Goal: Task Accomplishment & Management: Complete application form

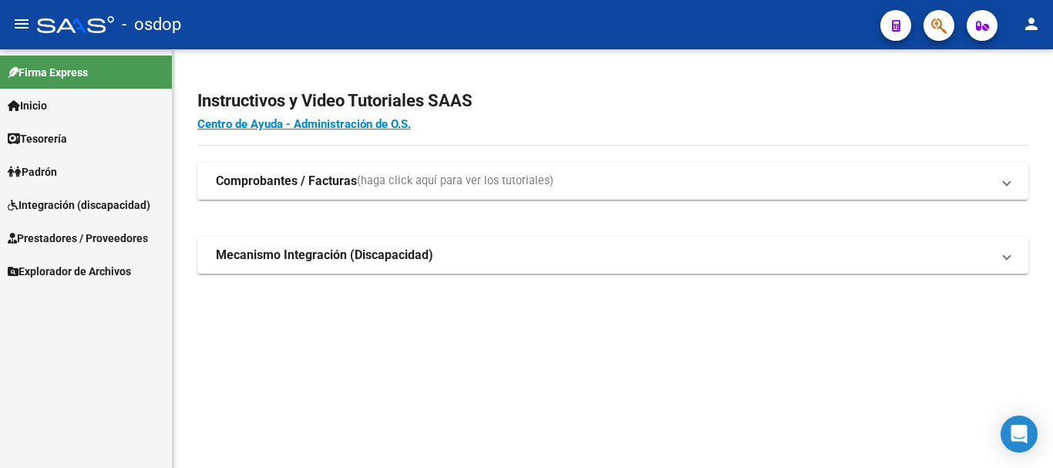
click at [76, 234] on span "Prestadores / Proveedores" at bounding box center [78, 238] width 140 height 17
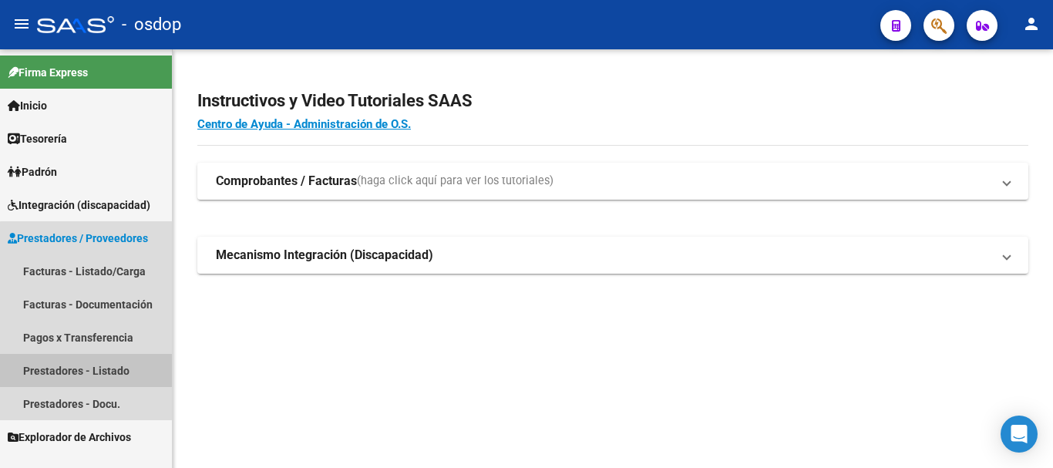
click at [98, 378] on link "Prestadores - Listado" at bounding box center [86, 370] width 172 height 33
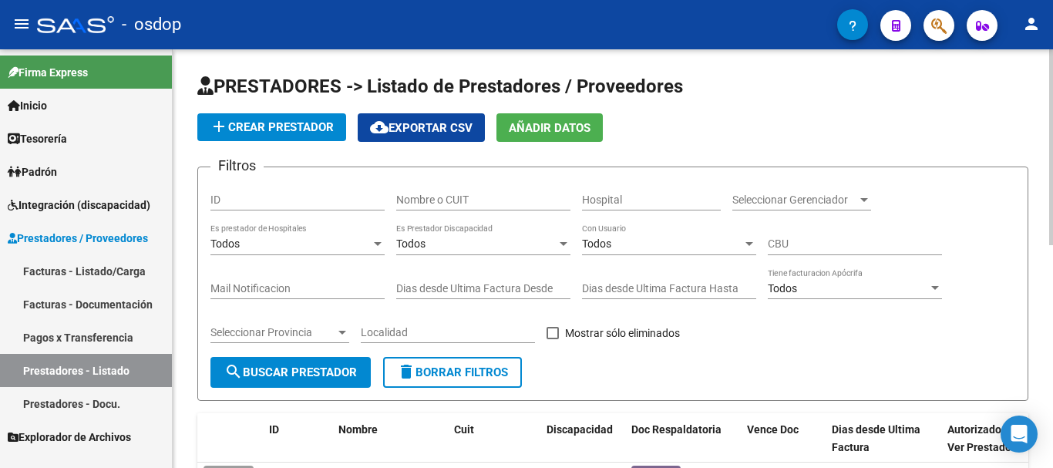
click at [485, 197] on input "Nombre o CUIT" at bounding box center [483, 199] width 174 height 13
type input "23337917534"
click at [318, 367] on span "search Buscar Prestador" at bounding box center [290, 372] width 133 height 14
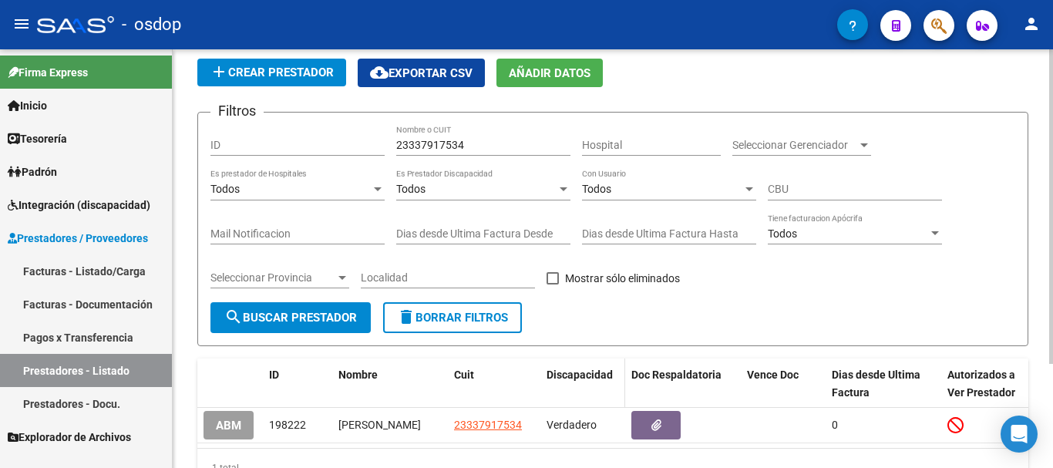
scroll to position [139, 0]
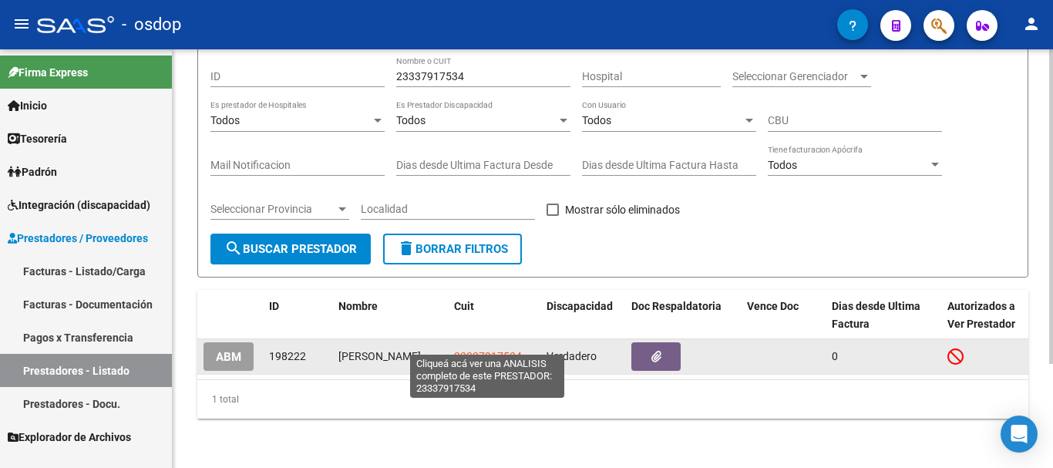
click at [484, 350] on span "23337917534" at bounding box center [488, 356] width 68 height 12
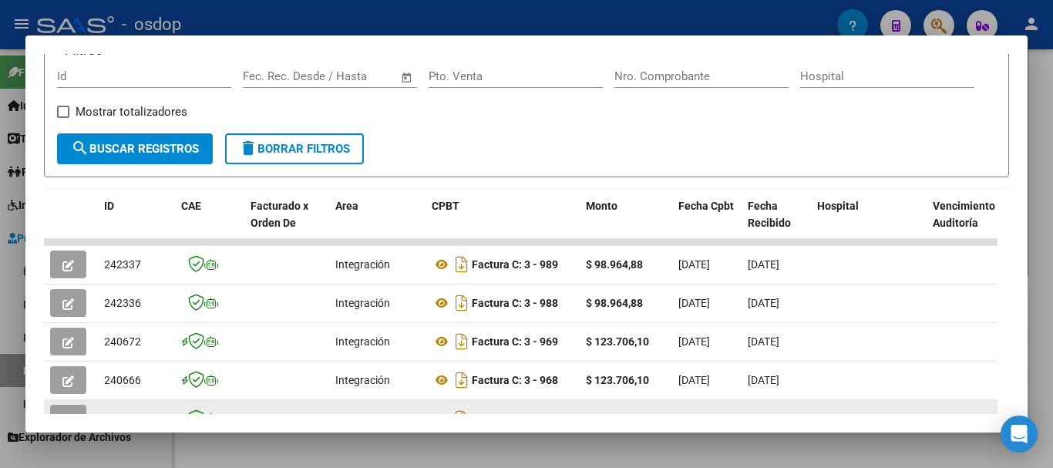
scroll to position [289, 0]
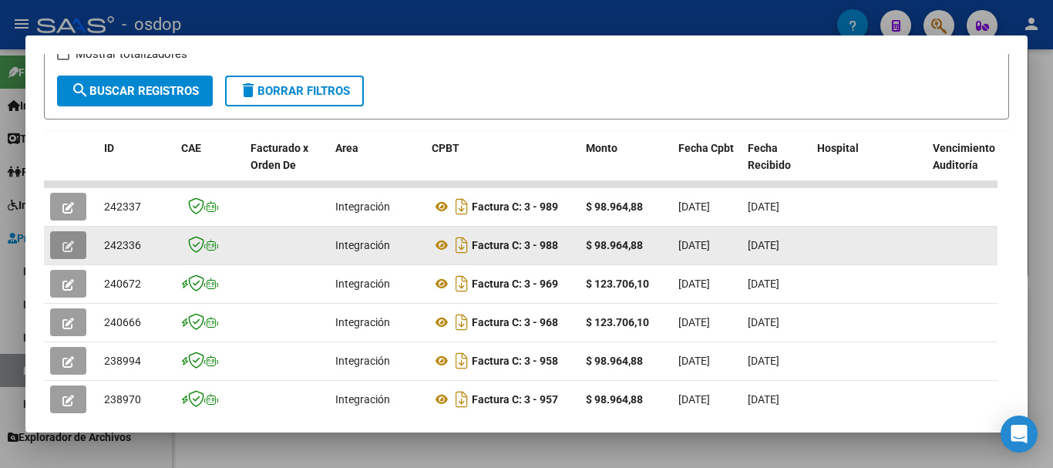
click at [69, 252] on icon "button" at bounding box center [68, 247] width 12 height 12
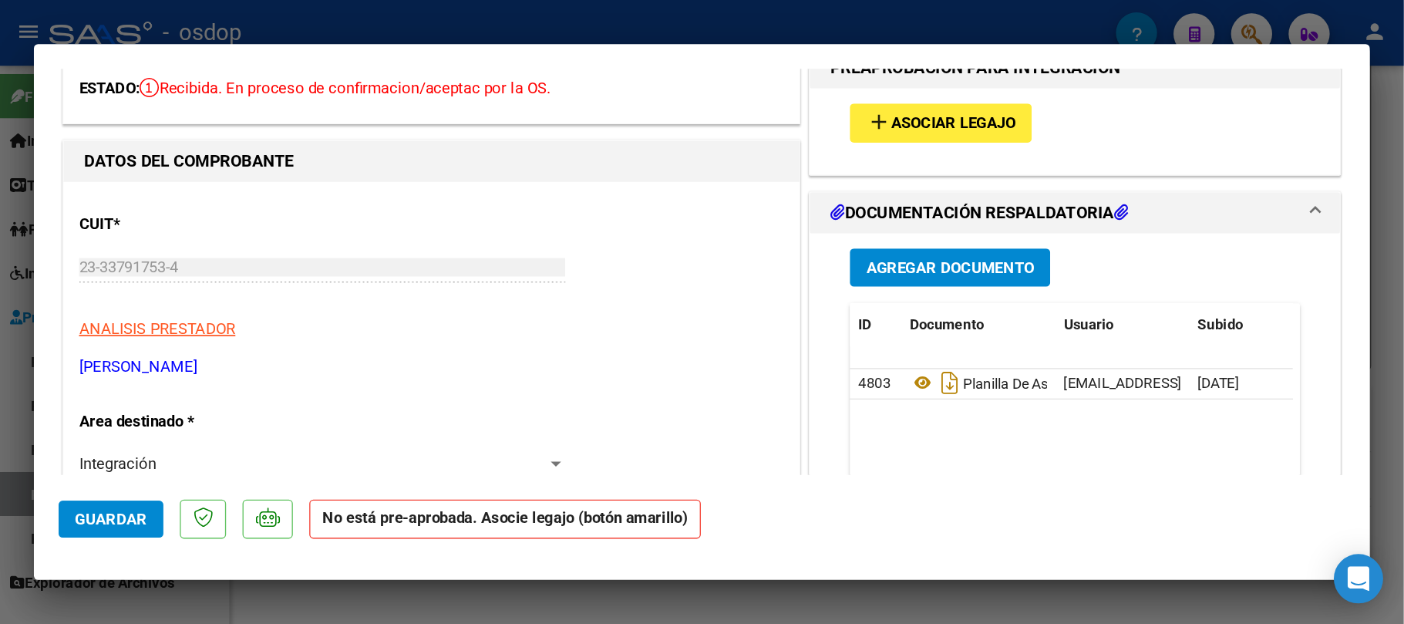
scroll to position [0, 0]
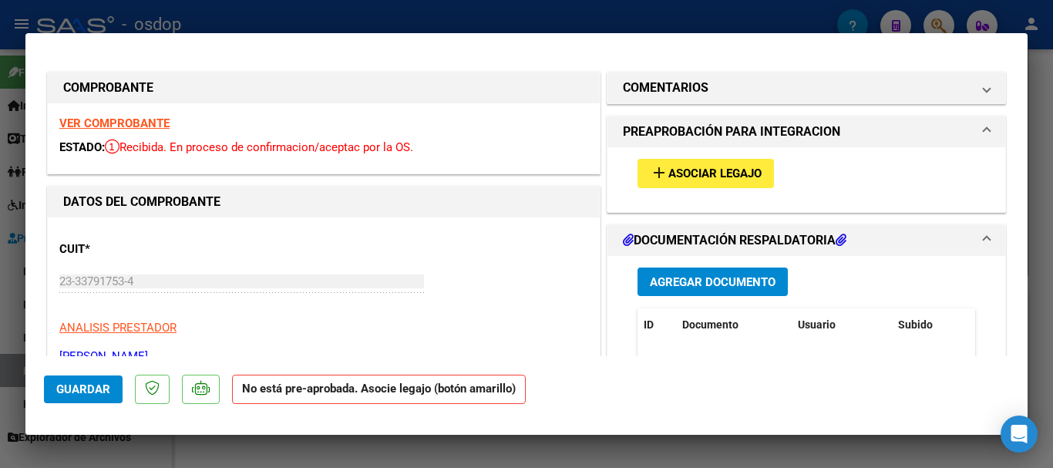
click at [83, 125] on strong "VER COMPROBANTE" at bounding box center [114, 123] width 110 height 14
click at [681, 176] on span "Asociar Legajo" at bounding box center [714, 174] width 93 height 14
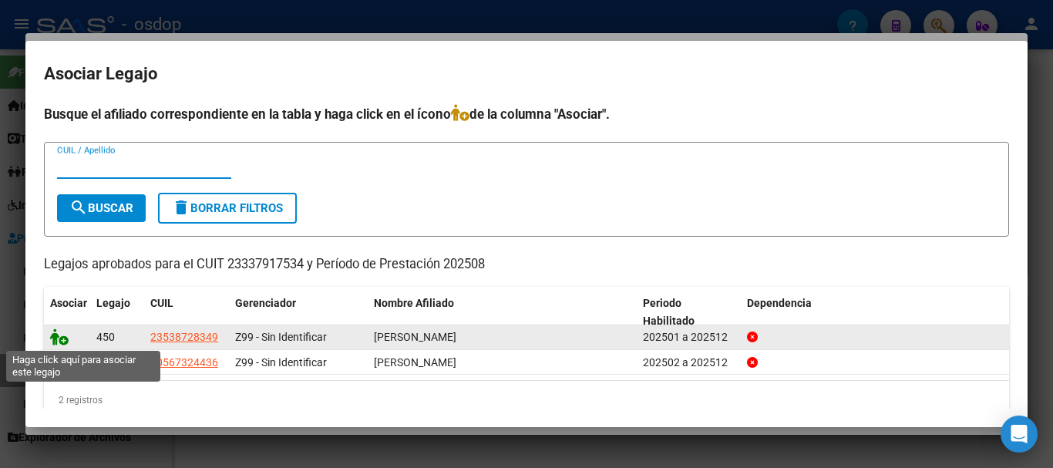
click at [57, 338] on icon at bounding box center [59, 336] width 19 height 17
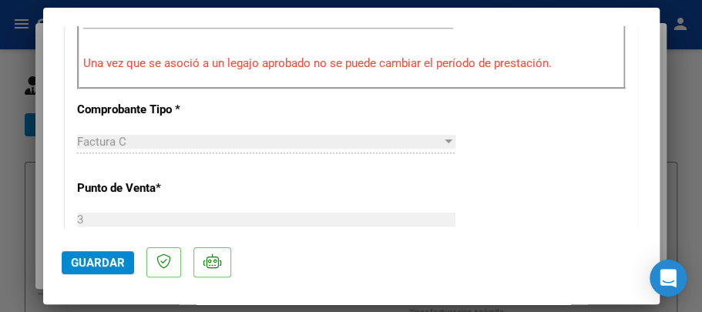
scroll to position [513, 0]
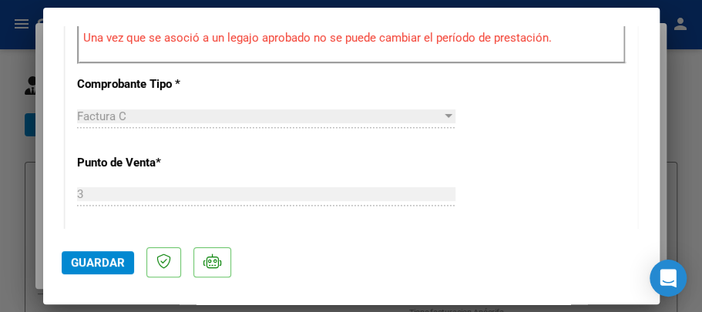
type input "$ 0,00"
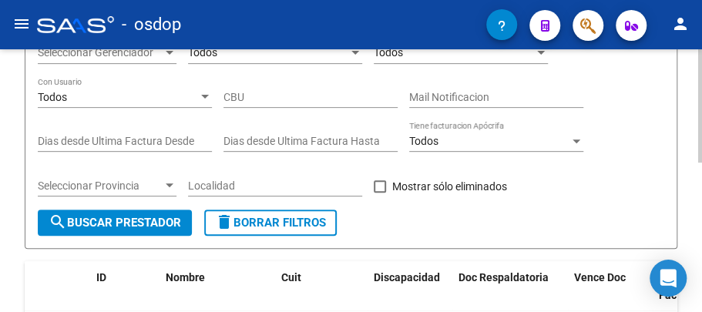
scroll to position [308, 0]
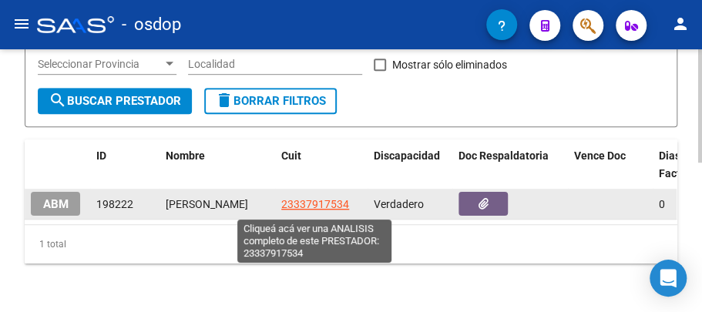
click at [309, 207] on span "23337917534" at bounding box center [315, 204] width 68 height 12
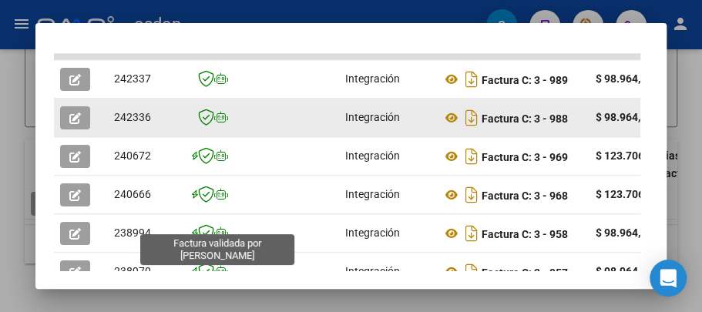
scroll to position [463, 0]
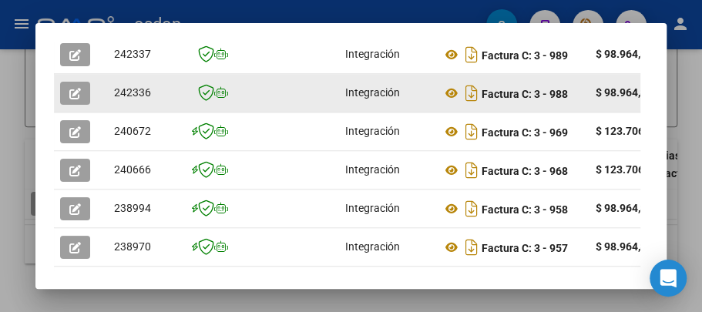
click at [77, 93] on icon "button" at bounding box center [75, 94] width 12 height 12
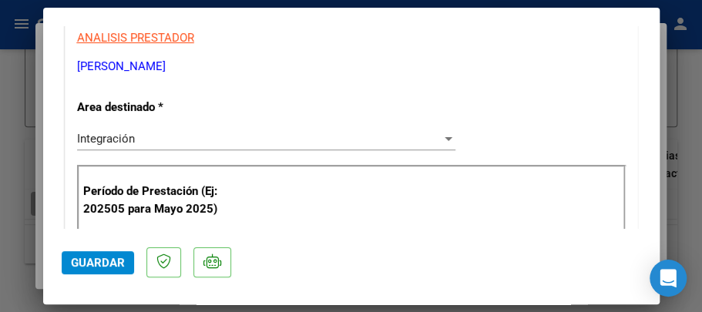
scroll to position [359, 0]
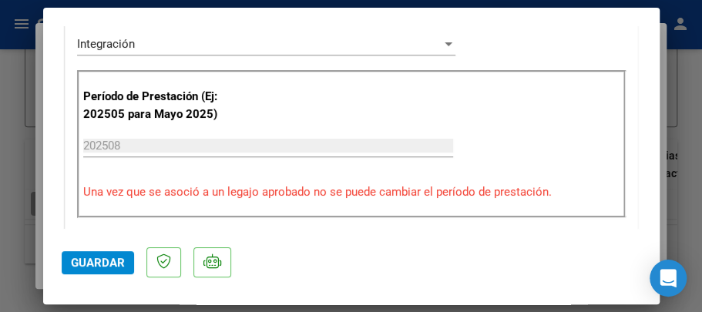
type input "$ 0,00"
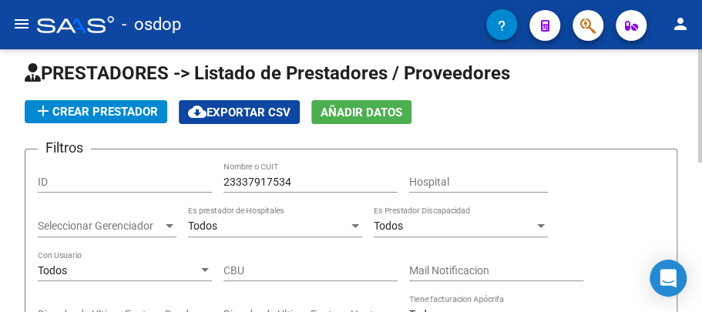
scroll to position [0, 0]
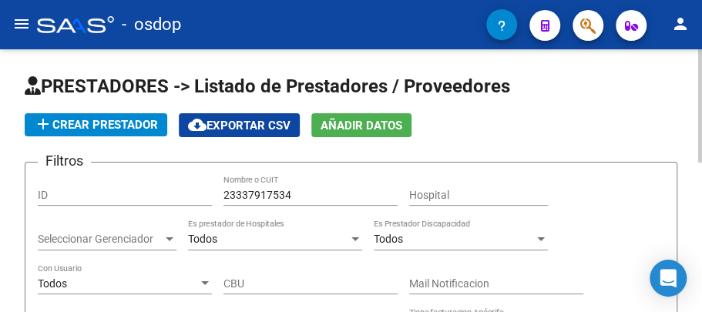
drag, startPoint x: 219, startPoint y: 195, endPoint x: 234, endPoint y: 197, distance: 14.8
click at [239, 197] on div "Filtros ID 23337917534 Nombre o CUIT Hospital Seleccionar Gerenciador Seleccion…" at bounding box center [351, 285] width 627 height 221
drag, startPoint x: 222, startPoint y: 191, endPoint x: 214, endPoint y: 195, distance: 8.6
click at [260, 198] on div "Filtros ID 23337917534 Nombre o CUIT Hospital Seleccionar Gerenciador Seleccion…" at bounding box center [351, 285] width 627 height 221
click at [222, 193] on div "Filtros ID 23337917534 Nombre o CUIT Hospital Seleccionar Gerenciador Seleccion…" at bounding box center [351, 285] width 627 height 221
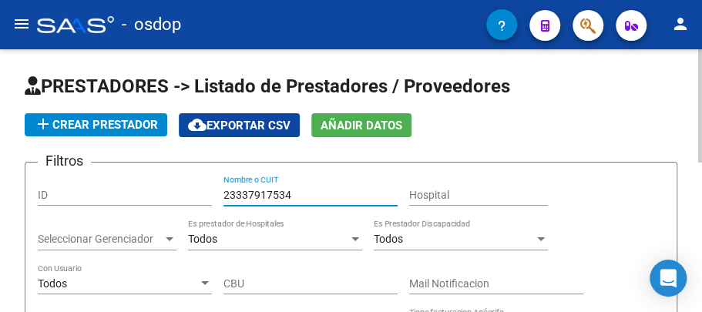
drag, startPoint x: 225, startPoint y: 196, endPoint x: 294, endPoint y: 199, distance: 69.4
click at [294, 199] on input "23337917534" at bounding box center [311, 195] width 174 height 13
drag, startPoint x: 223, startPoint y: 194, endPoint x: 304, endPoint y: 197, distance: 81.0
click at [304, 197] on input "23337917534" at bounding box center [311, 195] width 174 height 13
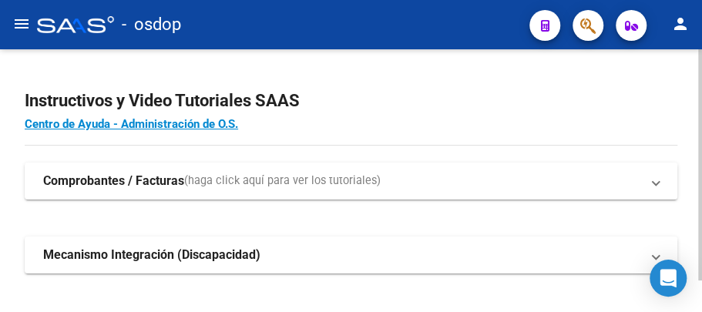
scroll to position [35, 0]
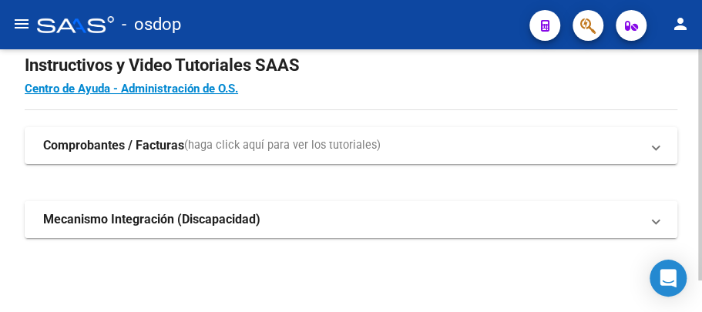
click at [69, 219] on strong "Mecanismo Integración (Discapacidad)" at bounding box center [151, 219] width 217 height 17
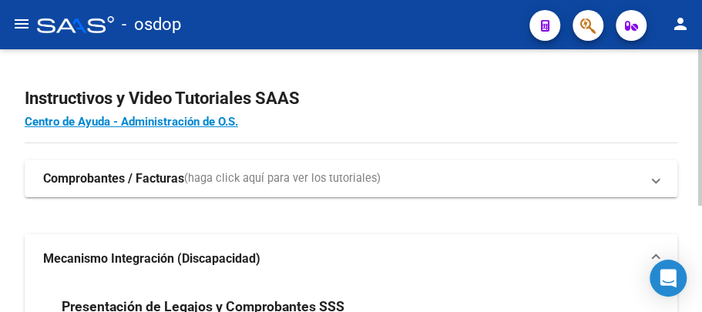
scroll to position [0, 0]
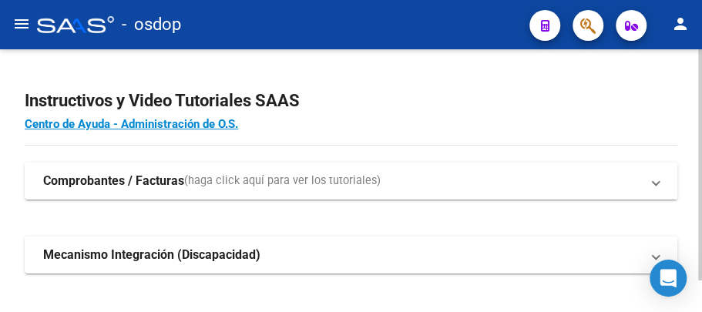
click at [247, 184] on span "(haga click aquí para ver los tutoriales)" at bounding box center [282, 181] width 197 height 17
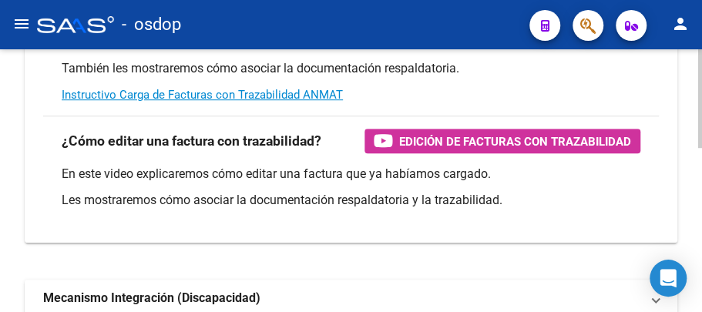
scroll to position [232, 0]
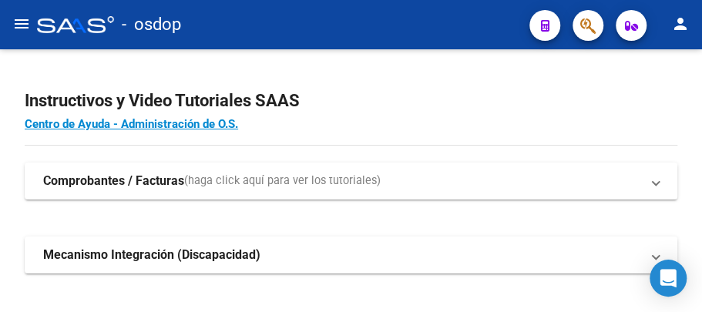
click at [23, 25] on mat-icon "menu" at bounding box center [21, 24] width 19 height 19
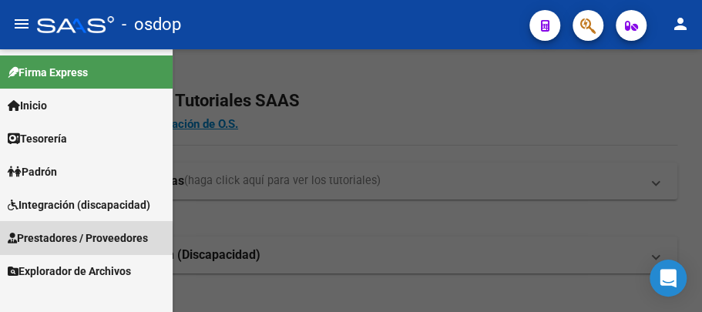
click at [76, 238] on span "Prestadores / Proveedores" at bounding box center [78, 238] width 140 height 17
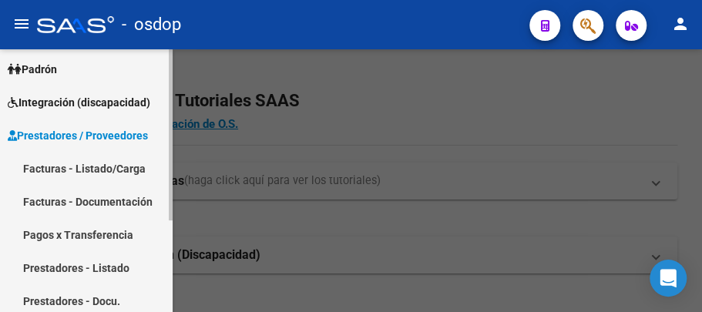
scroll to position [141, 0]
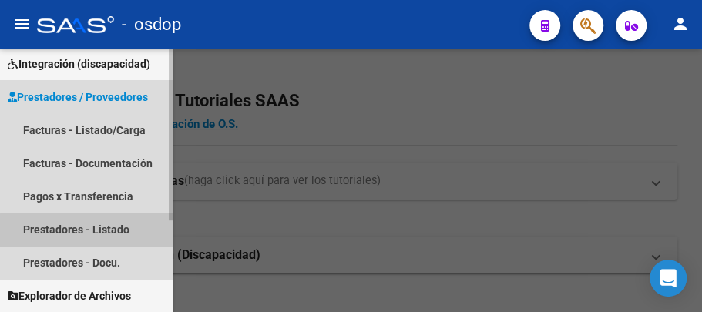
click at [87, 233] on link "Prestadores - Listado" at bounding box center [86, 229] width 173 height 33
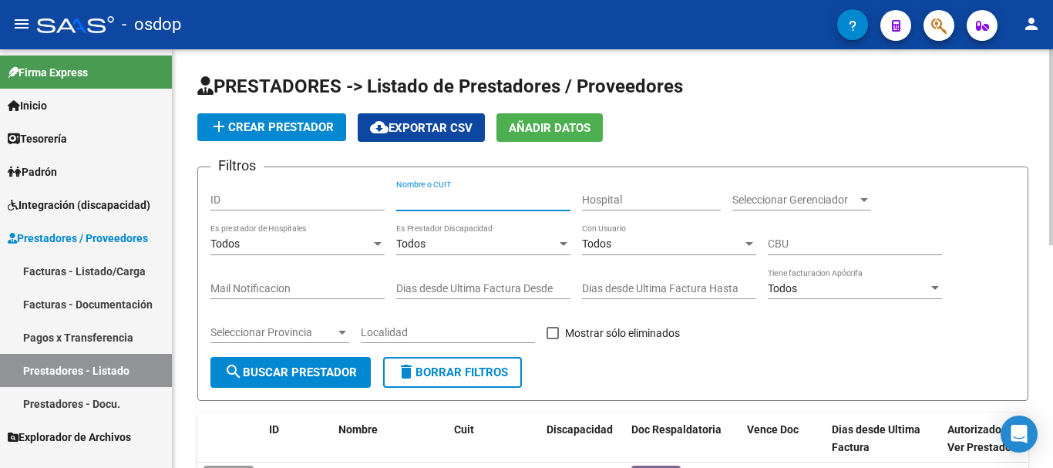
paste input "23337917534"
type input "23337917534"
click at [271, 311] on span "search Buscar Prestador" at bounding box center [290, 372] width 133 height 14
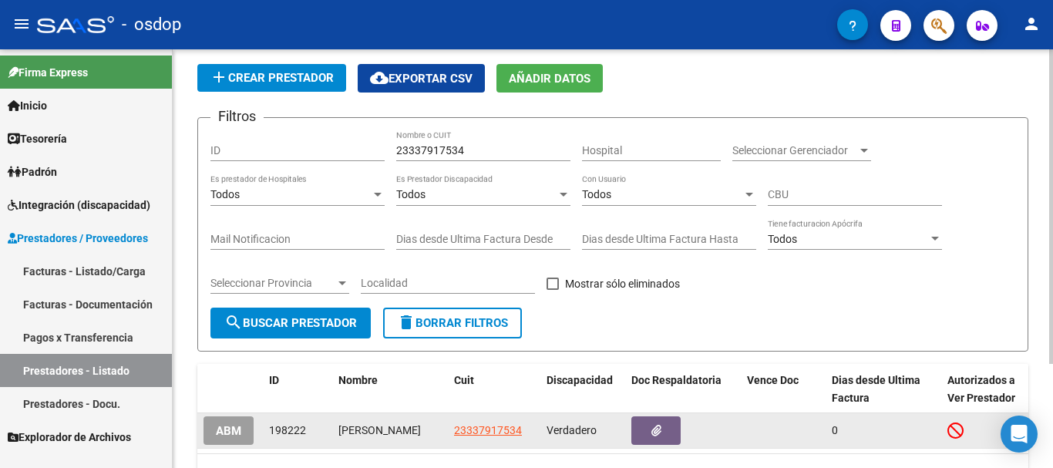
scroll to position [139, 0]
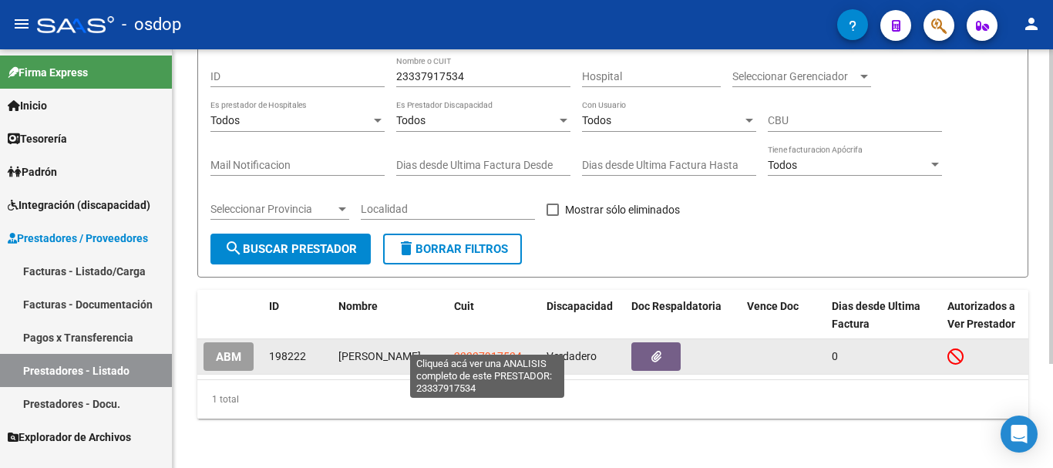
click at [474, 311] on span "23337917534" at bounding box center [488, 356] width 68 height 12
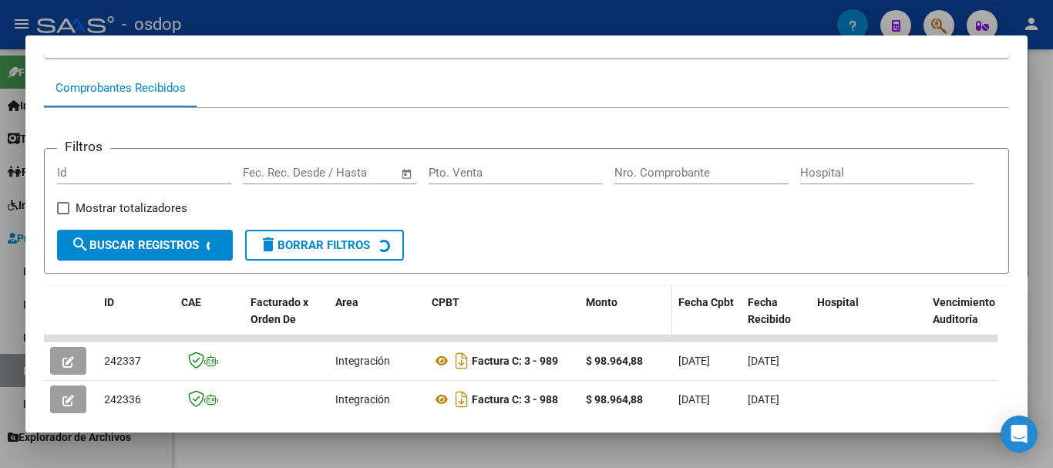
scroll to position [212, 0]
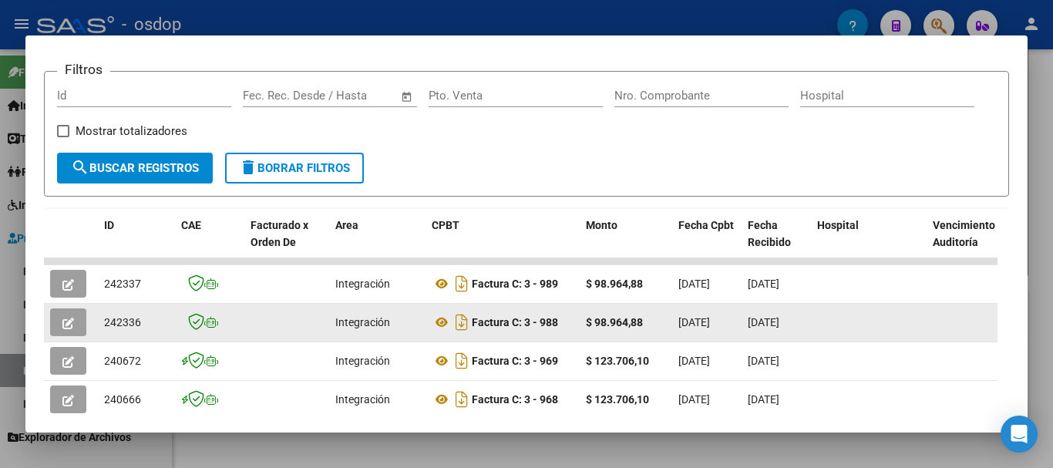
click at [65, 311] on icon "button" at bounding box center [68, 324] width 12 height 12
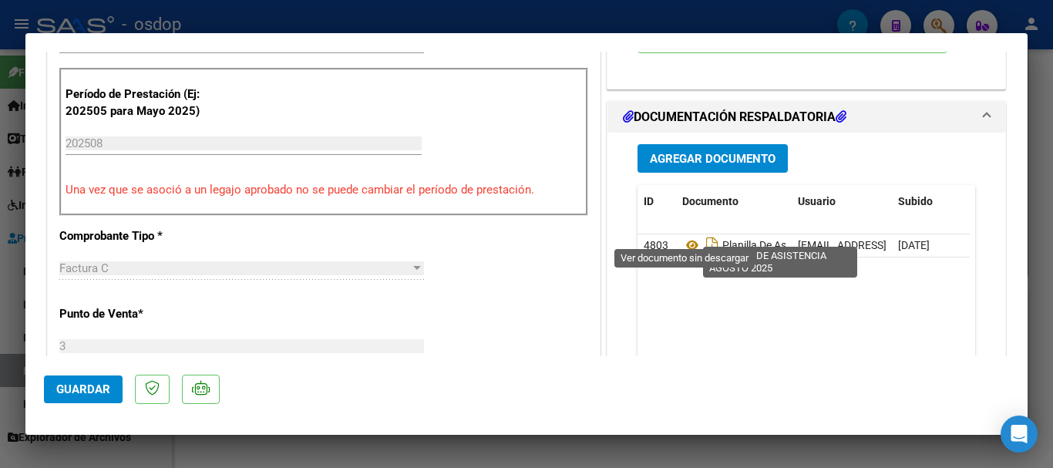
scroll to position [385, 0]
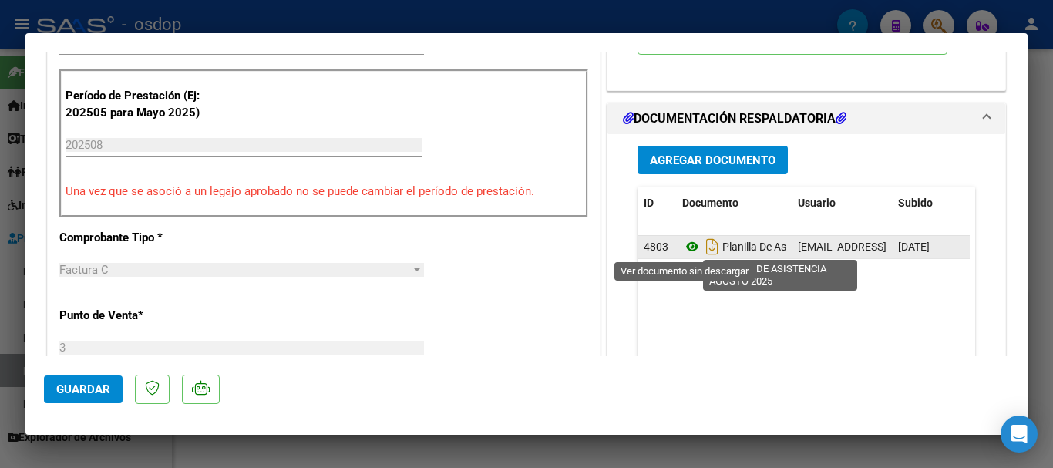
click at [686, 246] on icon at bounding box center [692, 246] width 20 height 19
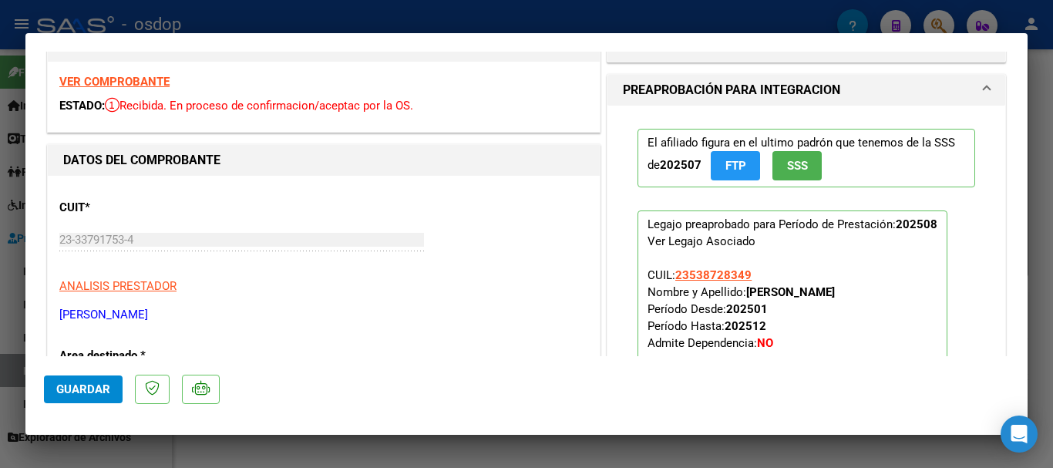
scroll to position [77, 0]
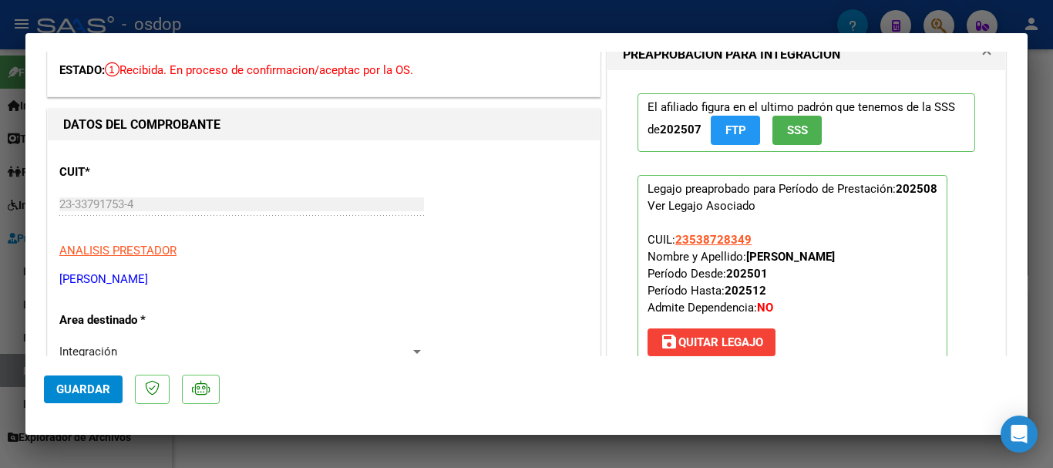
type input "$ 0,00"
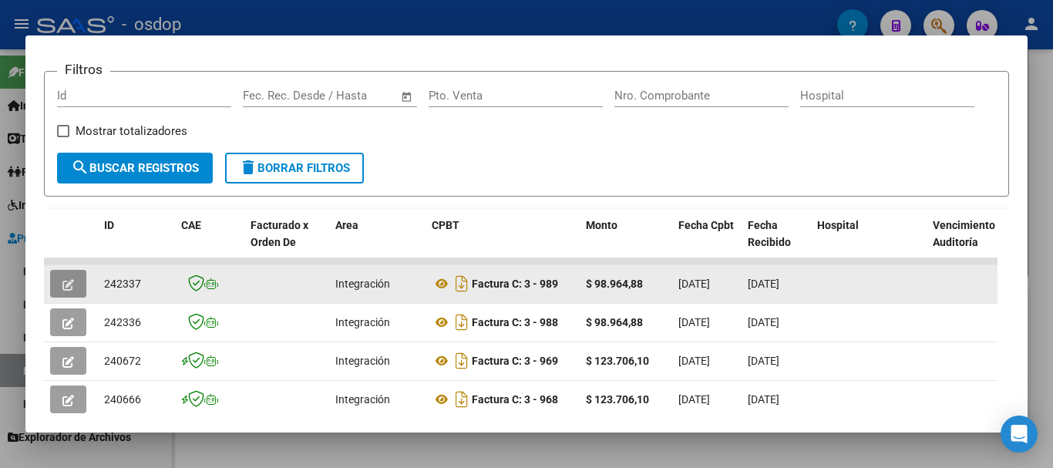
click at [63, 284] on span "button" at bounding box center [68, 284] width 12 height 14
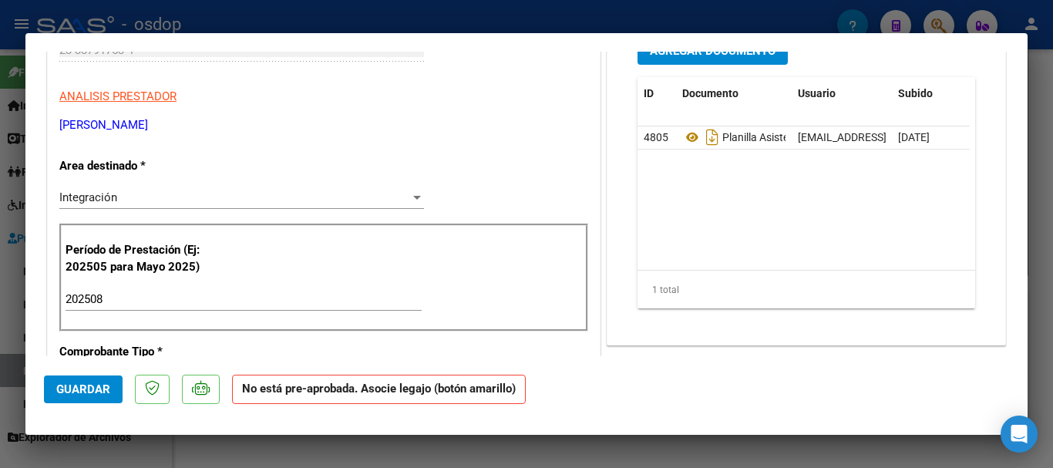
scroll to position [0, 0]
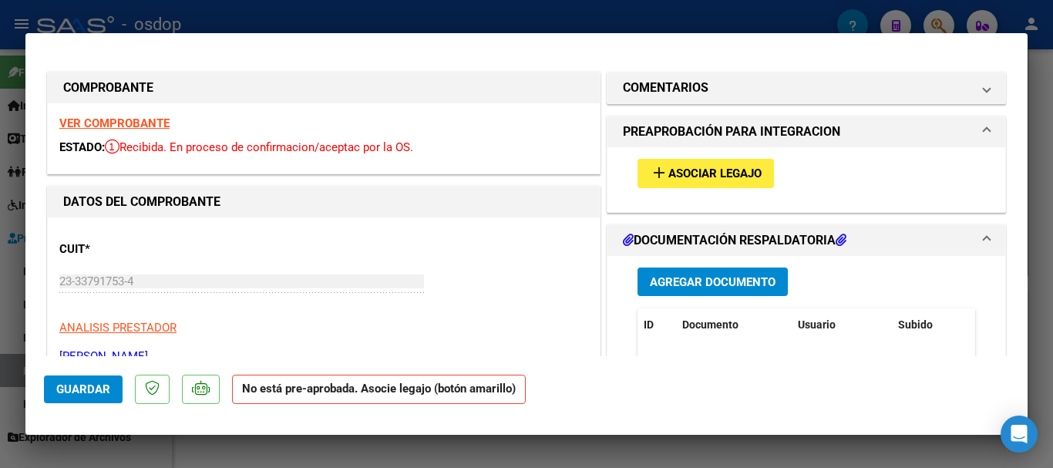
click at [141, 121] on strong "VER COMPROBANTE" at bounding box center [114, 123] width 110 height 14
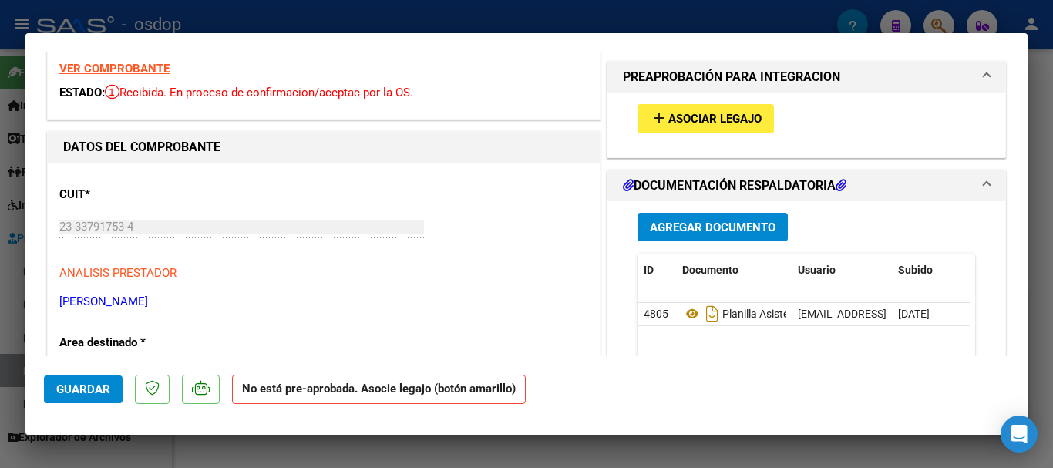
scroll to position [154, 0]
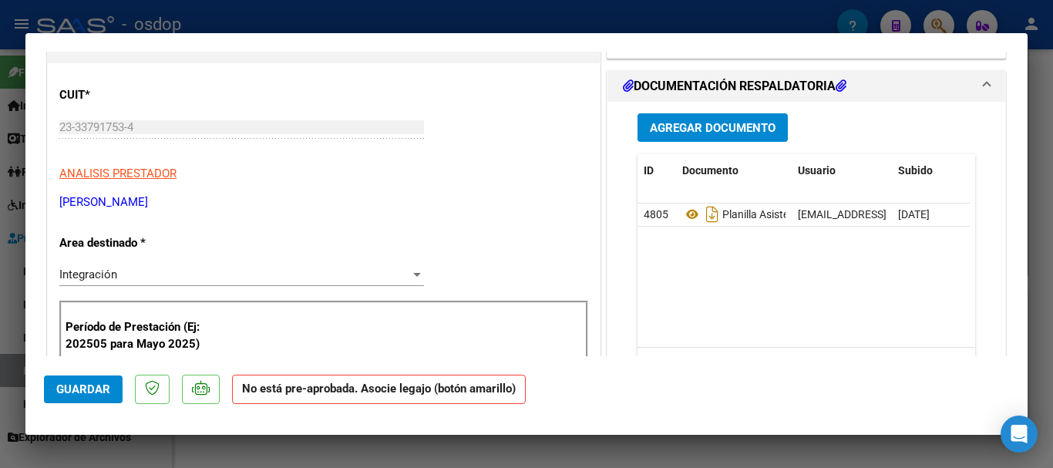
type input "$ 0,00"
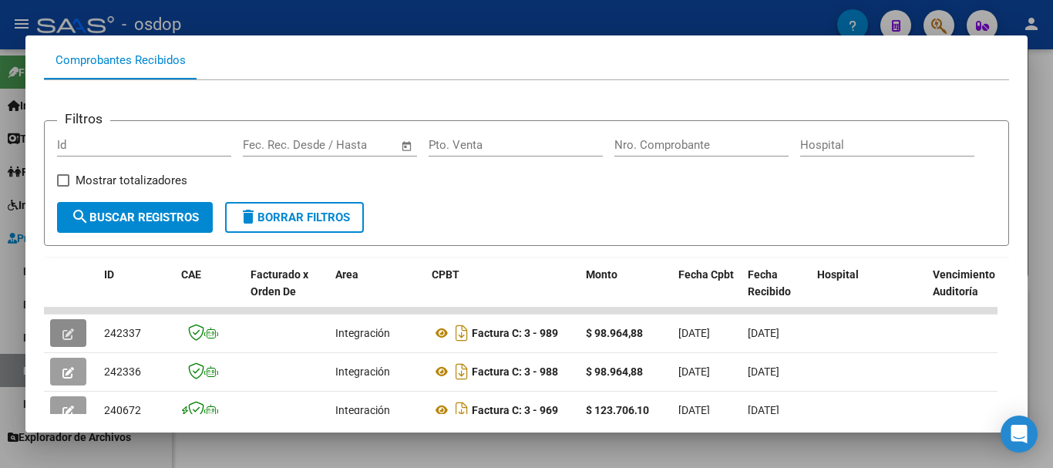
scroll to position [0, 0]
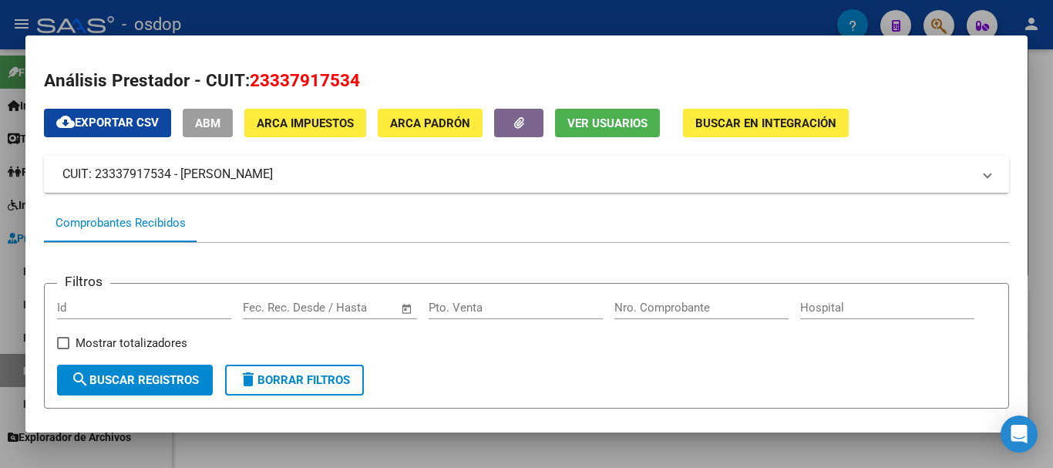
drag, startPoint x: 59, startPoint y: 171, endPoint x: 131, endPoint y: 187, distance: 74.2
click at [161, 171] on mat-expansion-panel-header "CUIT: 23337917534 - PERROTTI ANAHI ALEJANDRA" at bounding box center [526, 174] width 965 height 37
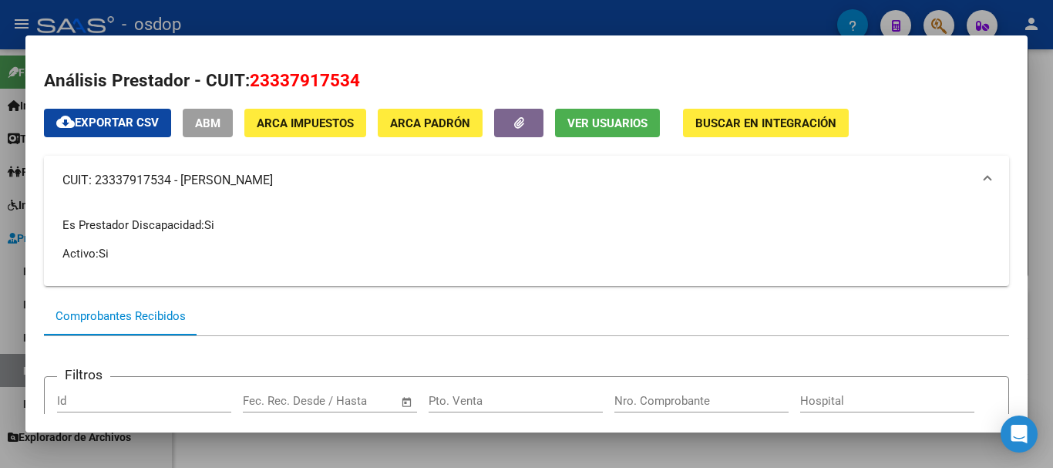
click at [402, 185] on mat-panel-title "CUIT: 23337917534 - PERROTTI ANAHI ALEJANDRA" at bounding box center [517, 180] width 910 height 19
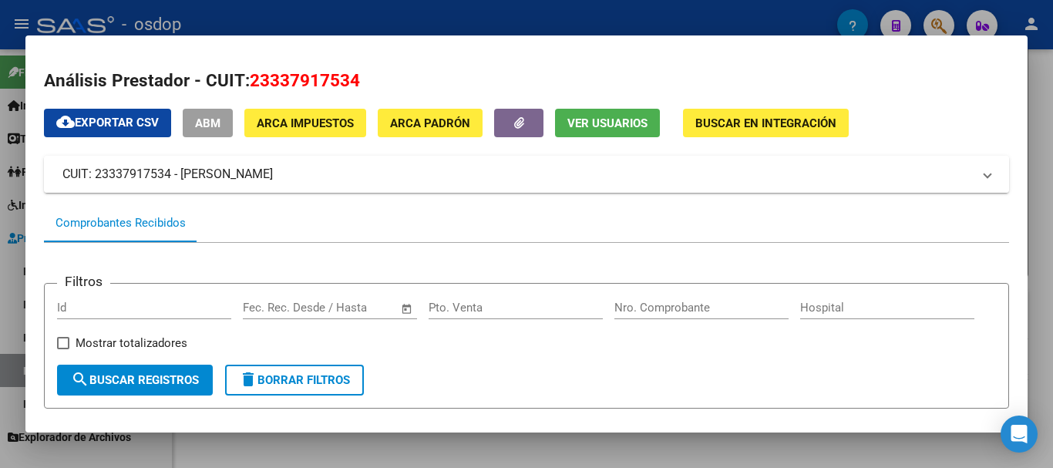
drag, startPoint x: 183, startPoint y: 166, endPoint x: 370, endPoint y: 175, distance: 186.8
click at [370, 175] on mat-panel-title "CUIT: 23337917534 - PERROTTI ANAHI ALEJANDRA" at bounding box center [517, 174] width 910 height 19
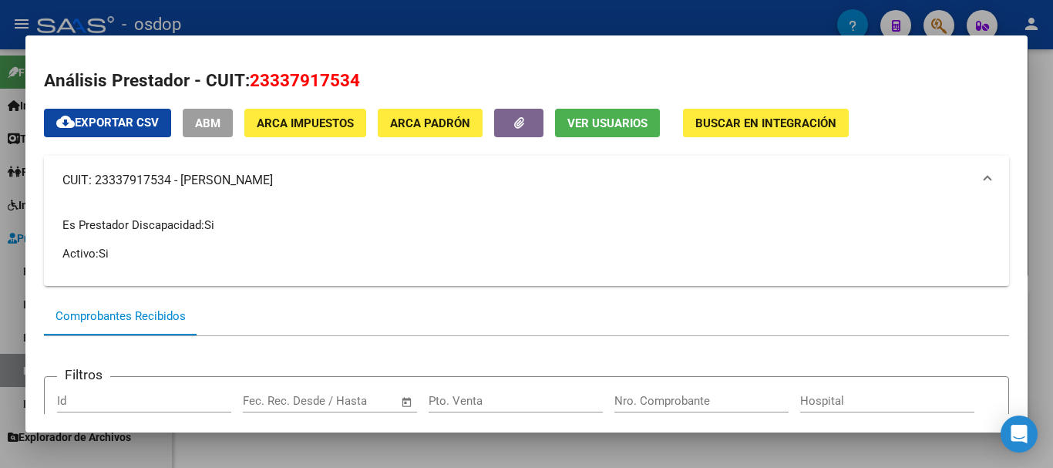
copy mat-panel-title "PERROTTI ANAHI ALEJANDRA"
click at [127, 201] on mat-expansion-panel-header "CUIT: 23337917534 - PERROTTI ANAHI ALEJANDRA" at bounding box center [526, 180] width 965 height 49
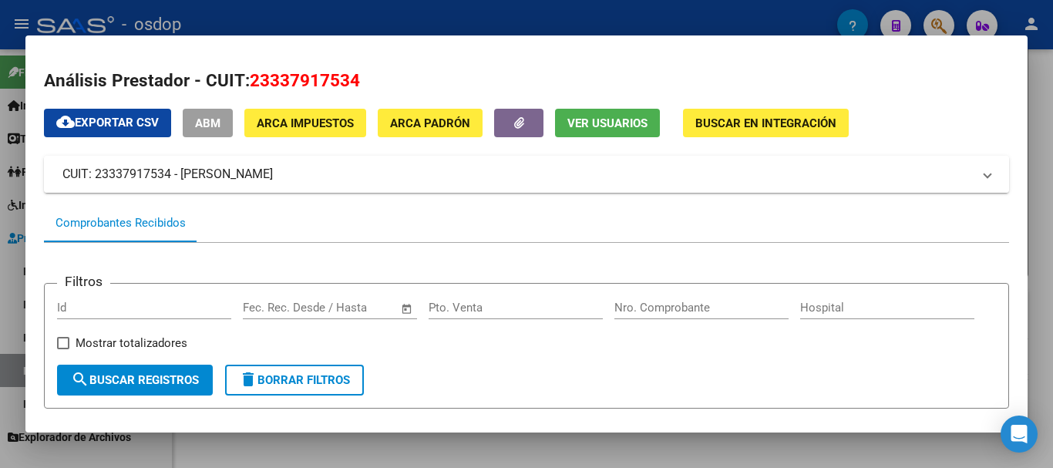
drag, startPoint x: 96, startPoint y: 169, endPoint x: 171, endPoint y: 179, distance: 75.4
click at [171, 179] on mat-panel-title "CUIT: 23337917534 - PERROTTI ANAHI ALEJANDRA" at bounding box center [517, 174] width 910 height 19
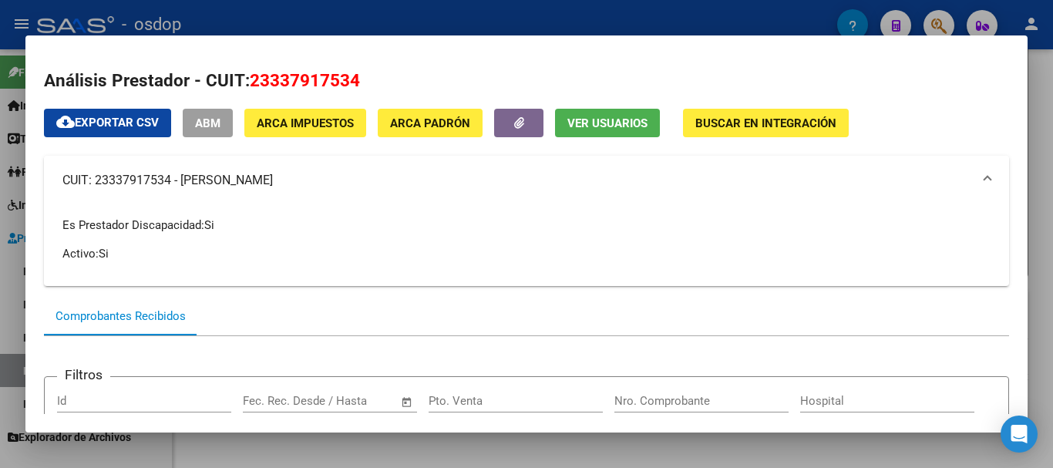
copy mat-panel-title "23337917534"
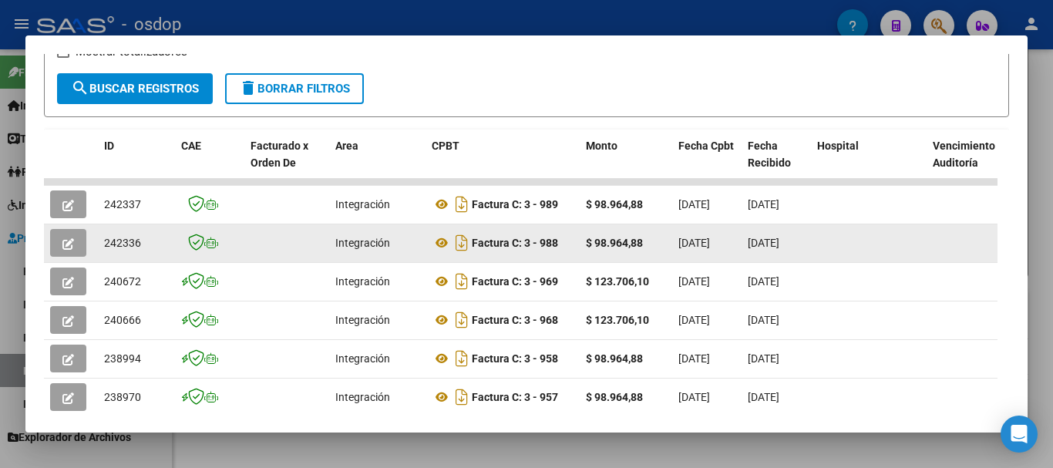
scroll to position [385, 0]
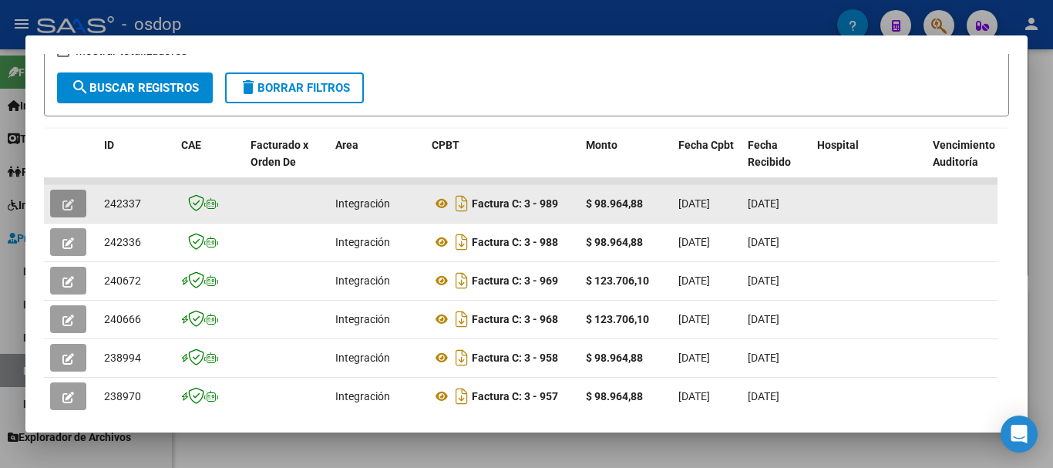
click at [63, 207] on icon "button" at bounding box center [68, 205] width 12 height 12
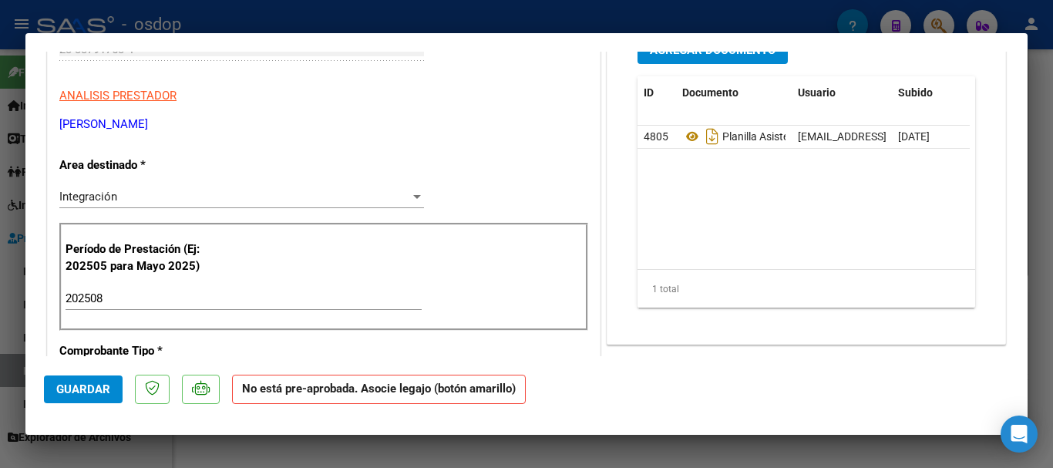
scroll to position [231, 0]
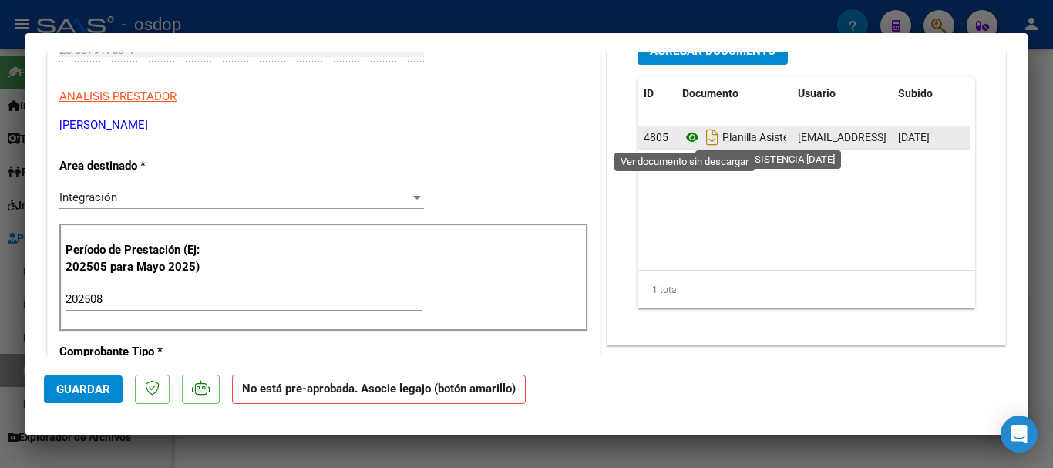
click at [685, 139] on icon at bounding box center [692, 137] width 20 height 19
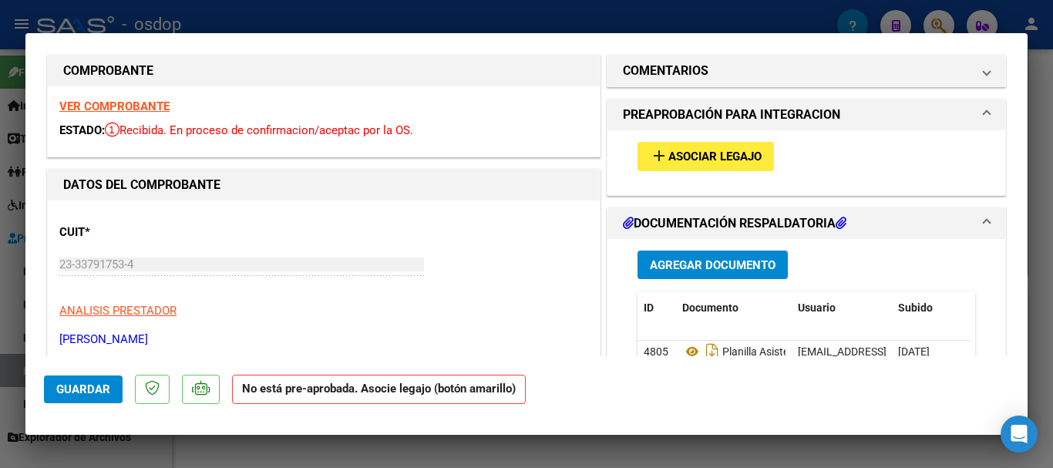
scroll to position [0, 0]
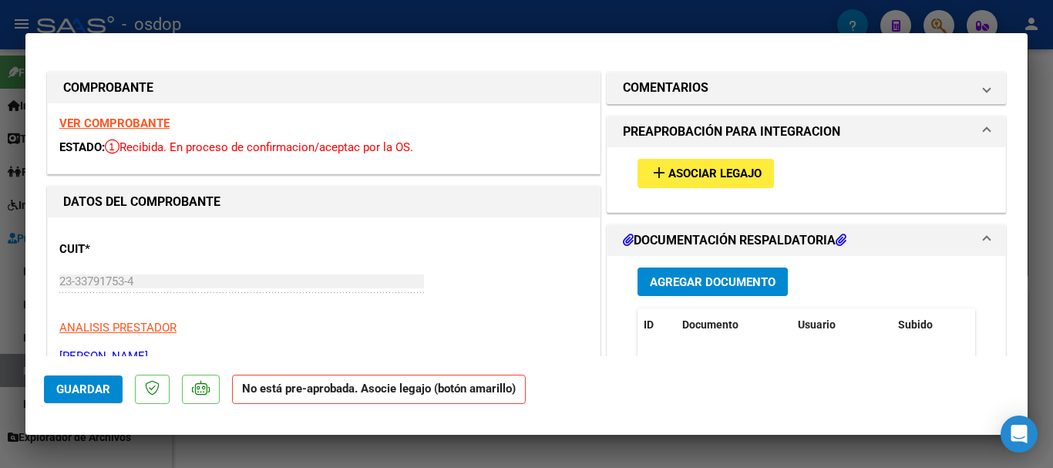
type input "$ 0,00"
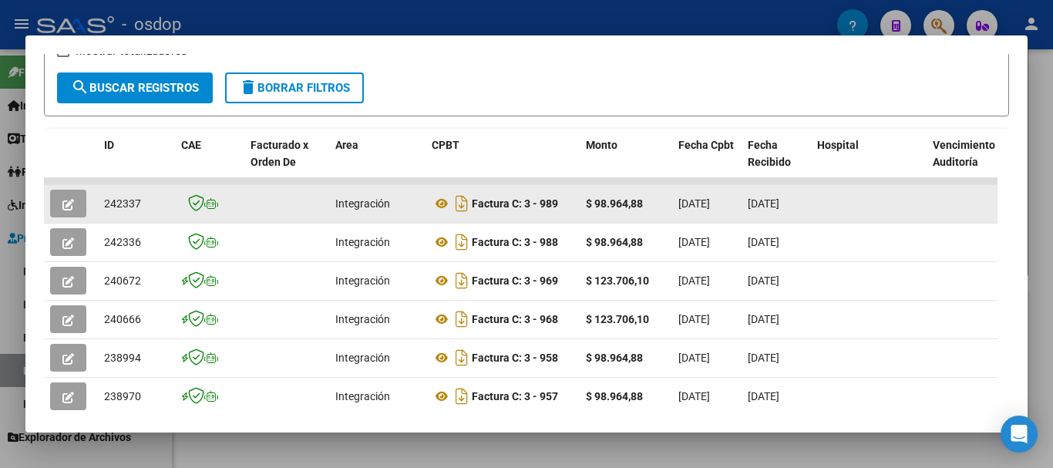
drag, startPoint x: 99, startPoint y: 207, endPoint x: 151, endPoint y: 204, distance: 51.7
click at [151, 204] on datatable-body-cell "242337" at bounding box center [136, 204] width 77 height 38
click at [151, 204] on div "242337" at bounding box center [136, 204] width 65 height 18
drag, startPoint x: 101, startPoint y: 200, endPoint x: 147, endPoint y: 204, distance: 46.4
click at [147, 204] on datatable-body-cell "242337" at bounding box center [136, 204] width 77 height 38
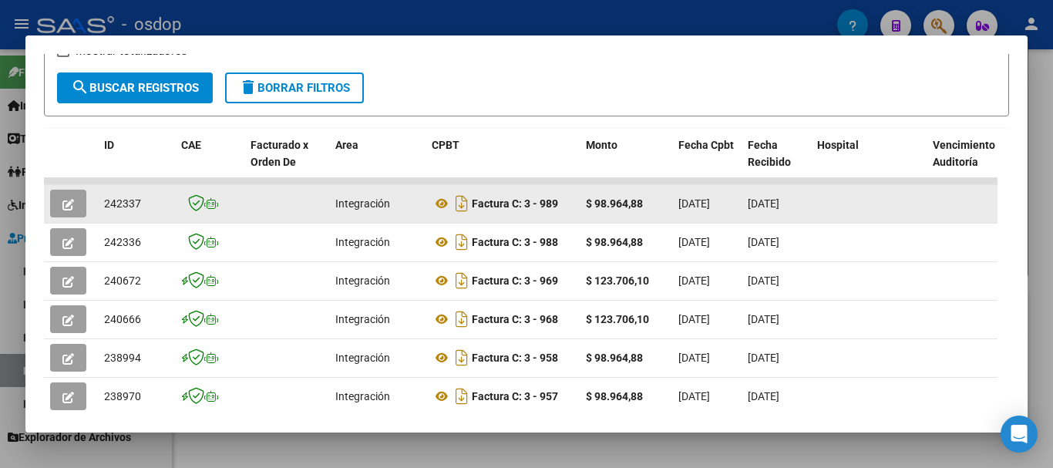
copy span "242337"
click at [59, 206] on button "button" at bounding box center [68, 204] width 36 height 28
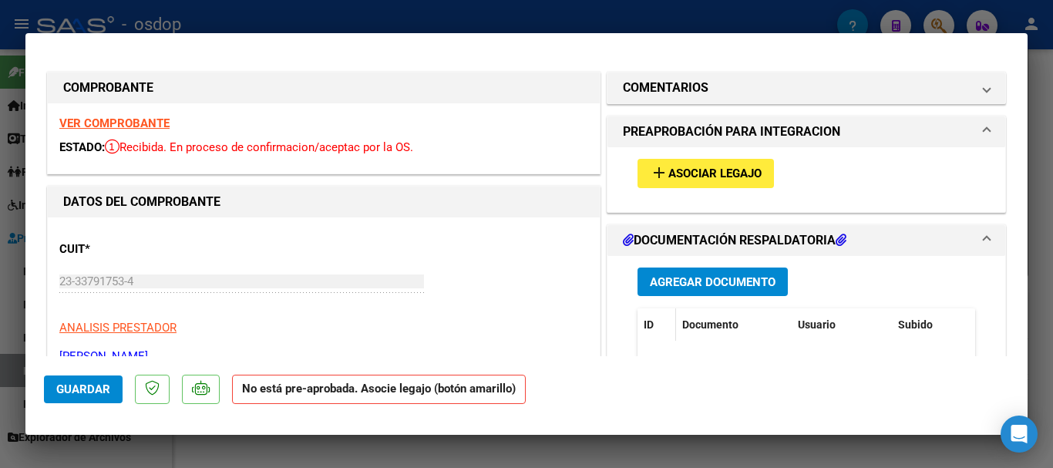
scroll to position [77, 0]
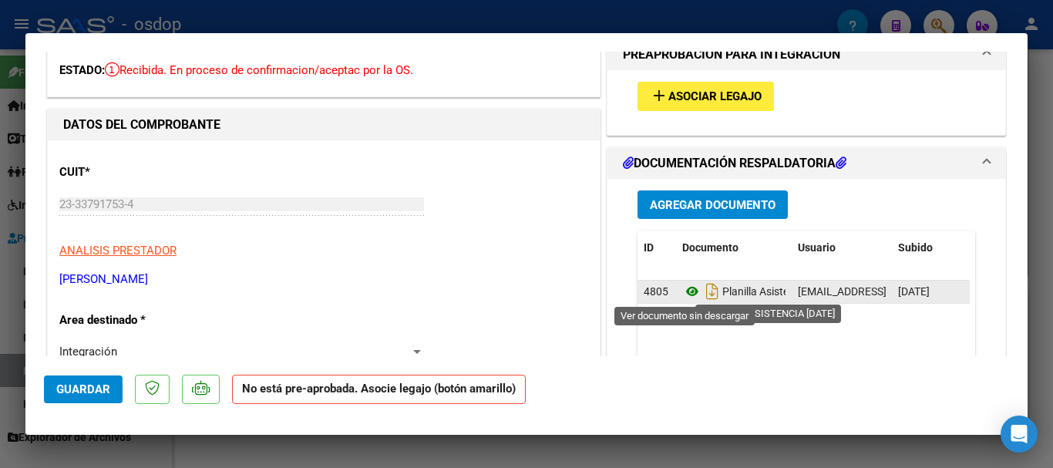
click at [684, 297] on icon at bounding box center [692, 291] width 20 height 19
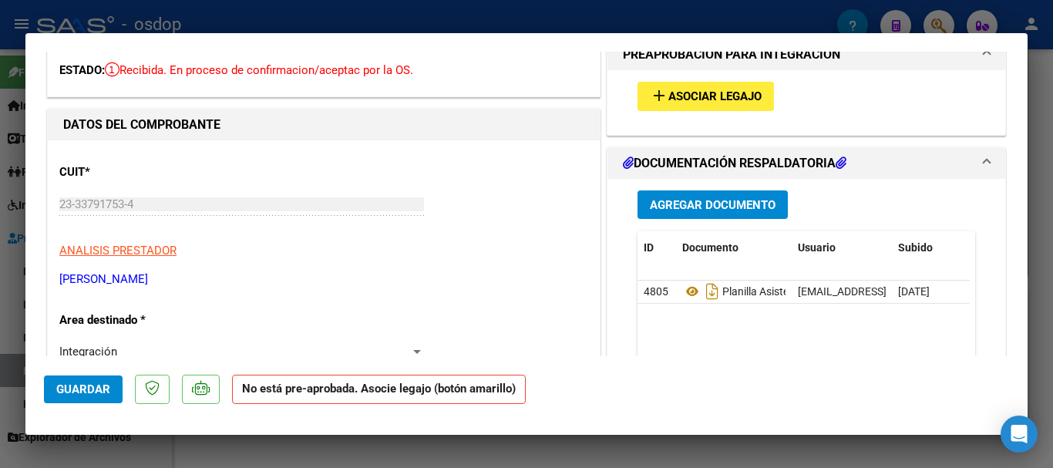
scroll to position [0, 0]
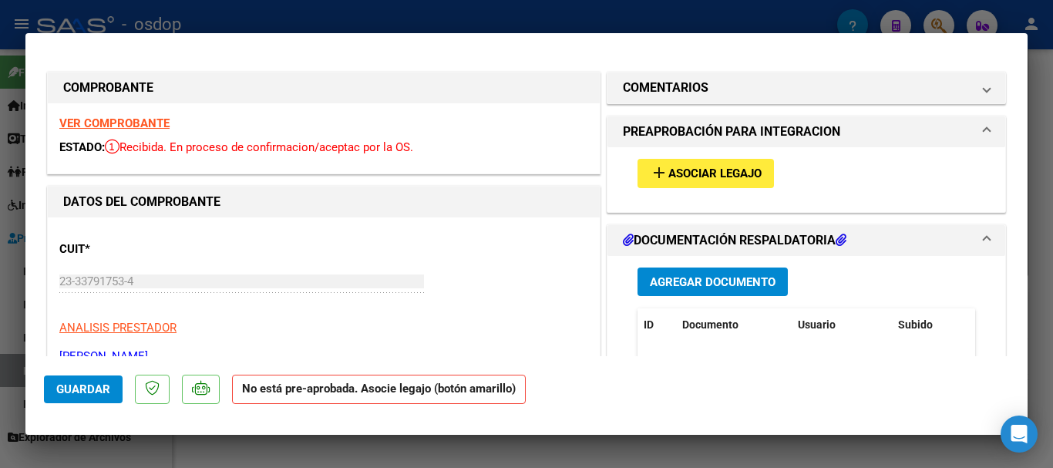
click at [150, 122] on strong "VER COMPROBANTE" at bounding box center [114, 123] width 110 height 14
click at [468, 247] on div "CUIT * 23-33791753-4 Ingresar CUIT ANALISIS PRESTADOR PERROTTI ANAHI ALEJANDRA …" at bounding box center [323, 297] width 529 height 136
type input "$ 0,00"
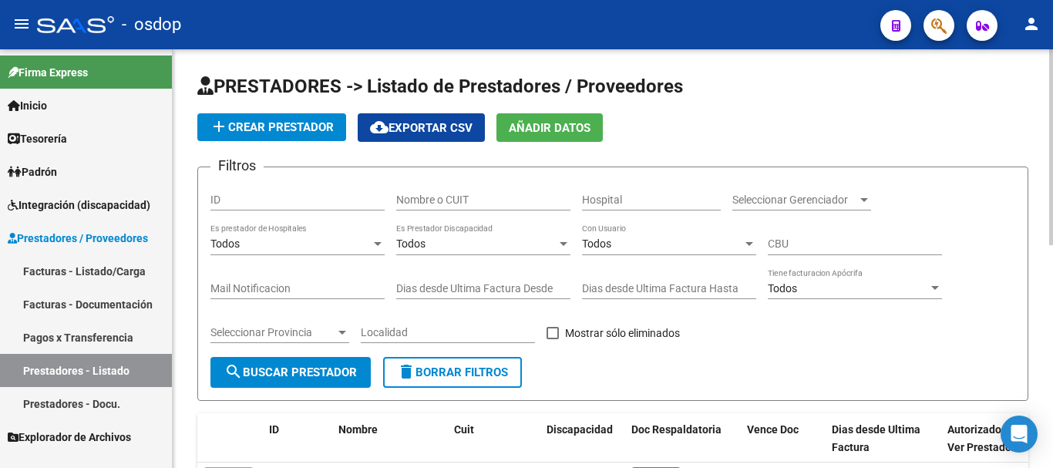
click at [434, 202] on input "Nombre o CUIT" at bounding box center [483, 199] width 174 height 13
type input "27328376844"
click at [299, 380] on button "search Buscar Prestador" at bounding box center [290, 372] width 160 height 31
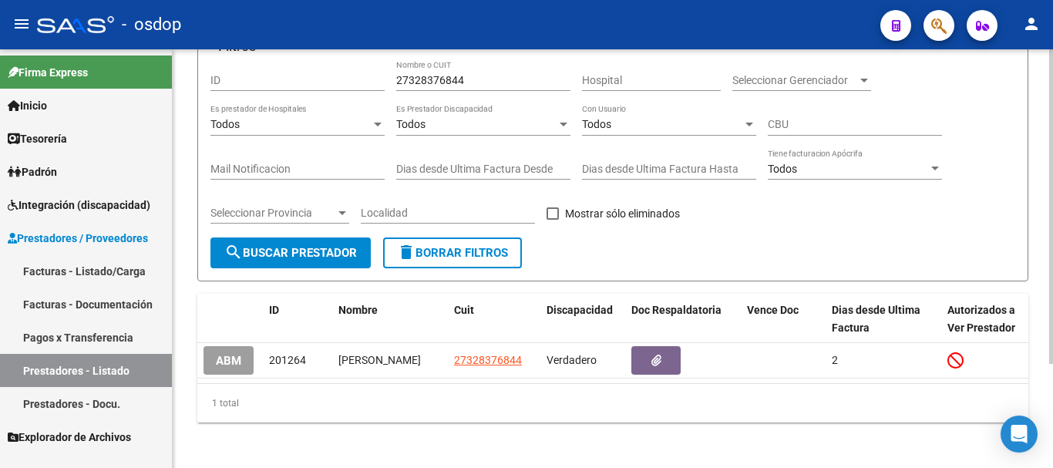
scroll to position [139, 0]
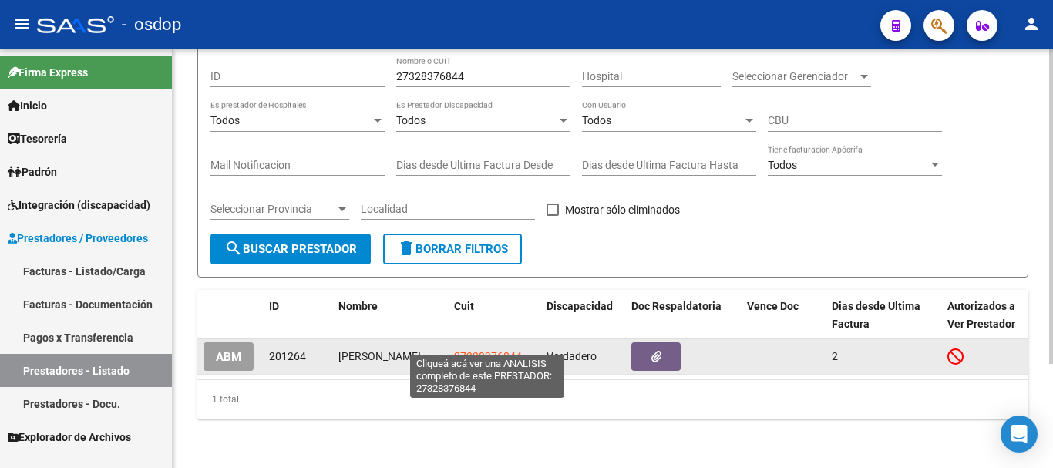
click at [487, 350] on span "27328376844" at bounding box center [488, 356] width 68 height 12
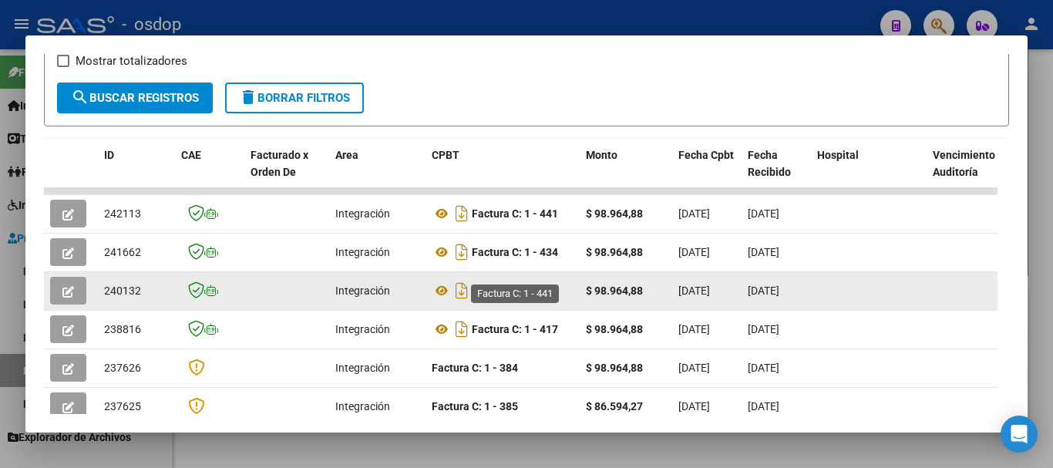
scroll to position [308, 0]
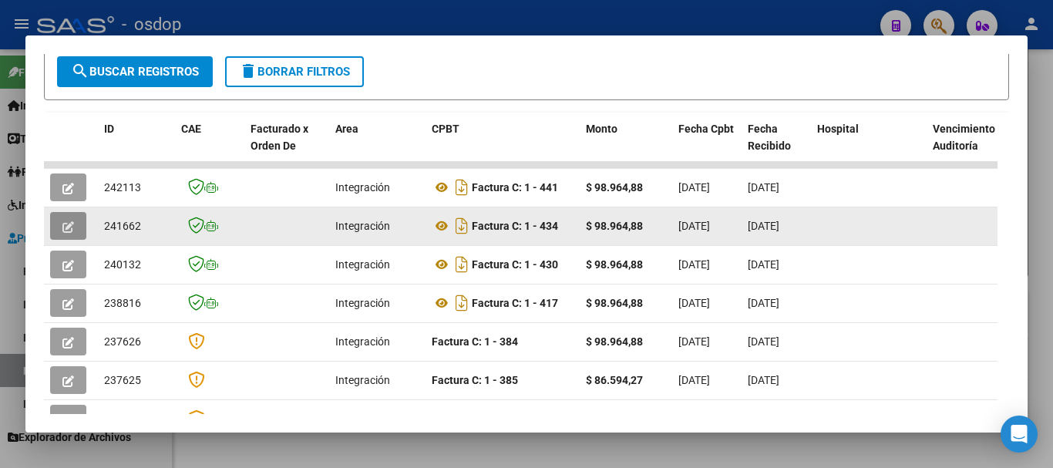
click at [70, 231] on icon "button" at bounding box center [68, 227] width 12 height 12
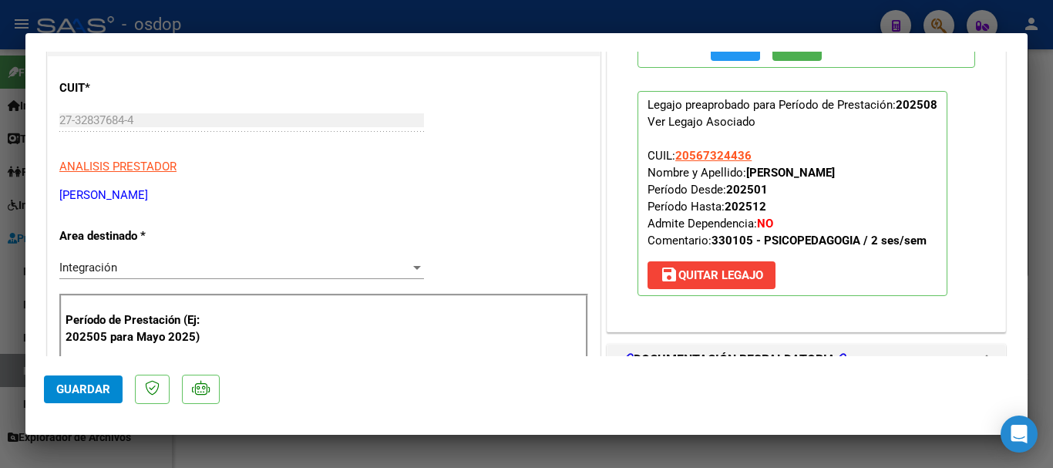
scroll to position [0, 0]
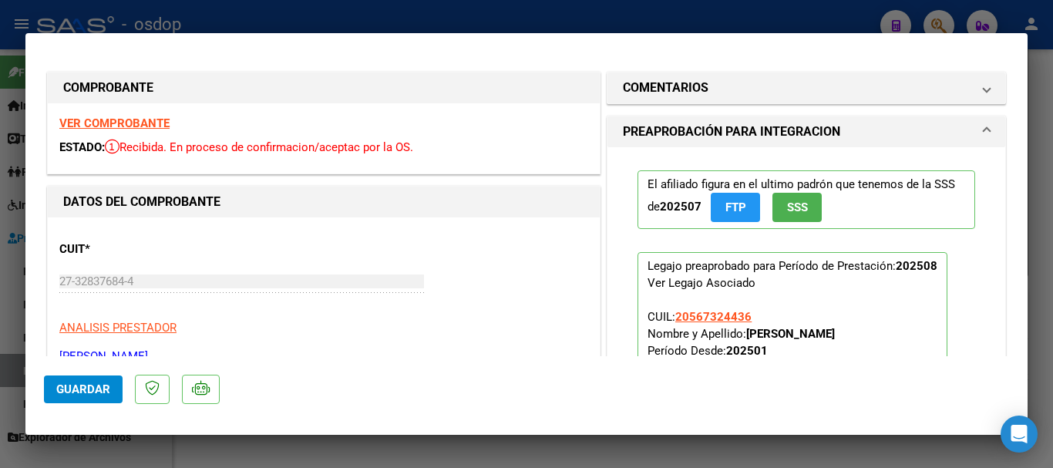
type input "$ 0,00"
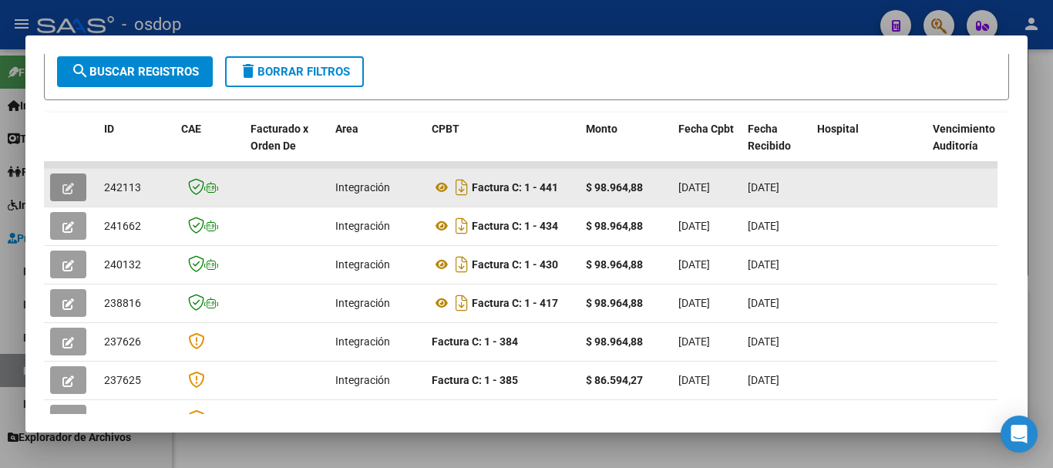
click at [72, 194] on icon "button" at bounding box center [68, 189] width 12 height 12
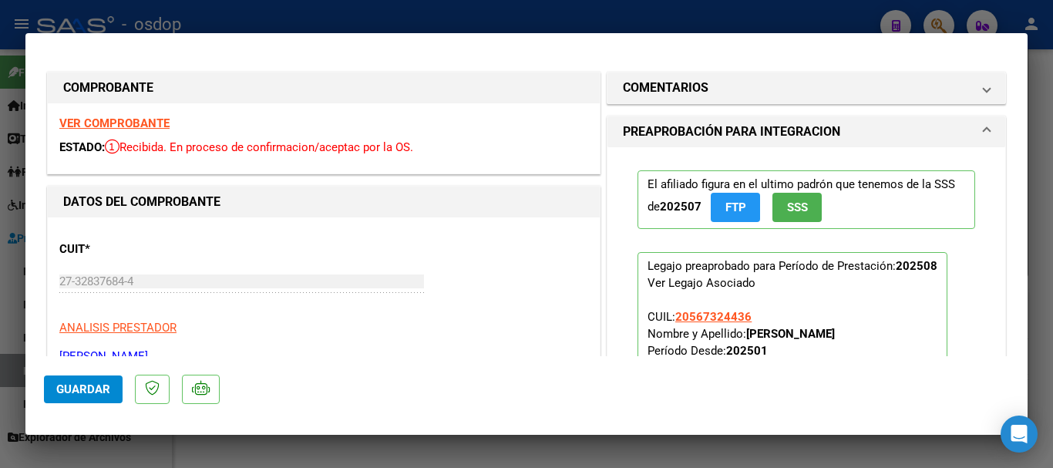
type input "$ 0,00"
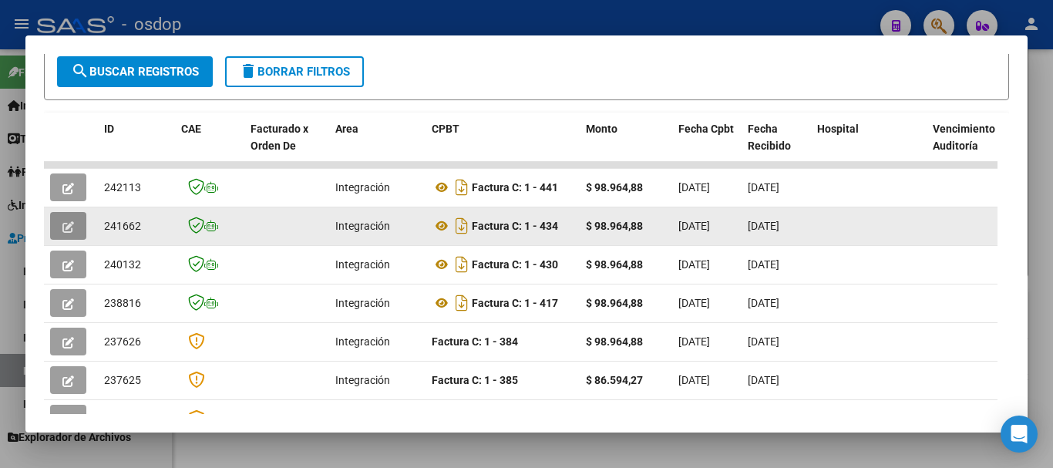
click at [62, 232] on icon "button" at bounding box center [68, 227] width 12 height 12
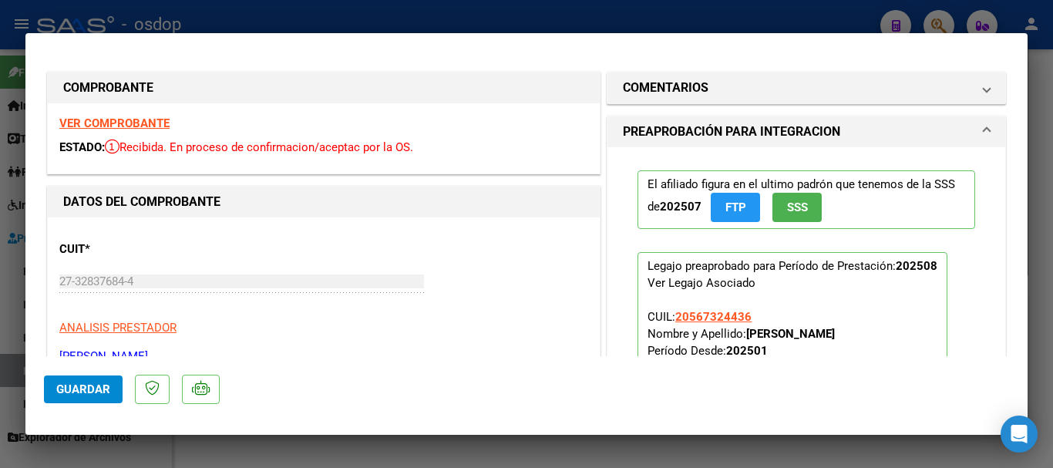
type input "$ 0,00"
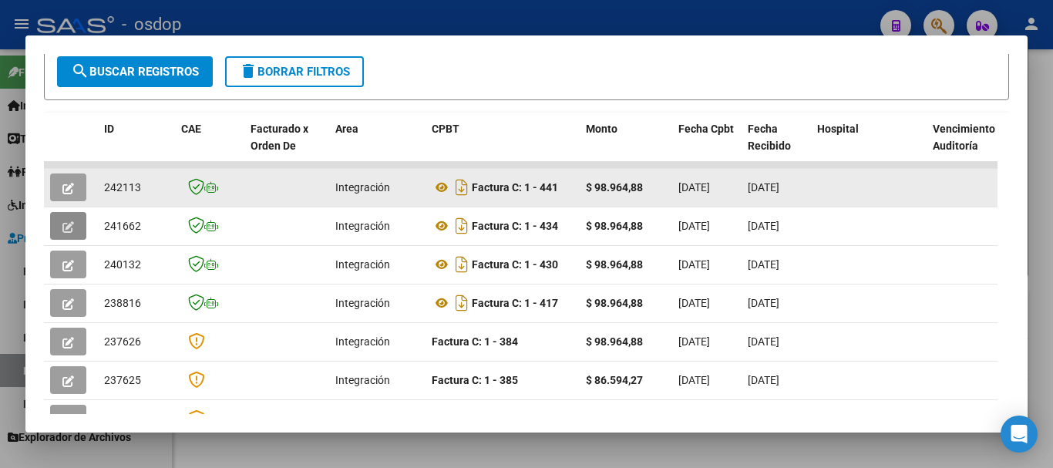
click at [66, 194] on icon "button" at bounding box center [68, 189] width 12 height 12
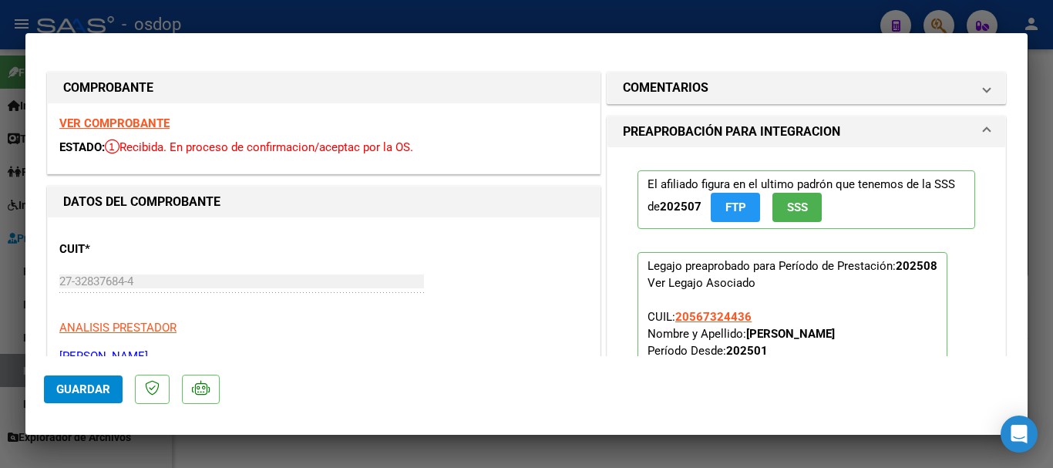
click at [148, 126] on strong "VER COMPROBANTE" at bounding box center [114, 123] width 110 height 14
type input "$ 0,00"
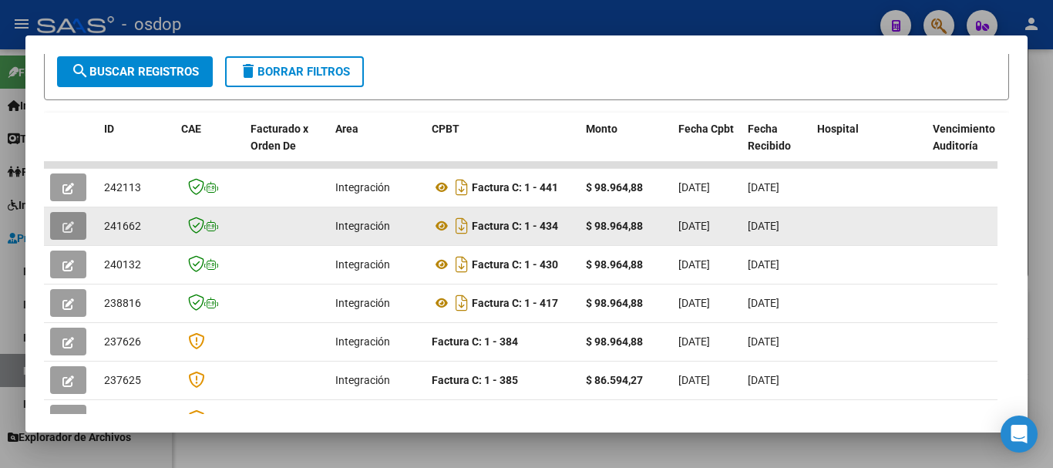
click at [60, 224] on button "button" at bounding box center [68, 226] width 36 height 28
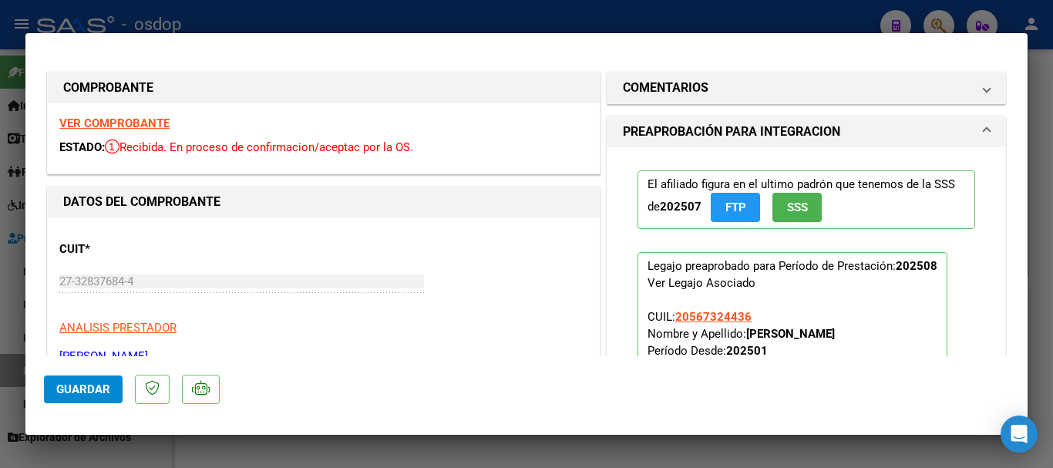
type input "$ 0,00"
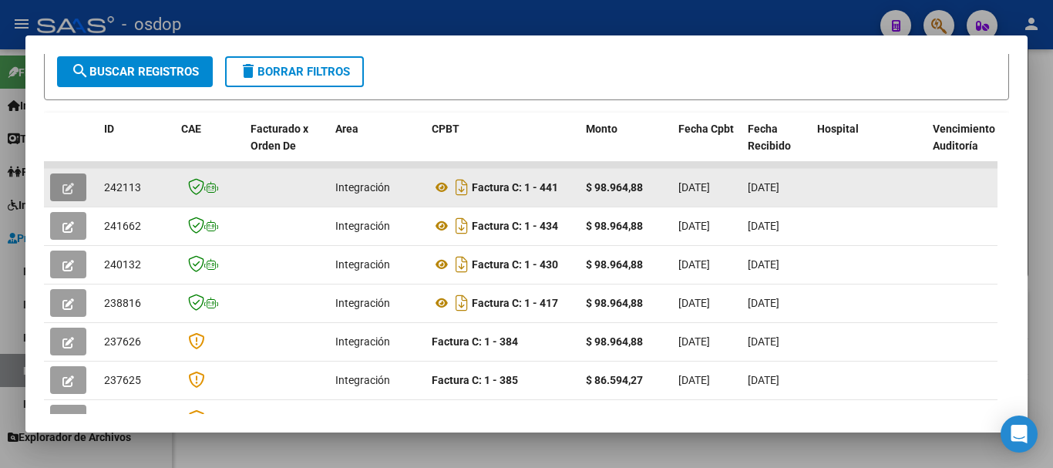
click at [78, 197] on button "button" at bounding box center [68, 187] width 36 height 28
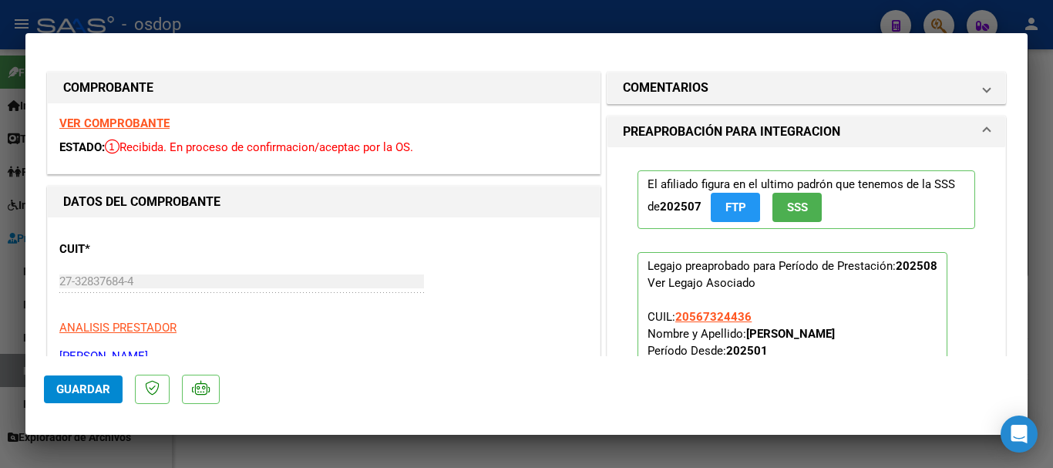
click at [149, 118] on strong "VER COMPROBANTE" at bounding box center [114, 123] width 110 height 14
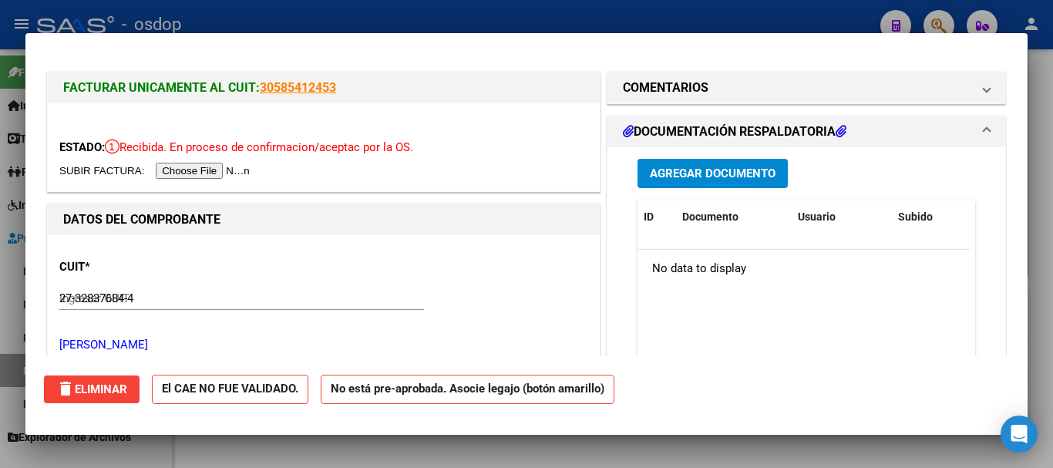
type input "$ 0,00"
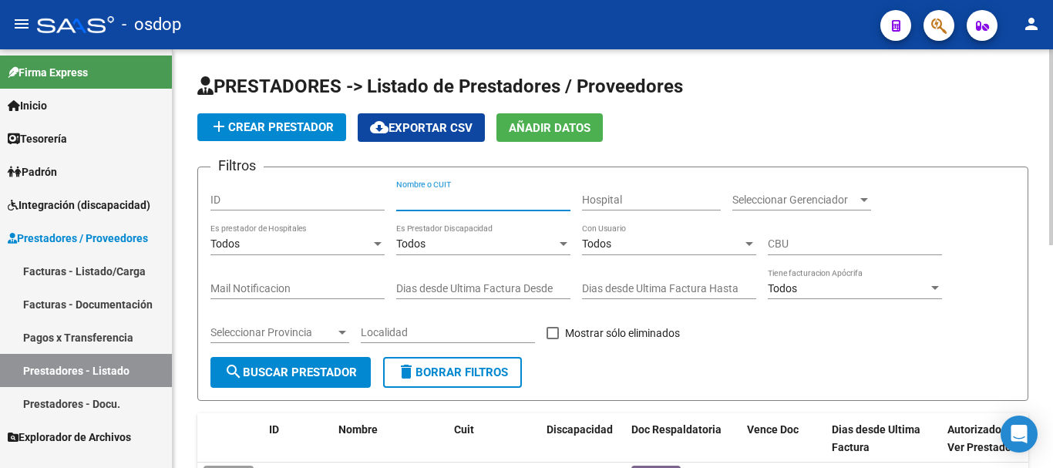
click at [459, 199] on input "Nombre o CUIT" at bounding box center [483, 199] width 174 height 13
click at [439, 200] on input "Nombre o CUIT" at bounding box center [483, 199] width 174 height 13
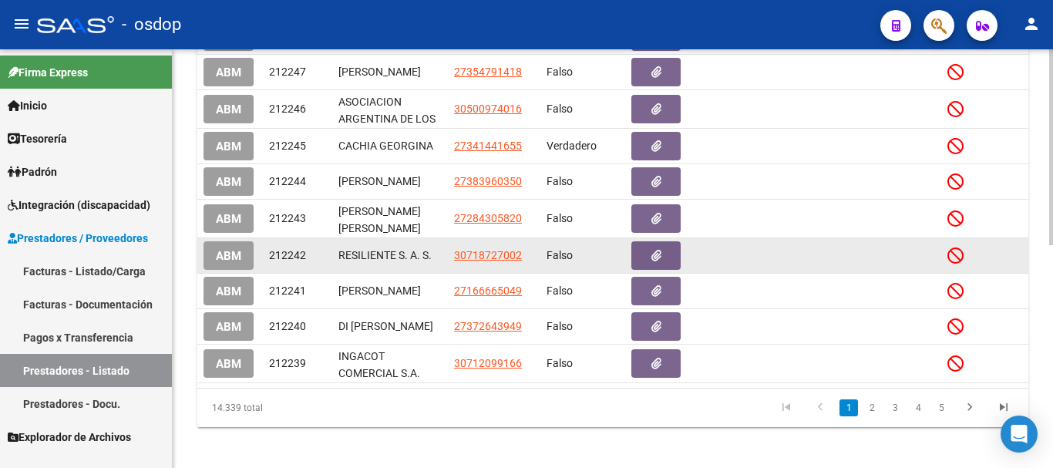
scroll to position [476, 0]
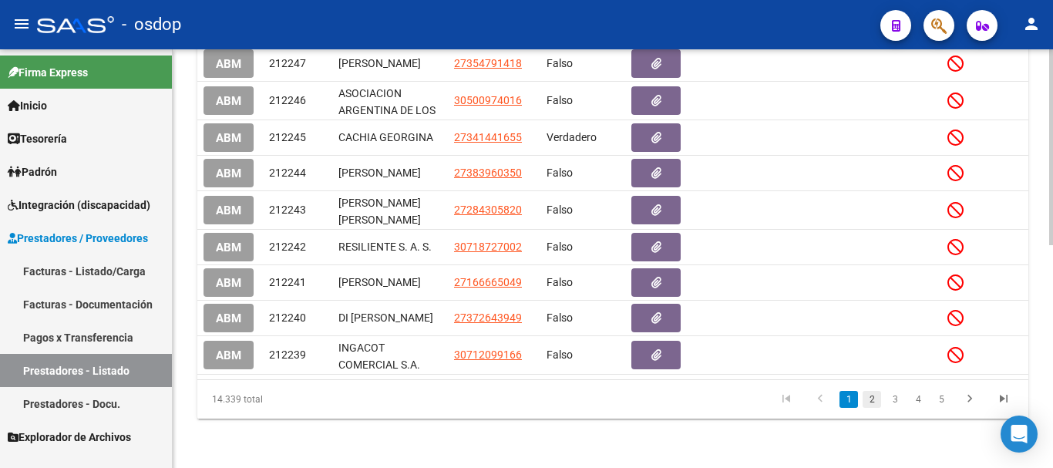
click at [873, 400] on link "2" at bounding box center [872, 399] width 19 height 17
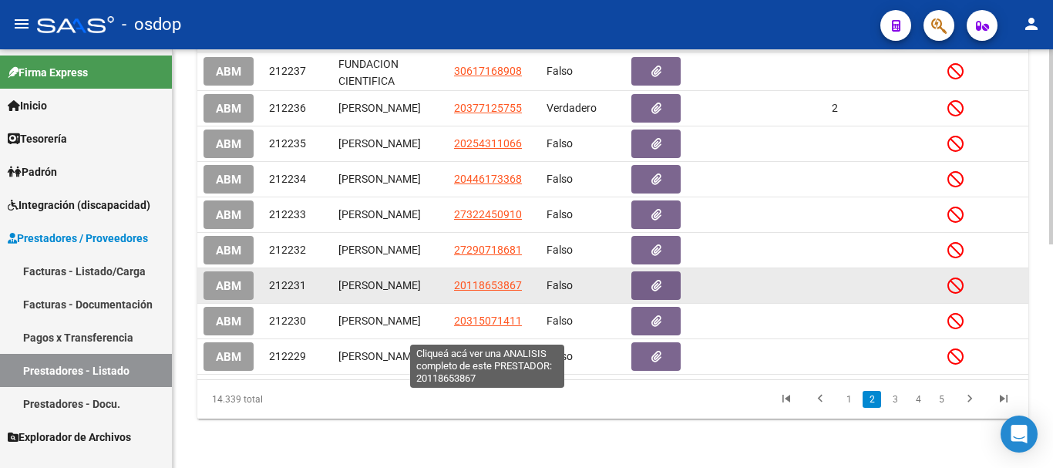
scroll to position [479, 0]
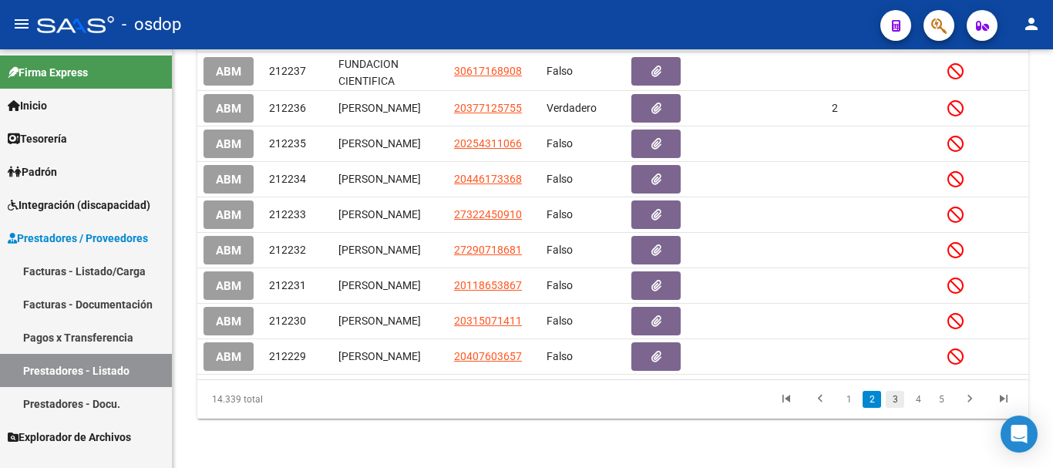
click at [897, 404] on link "3" at bounding box center [895, 399] width 19 height 17
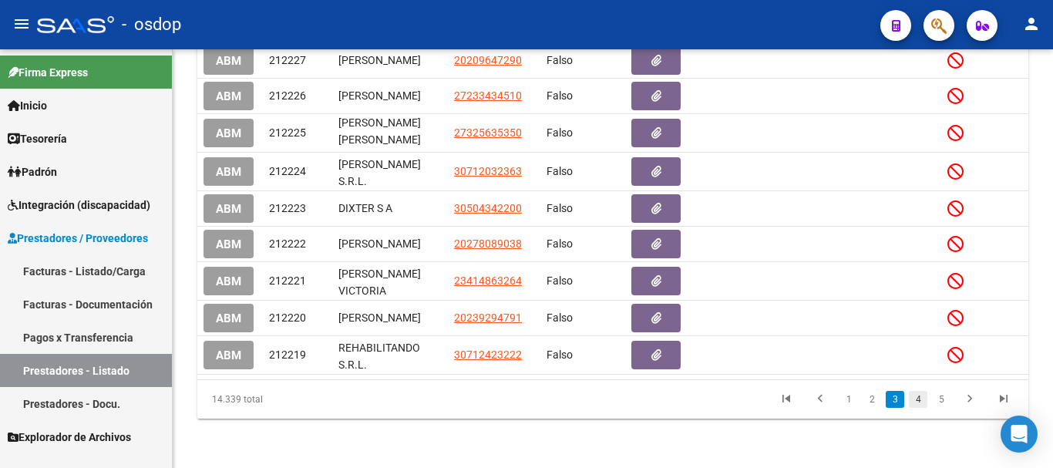
click at [918, 405] on link "4" at bounding box center [918, 399] width 19 height 17
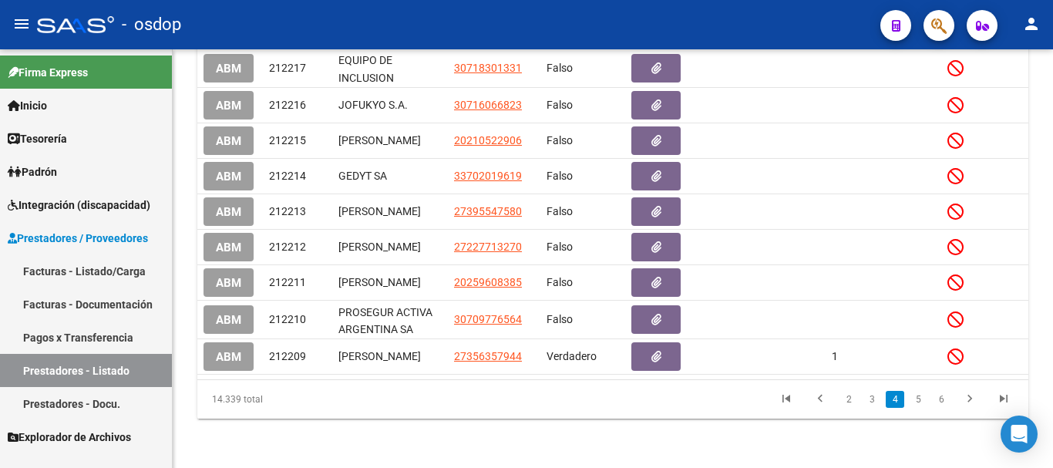
scroll to position [476, 0]
click at [918, 400] on link "5" at bounding box center [918, 399] width 19 height 17
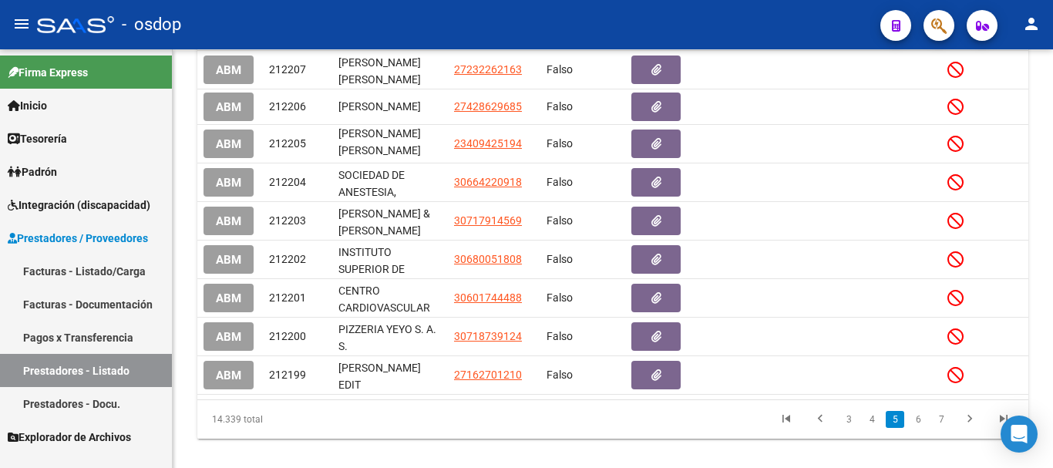
scroll to position [483, 0]
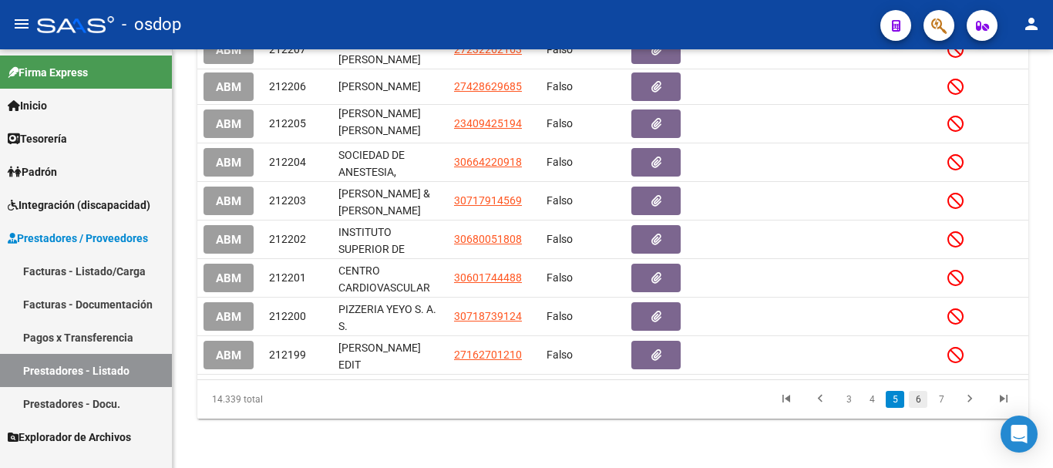
click at [923, 399] on link "6" at bounding box center [918, 399] width 19 height 17
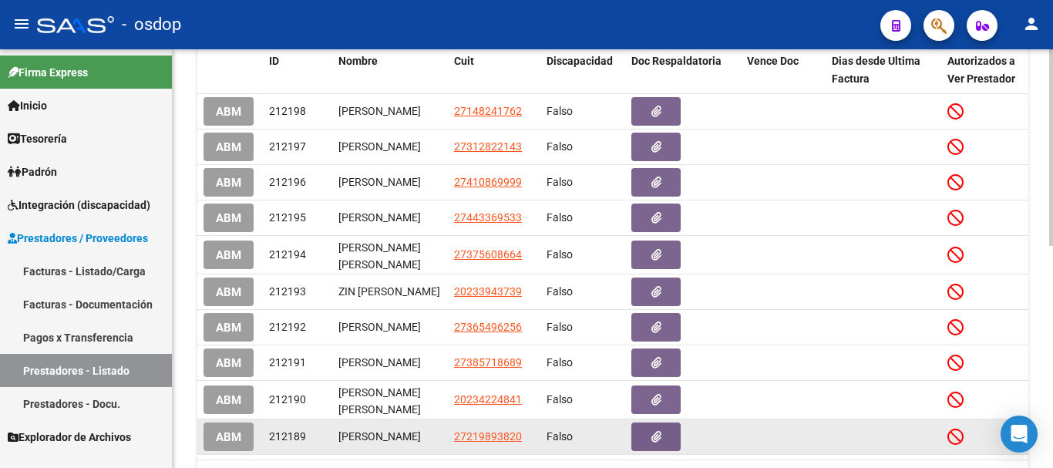
scroll to position [473, 0]
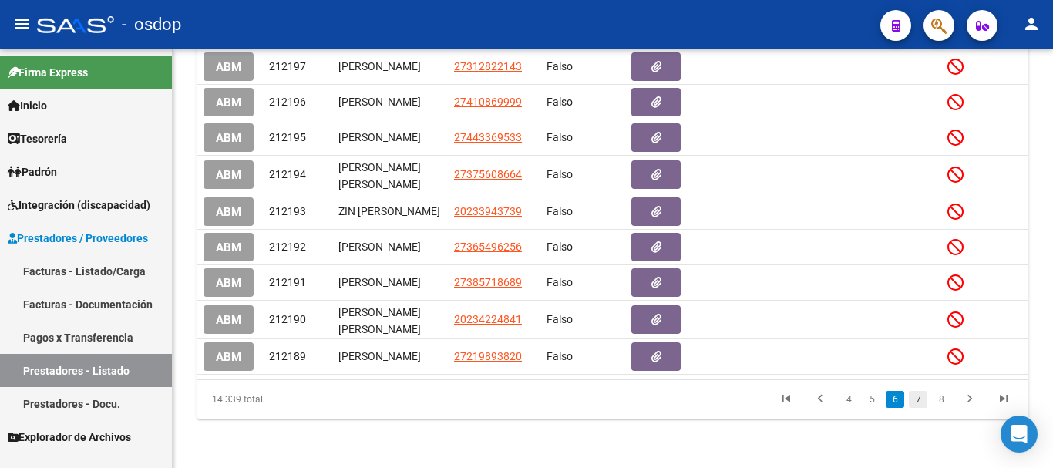
click at [924, 399] on link "7" at bounding box center [918, 399] width 19 height 17
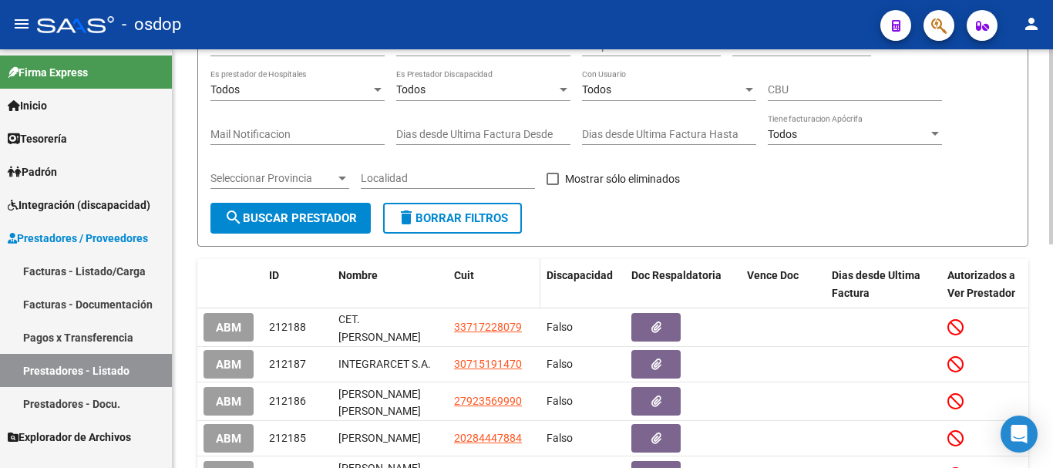
scroll to position [0, 0]
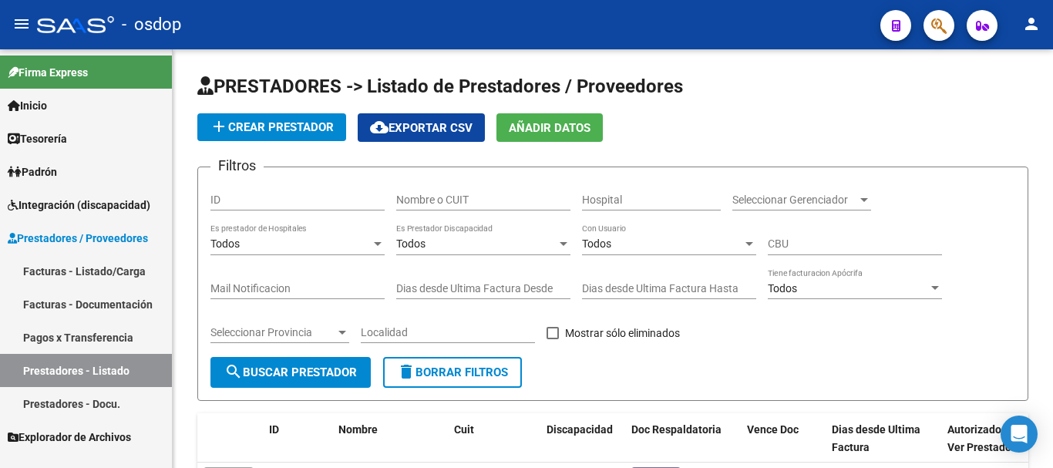
click at [80, 262] on link "Facturas - Listado/Carga" at bounding box center [86, 270] width 172 height 33
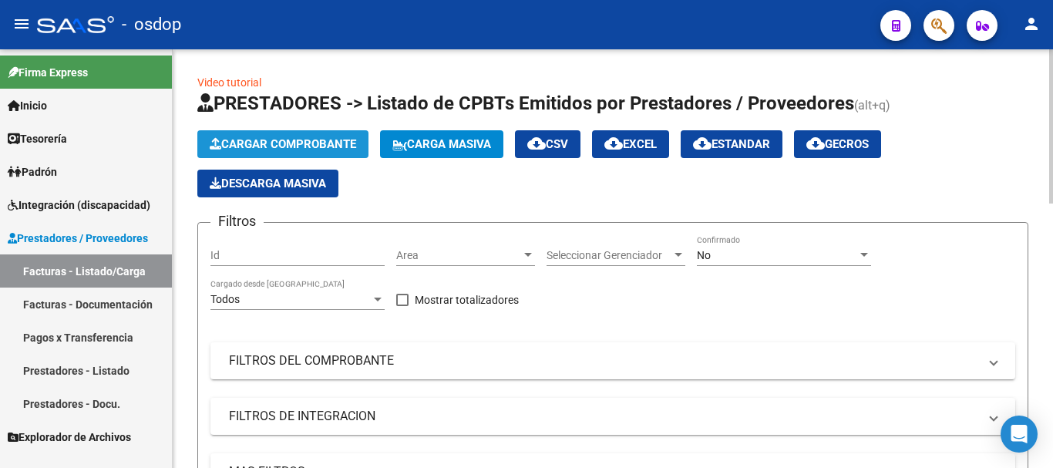
click at [322, 146] on span "Cargar Comprobante" at bounding box center [283, 144] width 146 height 14
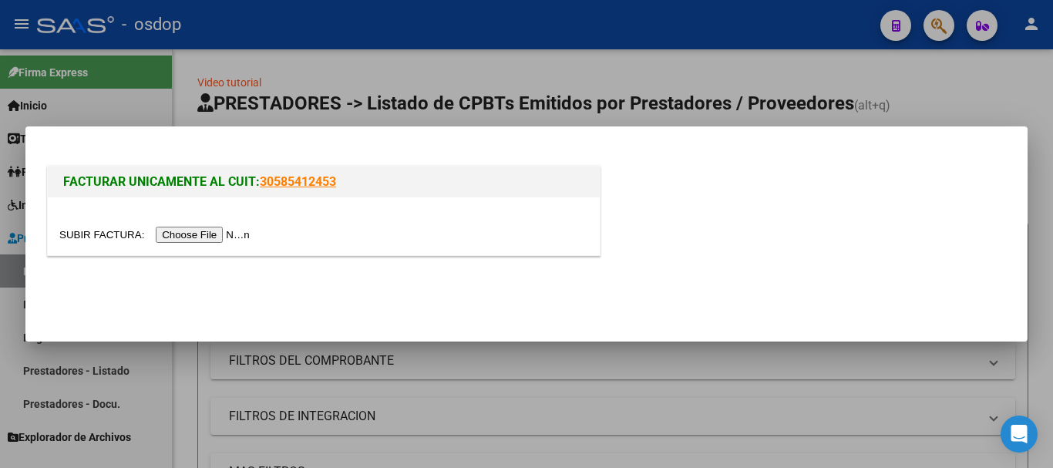
click at [241, 237] on input "file" at bounding box center [156, 235] width 195 height 16
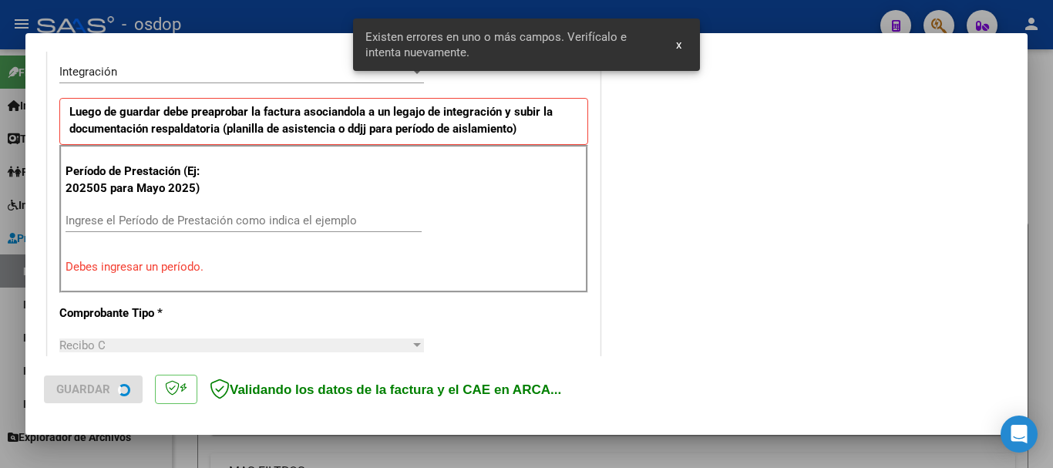
scroll to position [385, 0]
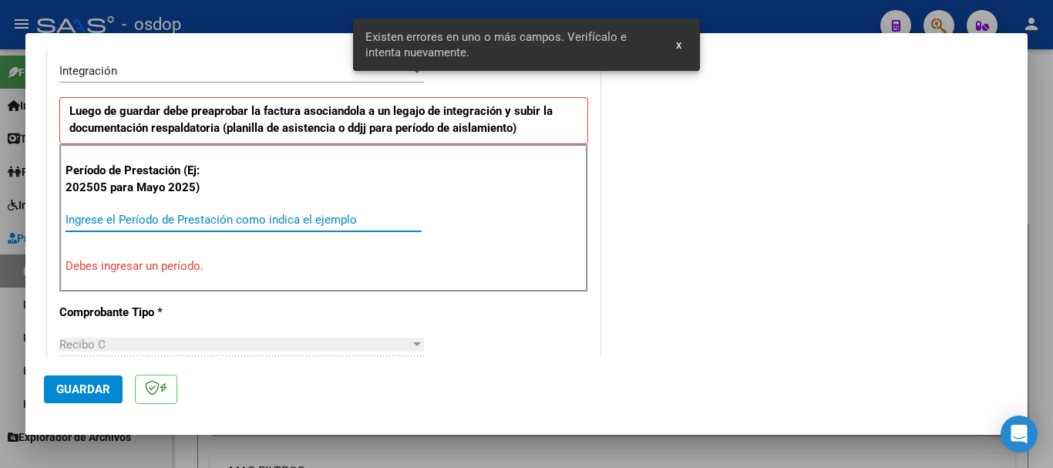
click at [163, 213] on input "Ingrese el Período de Prestación como indica el ejemplo" at bounding box center [244, 220] width 356 height 14
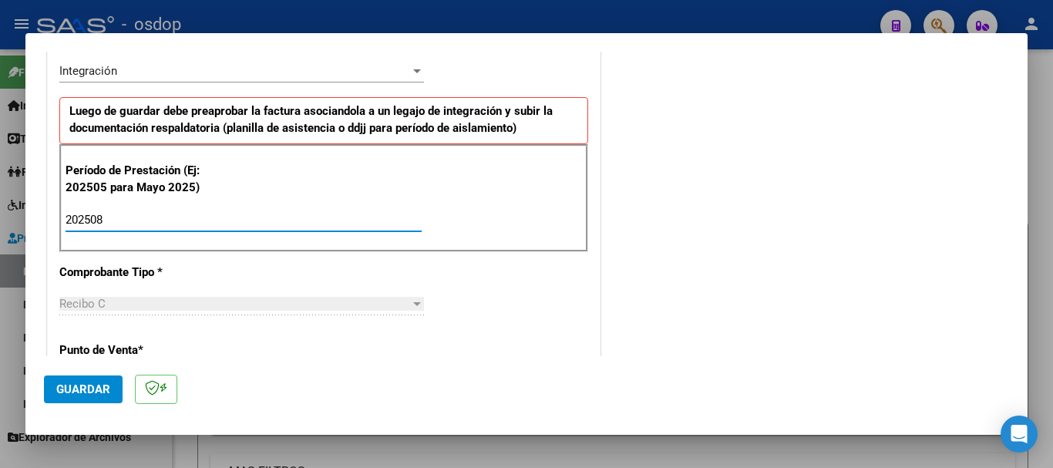
scroll to position [308, 0]
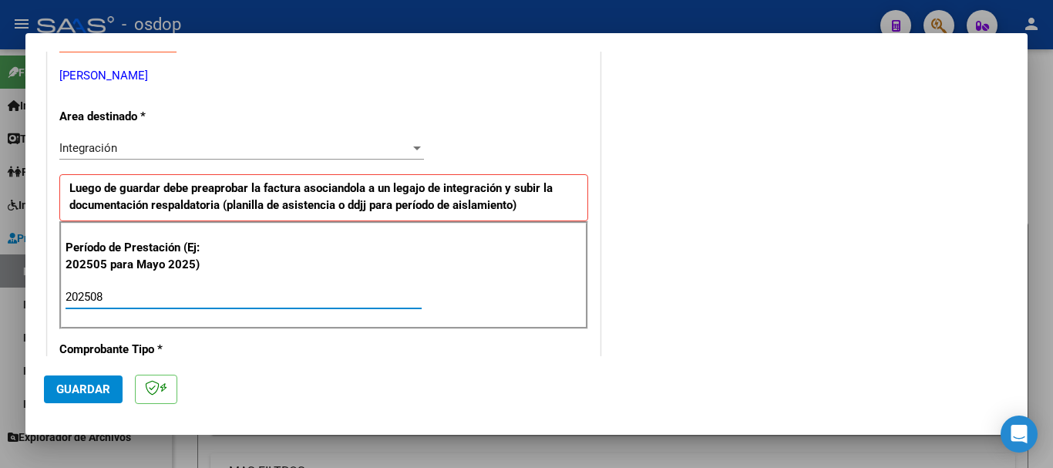
type input "202508"
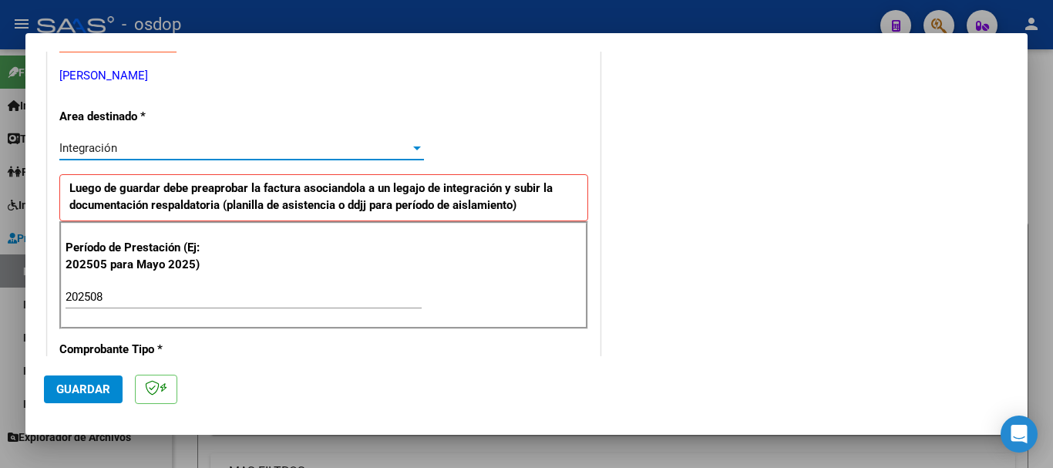
click at [158, 149] on div "Integración" at bounding box center [234, 148] width 351 height 14
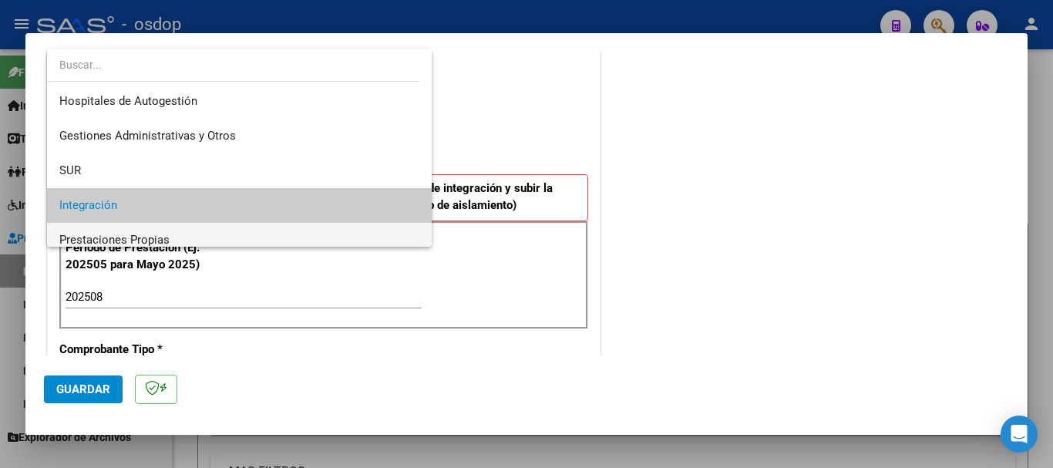
scroll to position [58, 0]
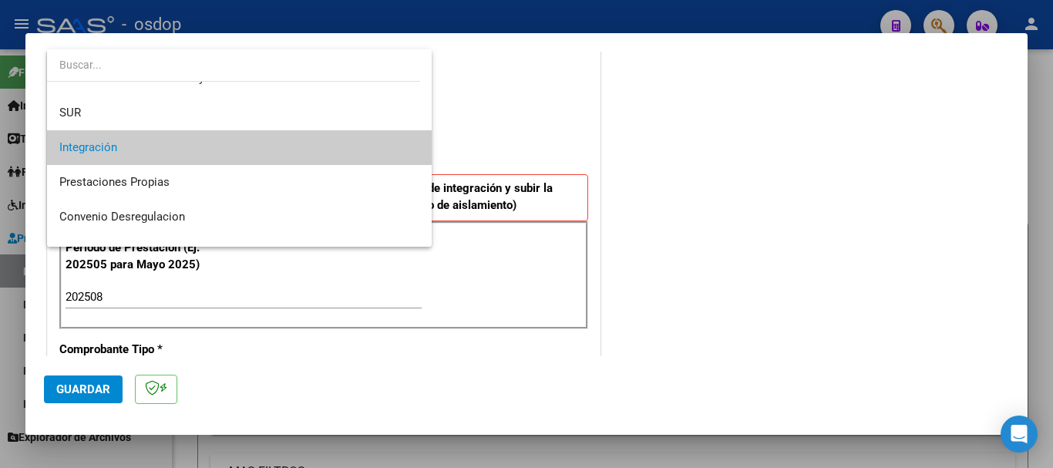
click at [119, 143] on span "Integración" at bounding box center [239, 147] width 360 height 35
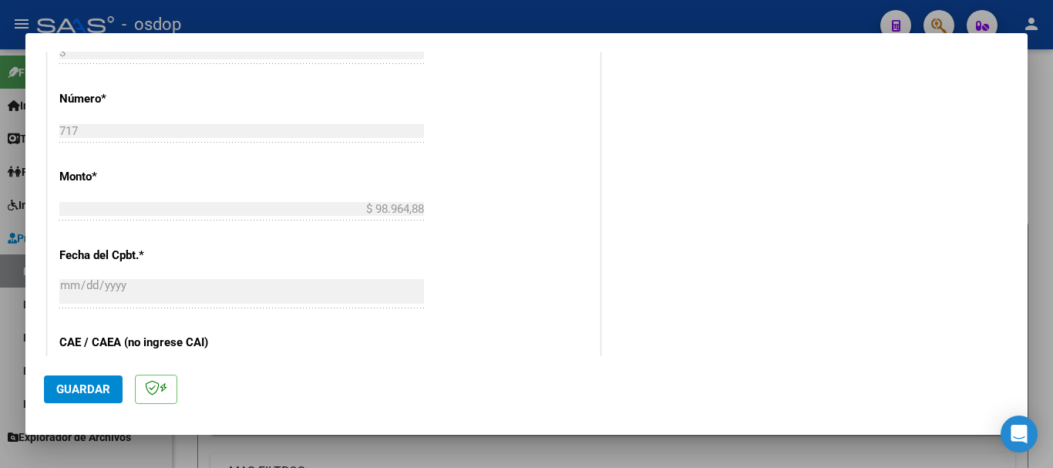
scroll to position [847, 0]
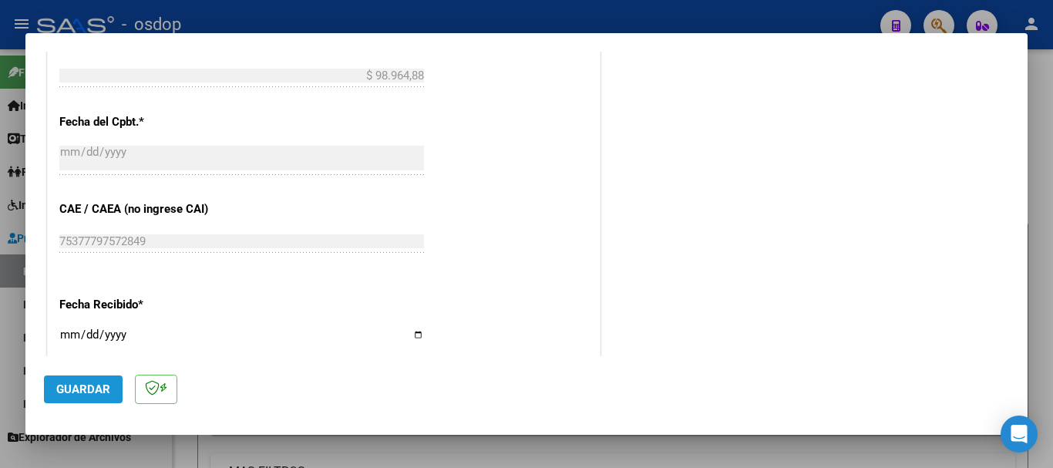
click at [79, 385] on span "Guardar" at bounding box center [83, 389] width 54 height 14
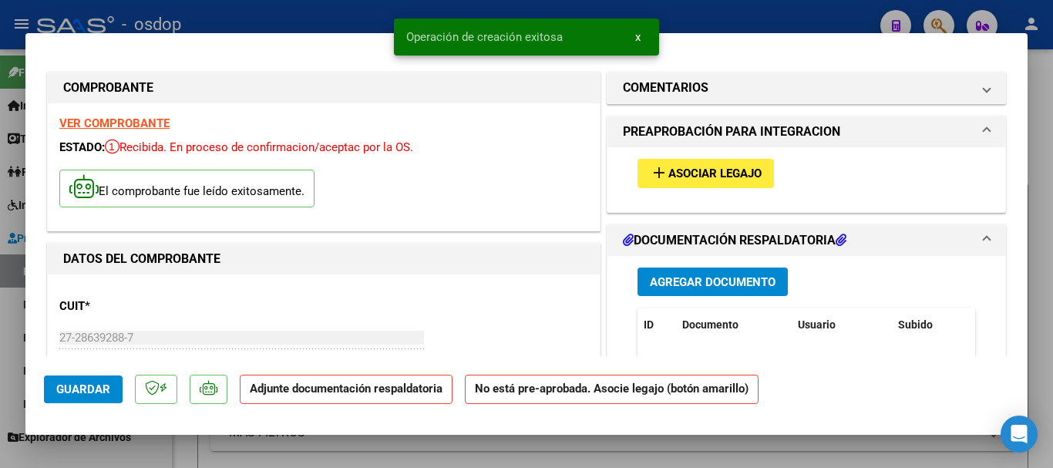
click at [715, 175] on span "Asociar Legajo" at bounding box center [714, 174] width 93 height 14
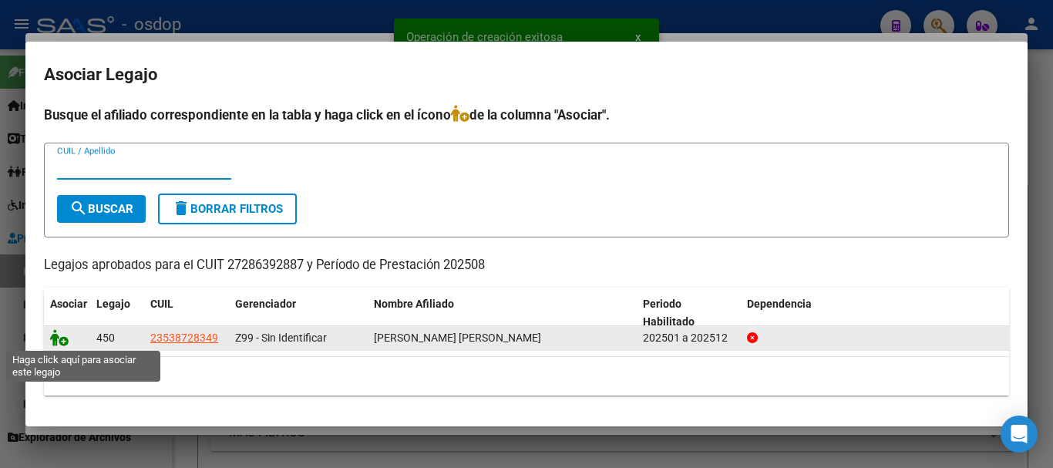
click at [60, 341] on icon at bounding box center [59, 337] width 19 height 17
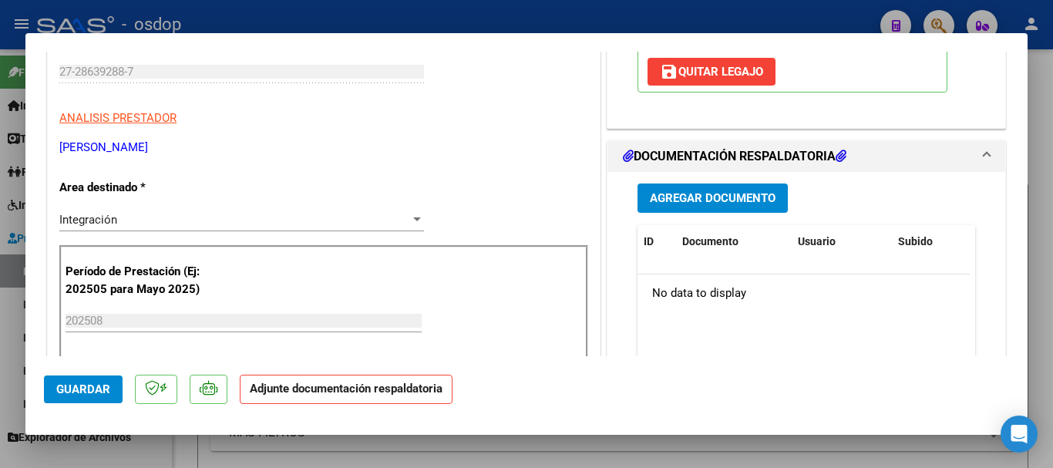
scroll to position [308, 0]
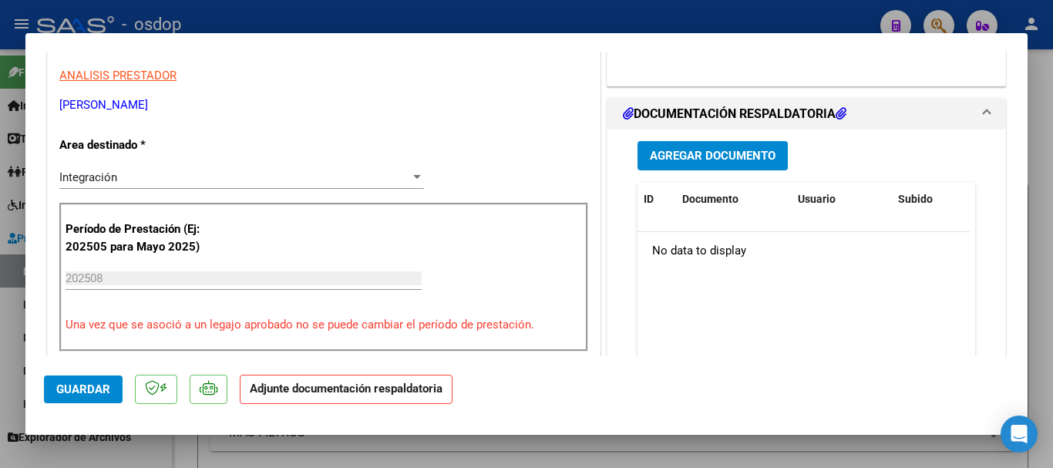
click at [678, 160] on span "Agregar Documento" at bounding box center [713, 157] width 126 height 14
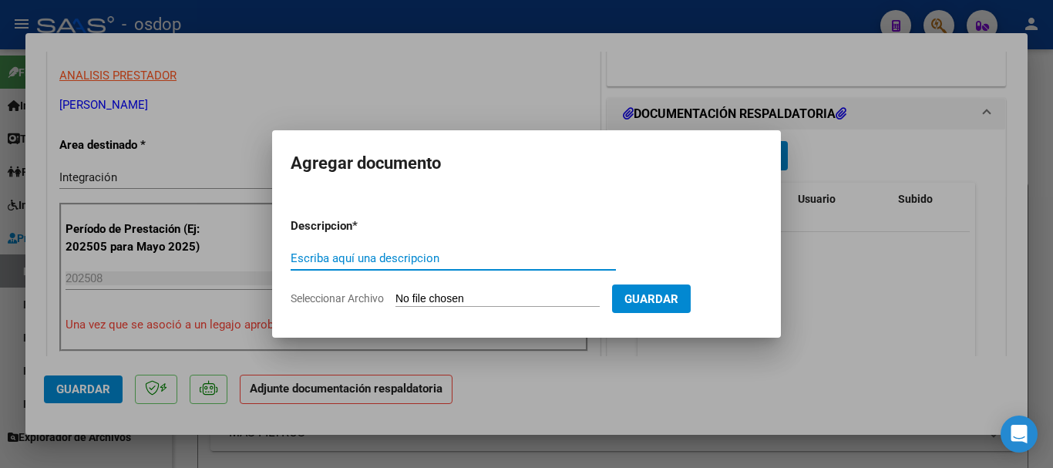
click at [321, 263] on input "Escriba aquí una descripcion" at bounding box center [453, 258] width 325 height 14
type input "P"
type input "planilla asistencia [DATE] ."
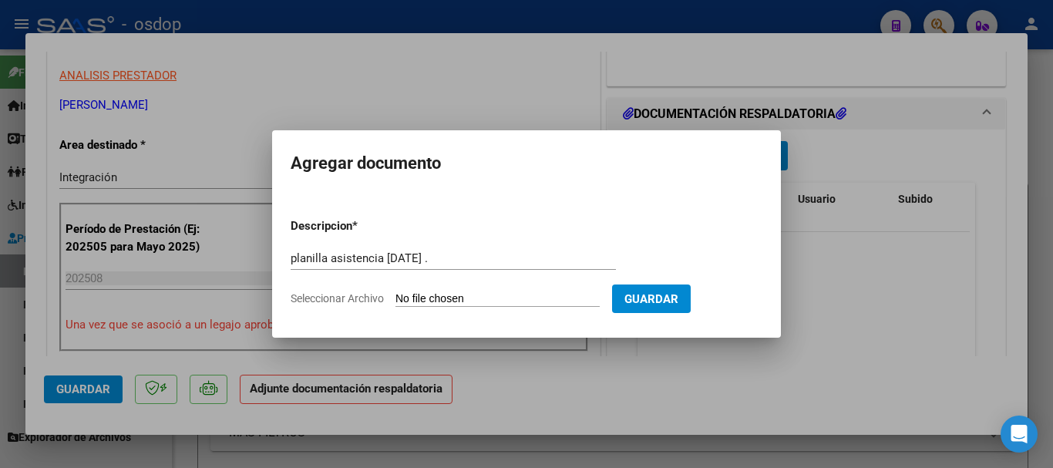
click at [468, 297] on input "Seleccionar Archivo" at bounding box center [497, 299] width 204 height 15
type input "C:\fakepath\PLANILLA [PERSON_NAME] .pdf"
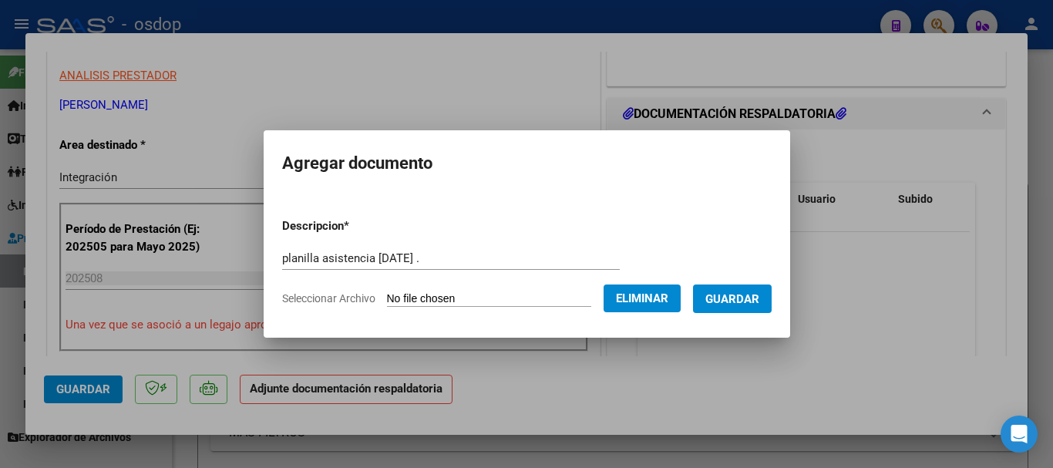
click at [751, 304] on span "Guardar" at bounding box center [732, 299] width 54 height 14
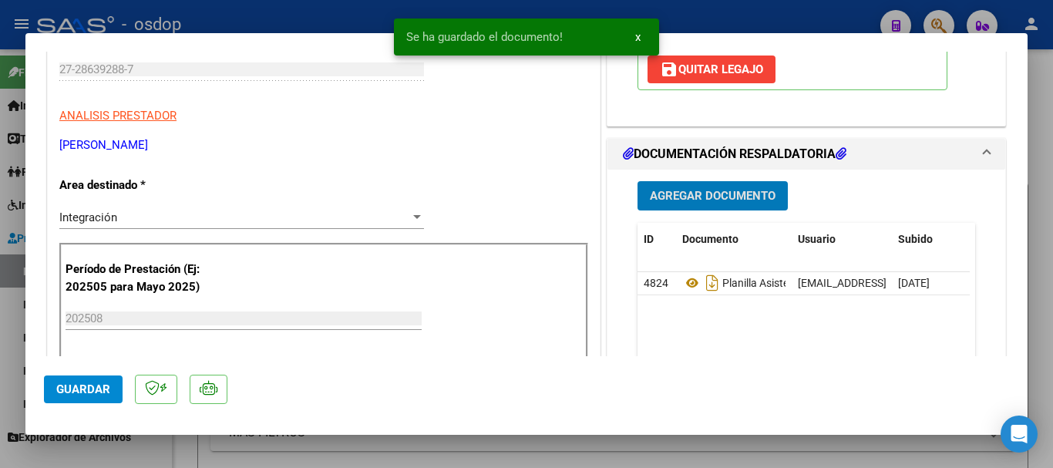
scroll to position [231, 0]
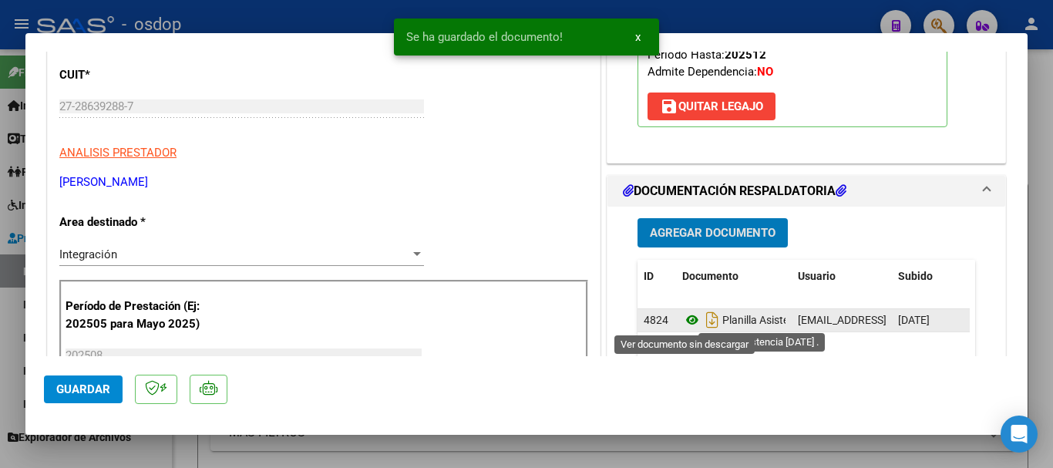
click at [685, 322] on icon at bounding box center [692, 320] width 20 height 19
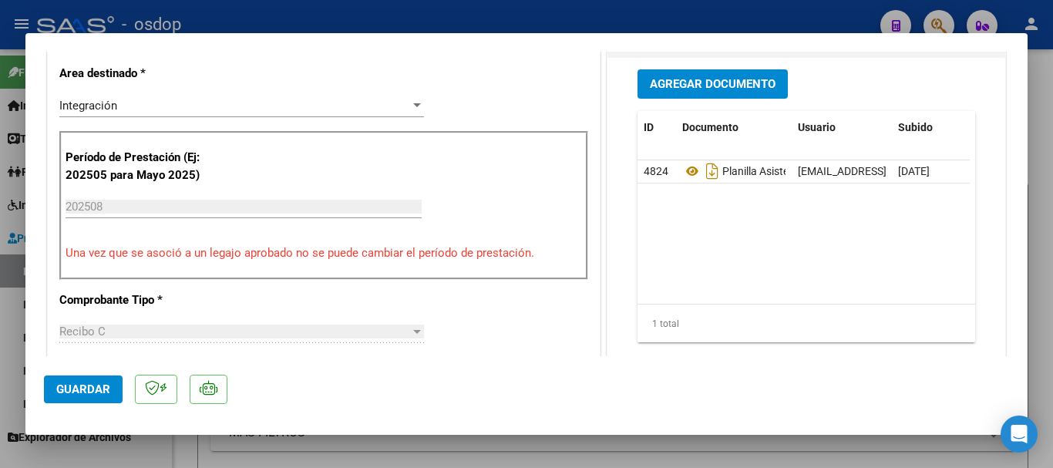
scroll to position [463, 0]
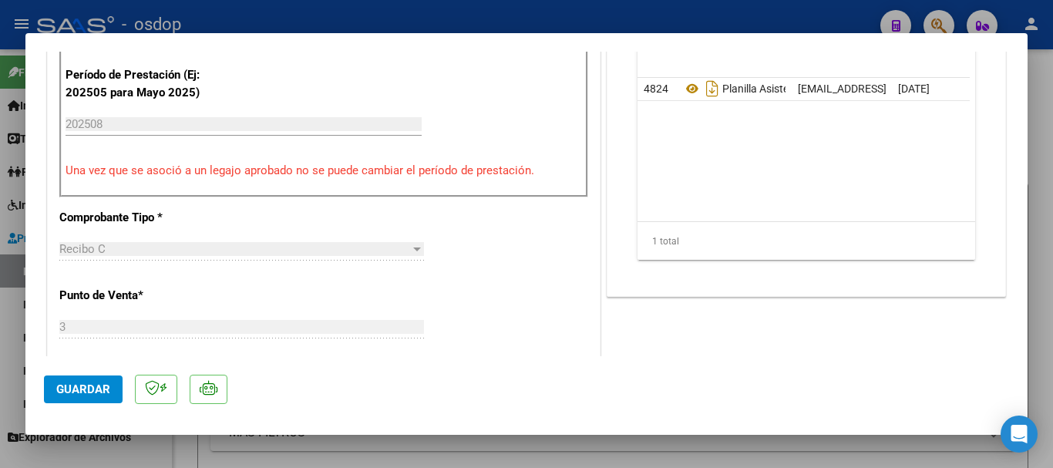
click at [89, 389] on span "Guardar" at bounding box center [83, 389] width 54 height 14
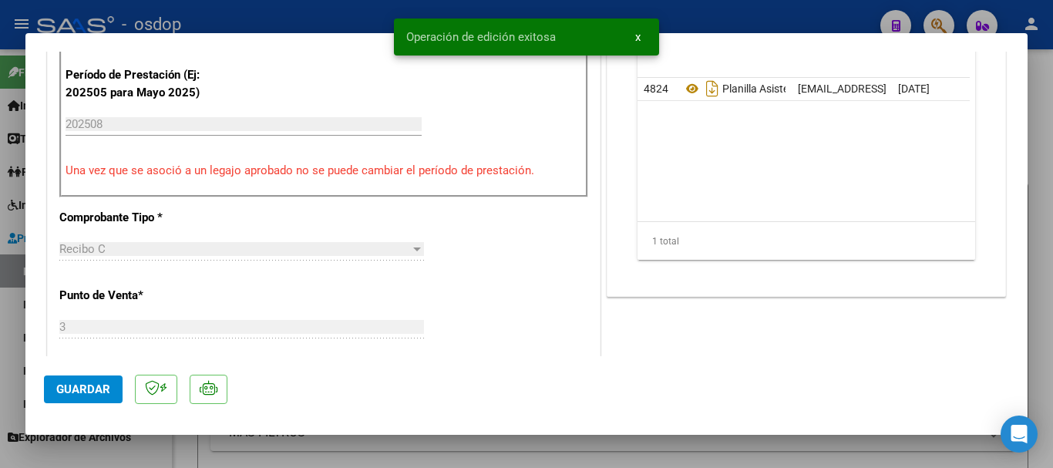
type input "$ 0,00"
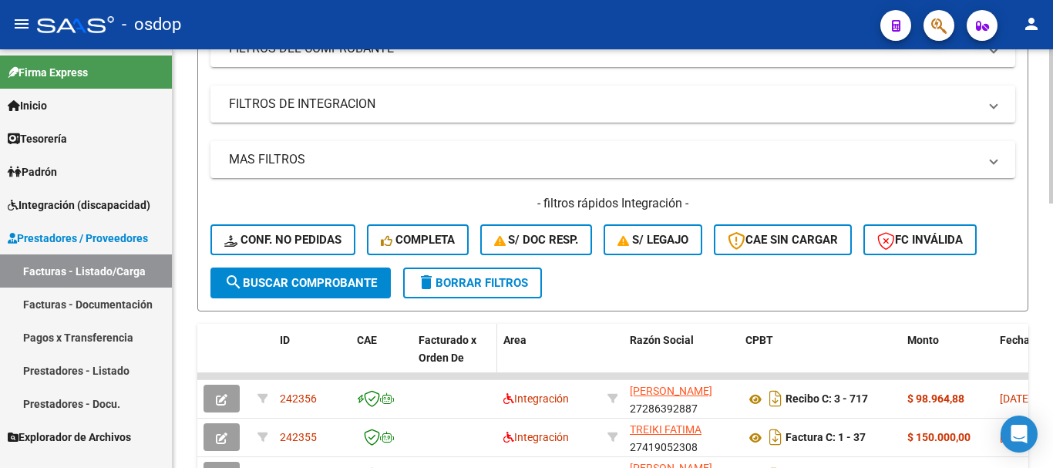
scroll to position [385, 0]
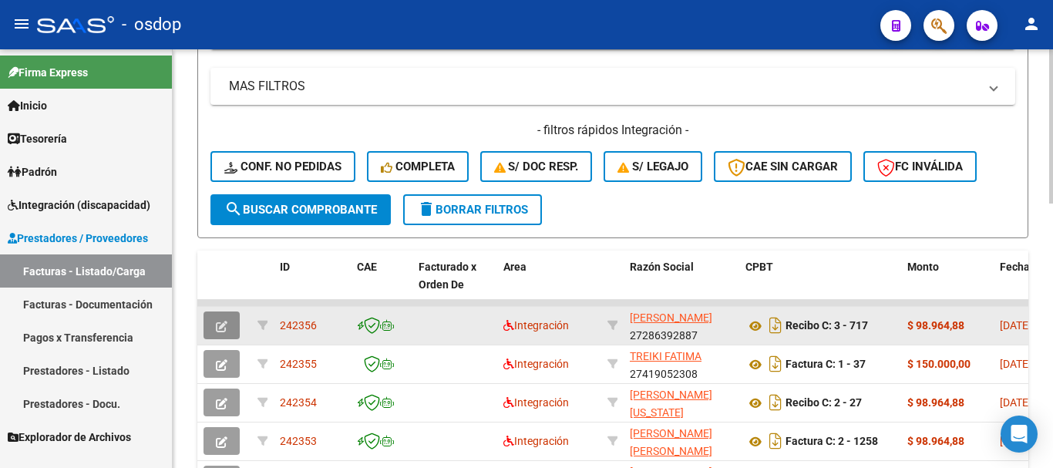
click at [226, 332] on span "button" at bounding box center [222, 325] width 12 height 14
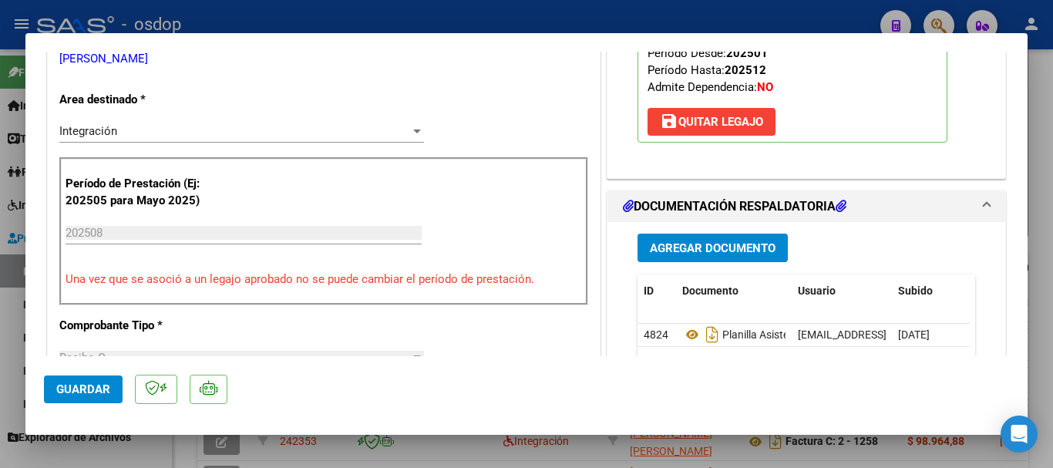
scroll to position [154, 0]
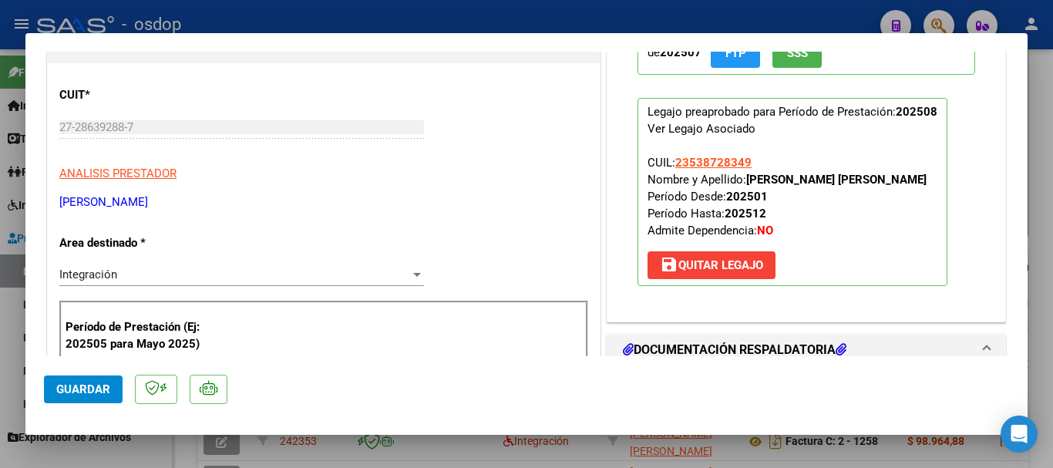
type input "$ 0,00"
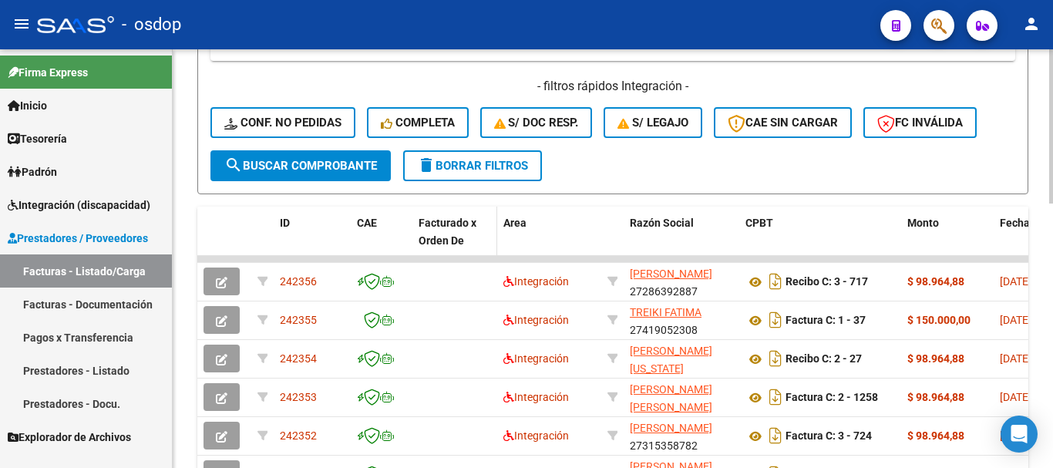
scroll to position [463, 0]
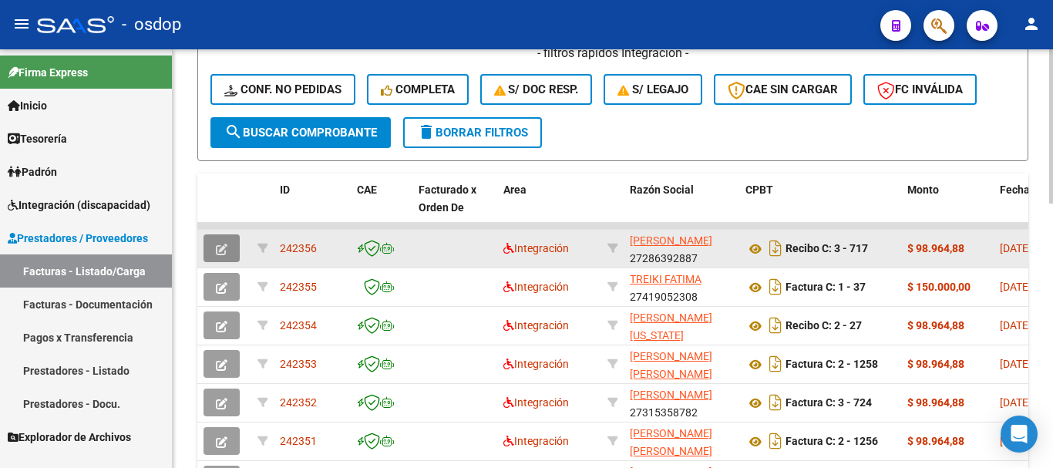
click at [224, 248] on icon "button" at bounding box center [222, 250] width 12 height 12
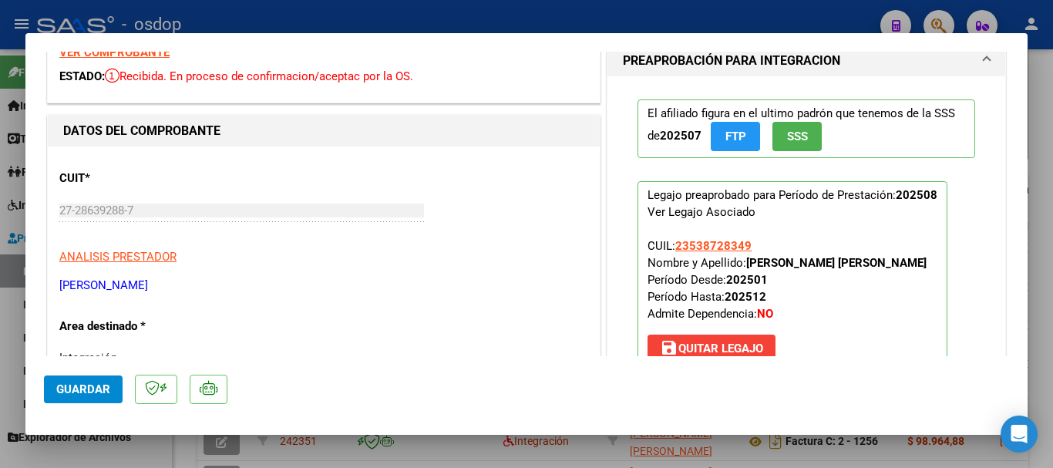
scroll to position [0, 0]
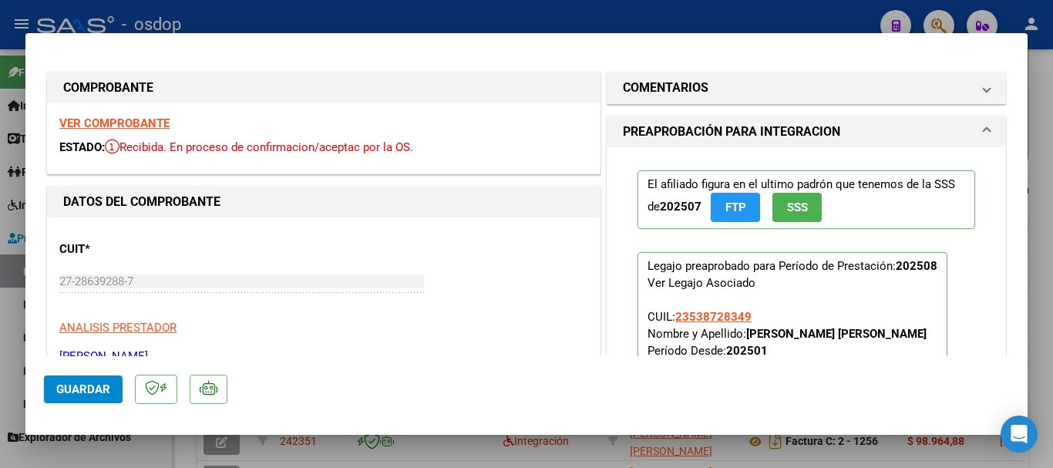
click at [138, 124] on strong "VER COMPROBANTE" at bounding box center [114, 123] width 110 height 14
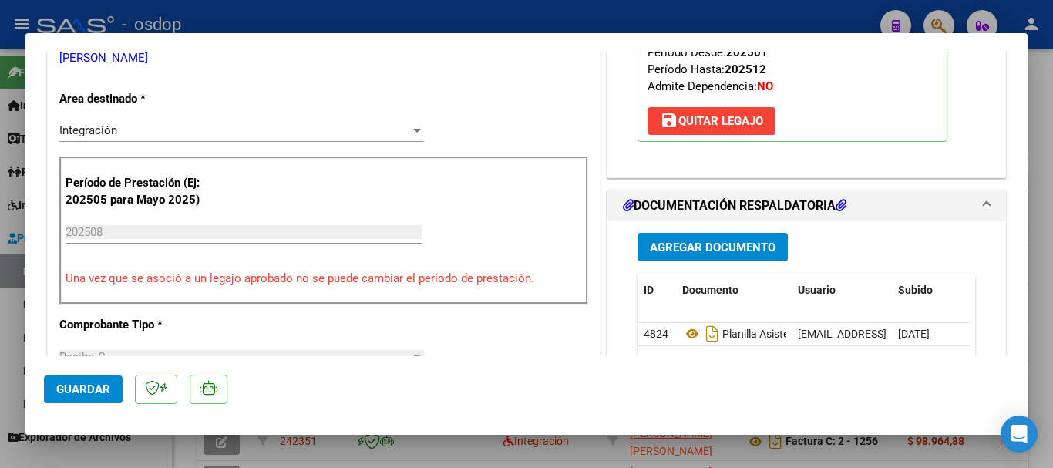
scroll to position [385, 0]
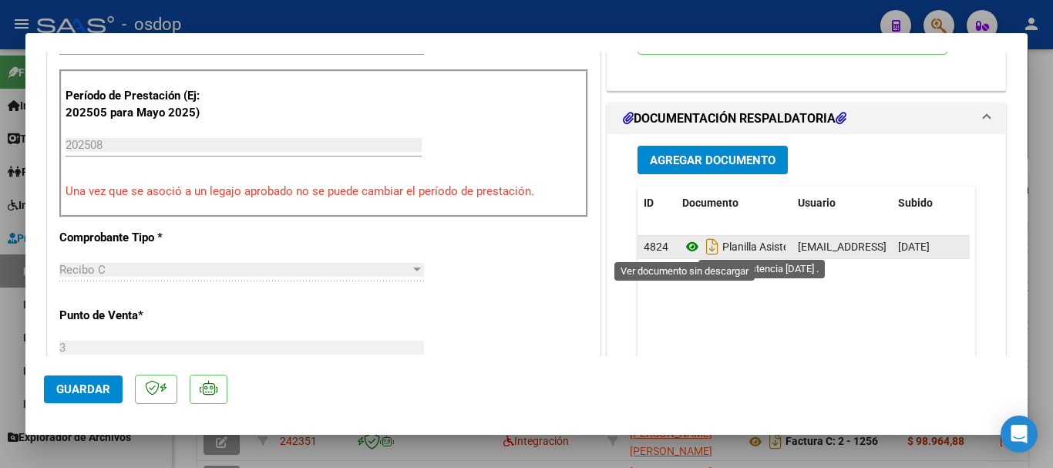
click at [685, 247] on icon at bounding box center [692, 246] width 20 height 19
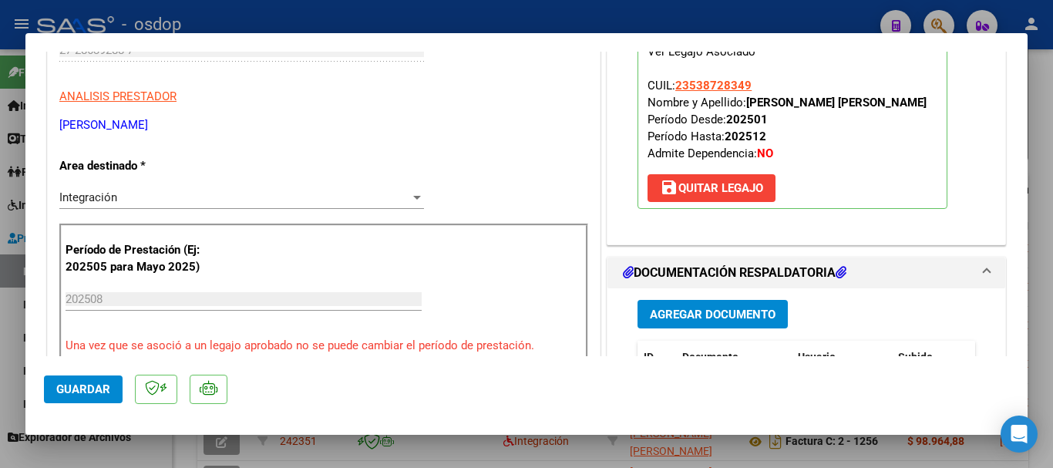
scroll to position [77, 0]
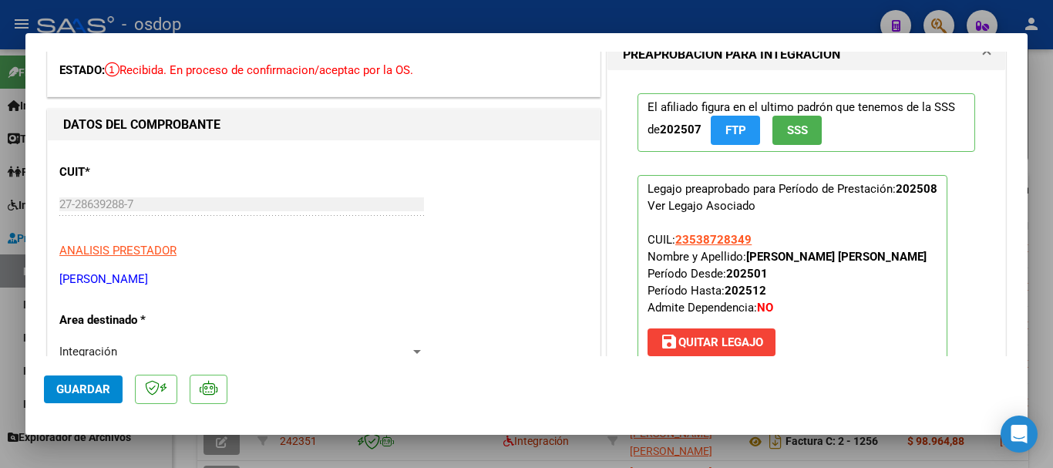
type input "$ 0,00"
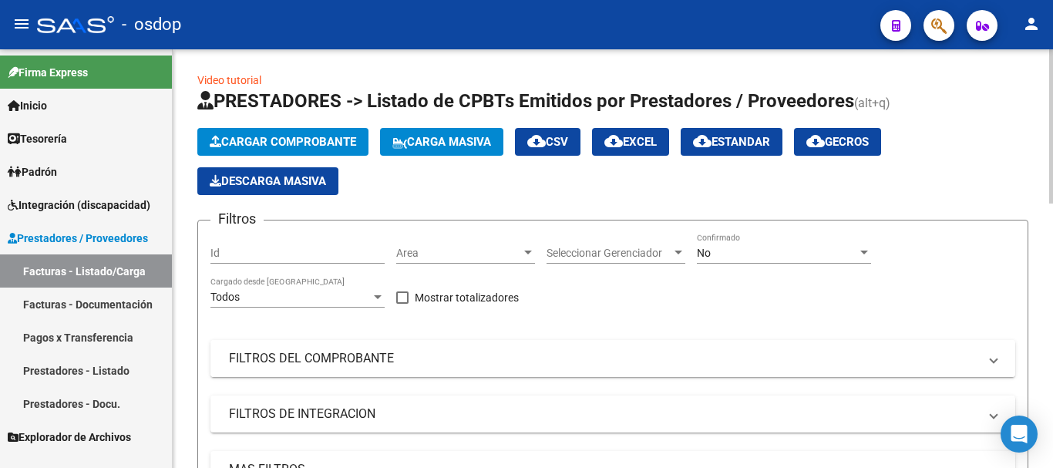
scroll to position [0, 0]
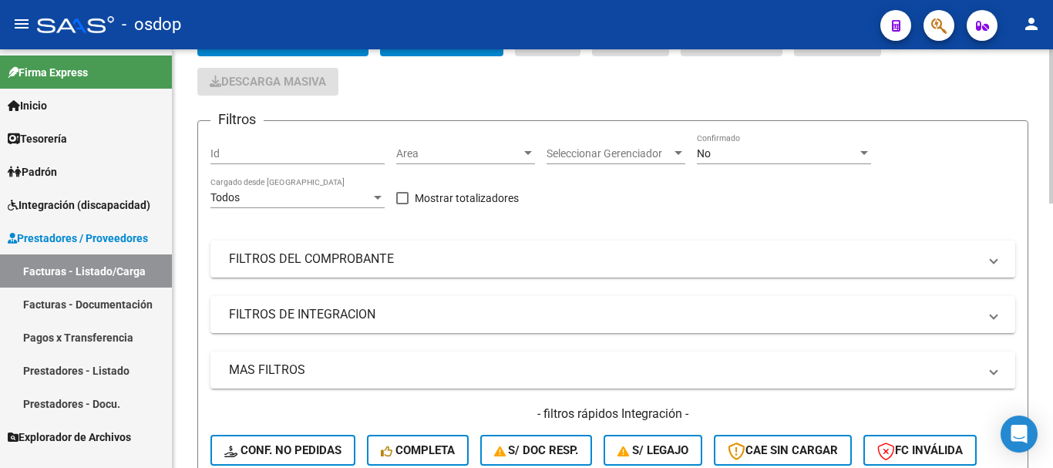
scroll to position [231, 0]
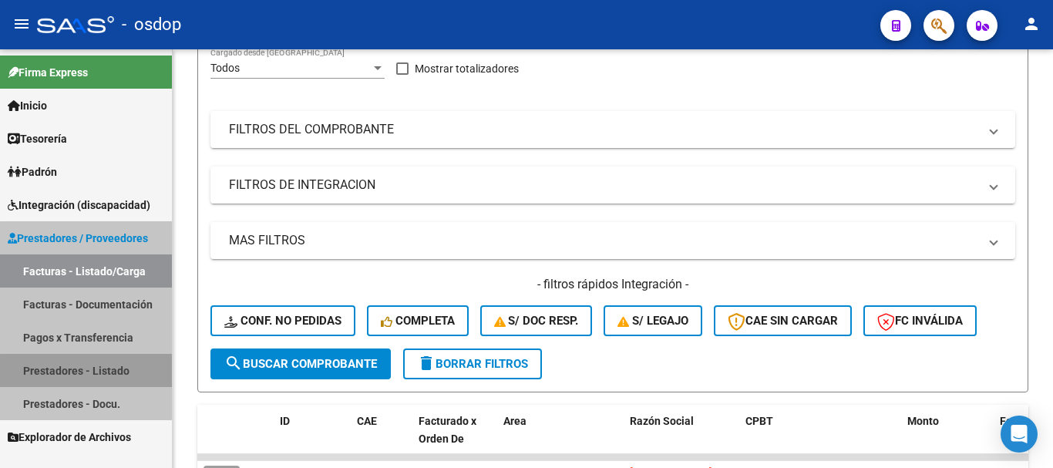
click at [94, 369] on link "Prestadores - Listado" at bounding box center [86, 370] width 172 height 33
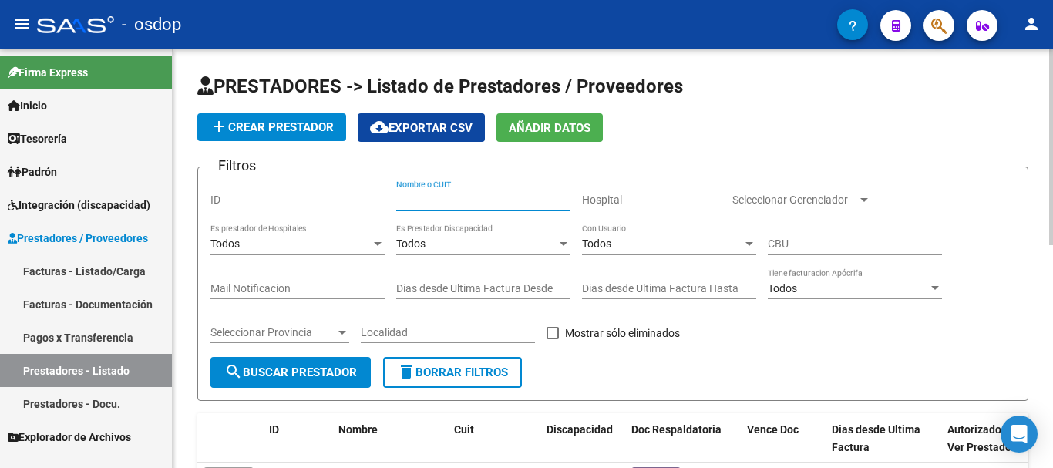
click at [480, 199] on input "Nombre o CUIT" at bounding box center [483, 199] width 174 height 13
type input "27370637046"
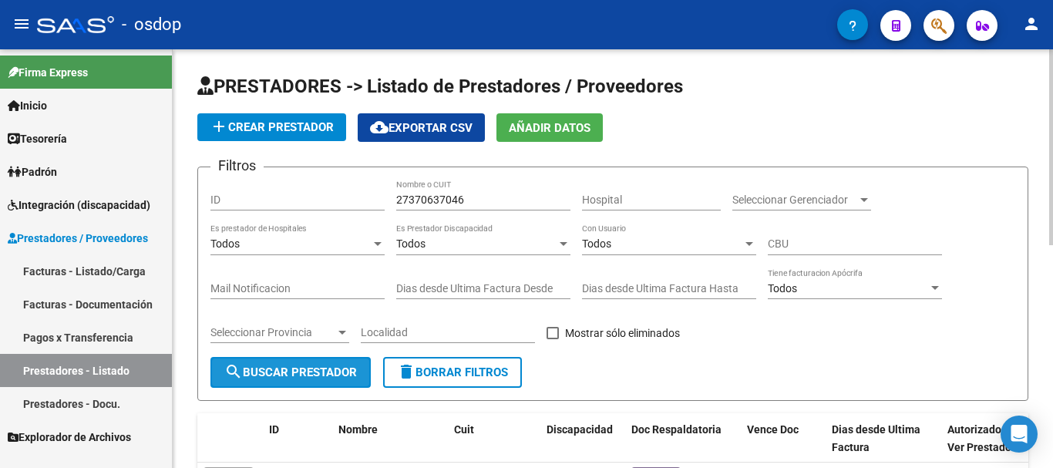
click at [281, 374] on span "search Buscar Prestador" at bounding box center [290, 372] width 133 height 14
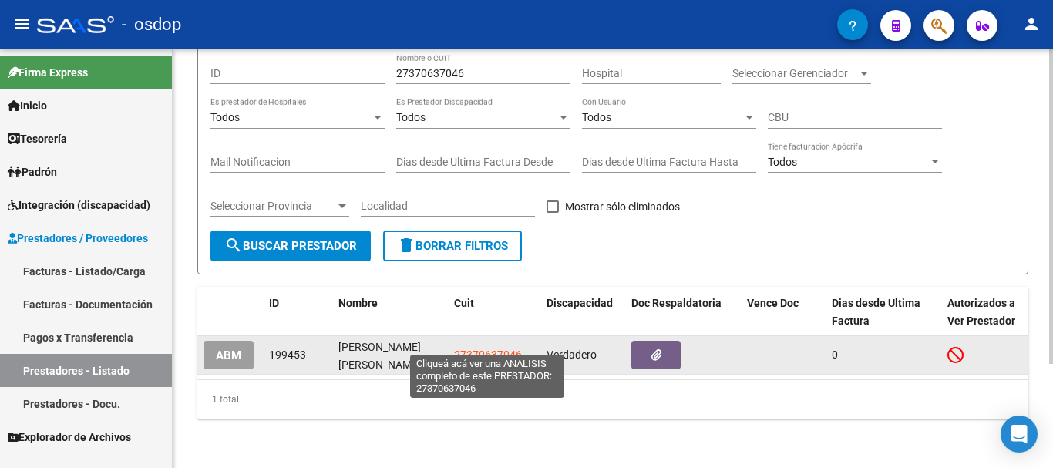
click at [503, 348] on span "27370637046" at bounding box center [488, 354] width 68 height 12
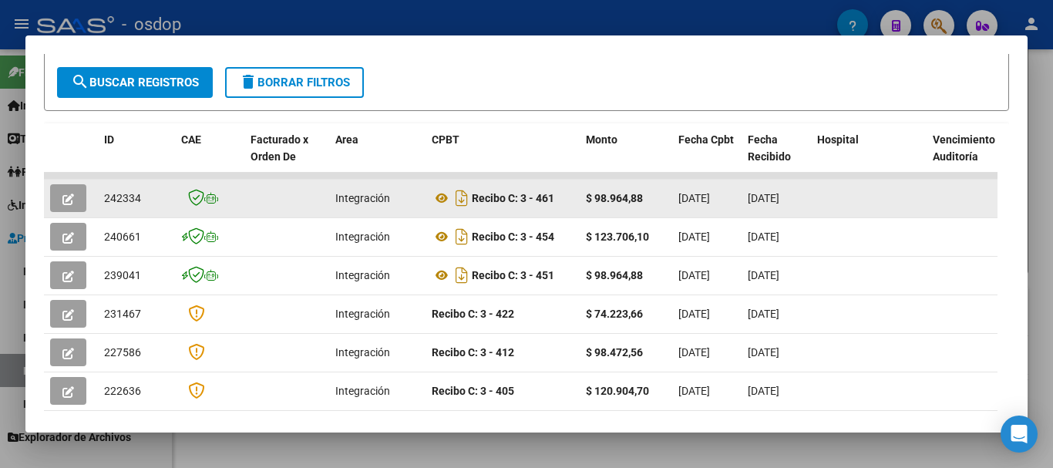
scroll to position [308, 0]
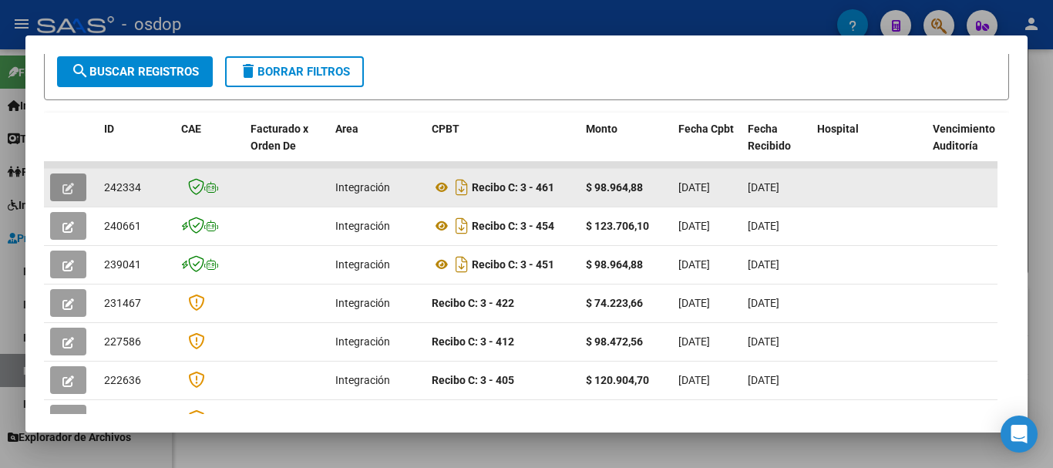
click at [68, 193] on icon "button" at bounding box center [68, 189] width 12 height 12
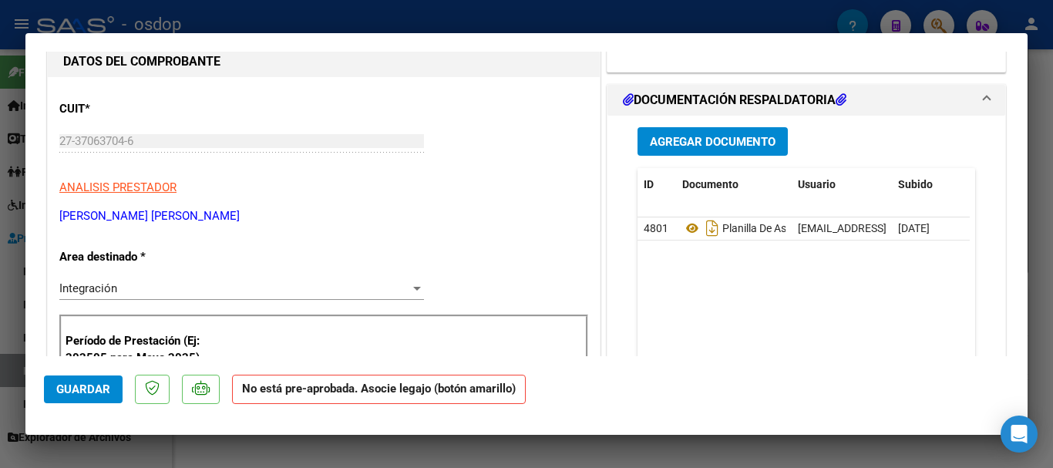
scroll to position [154, 0]
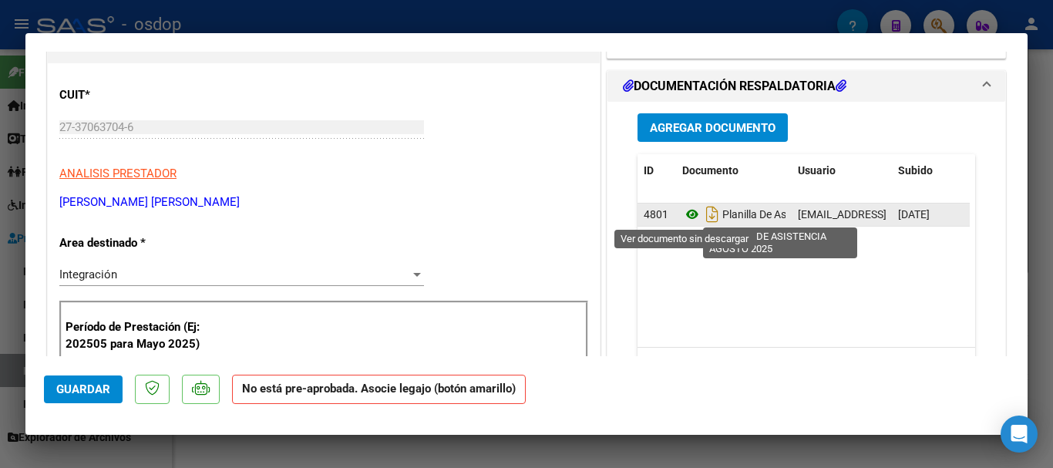
click at [682, 215] on icon at bounding box center [692, 214] width 20 height 19
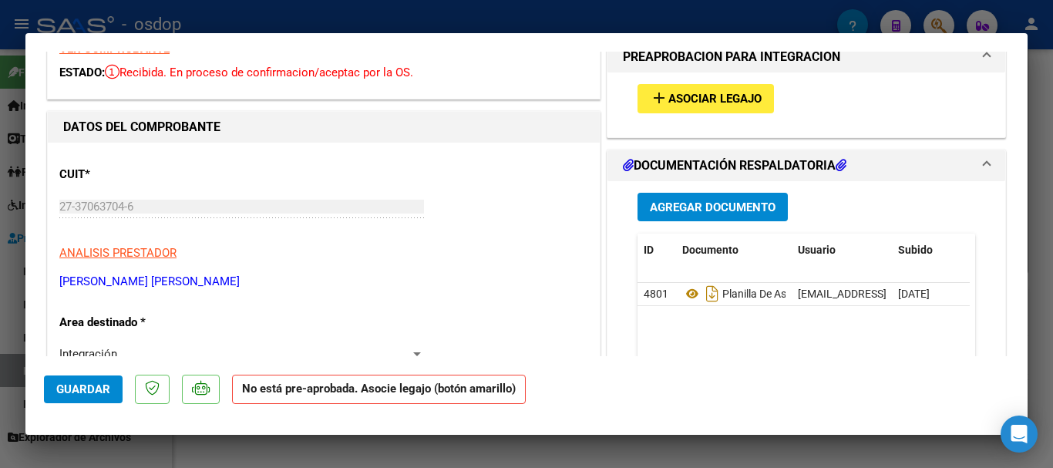
scroll to position [0, 0]
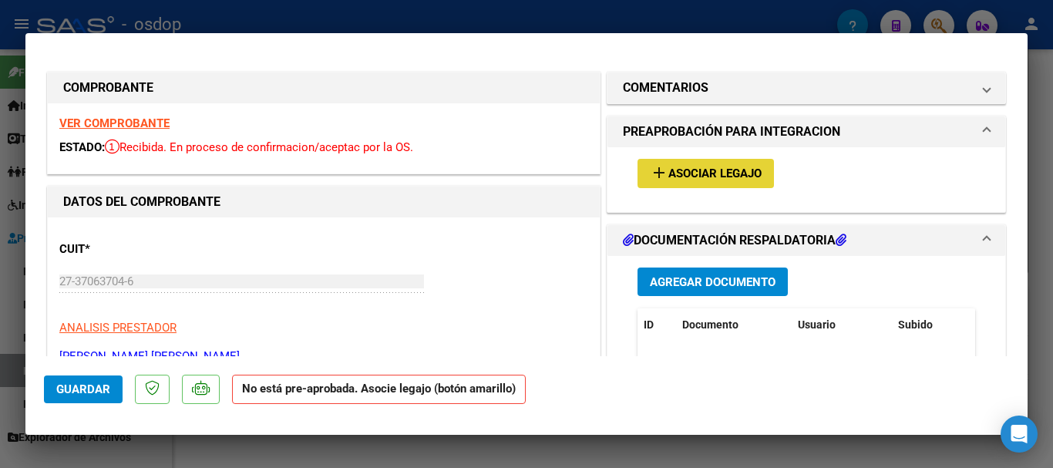
click at [724, 173] on span "Asociar Legajo" at bounding box center [714, 174] width 93 height 14
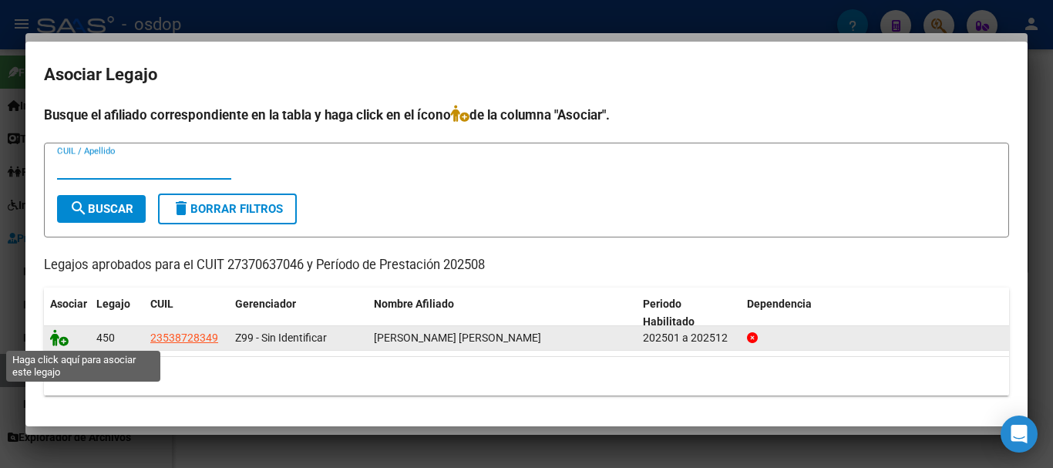
click at [52, 336] on icon at bounding box center [59, 337] width 19 height 17
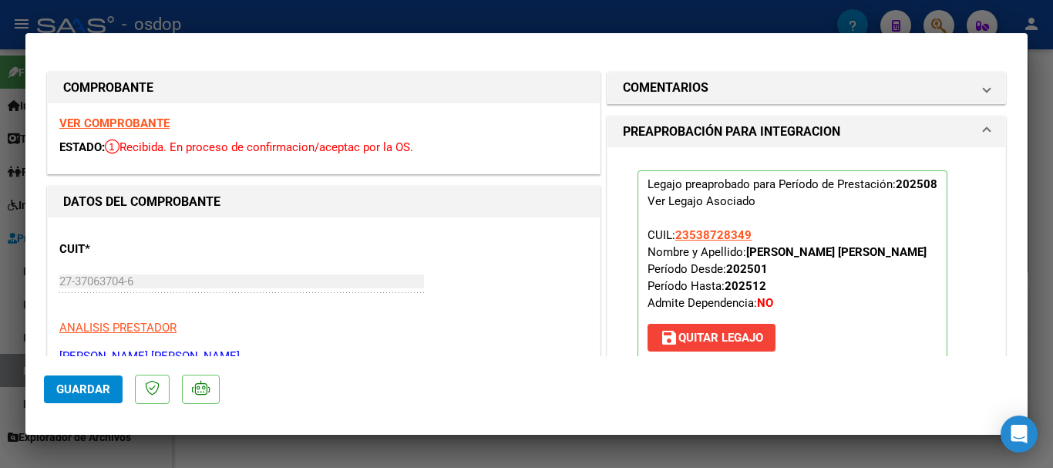
click at [132, 121] on strong "VER COMPROBANTE" at bounding box center [114, 123] width 110 height 14
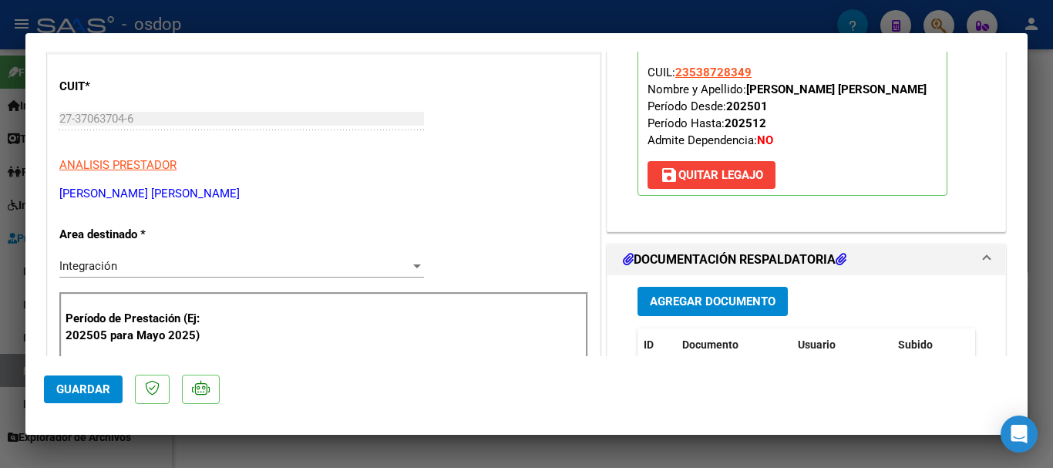
scroll to position [154, 0]
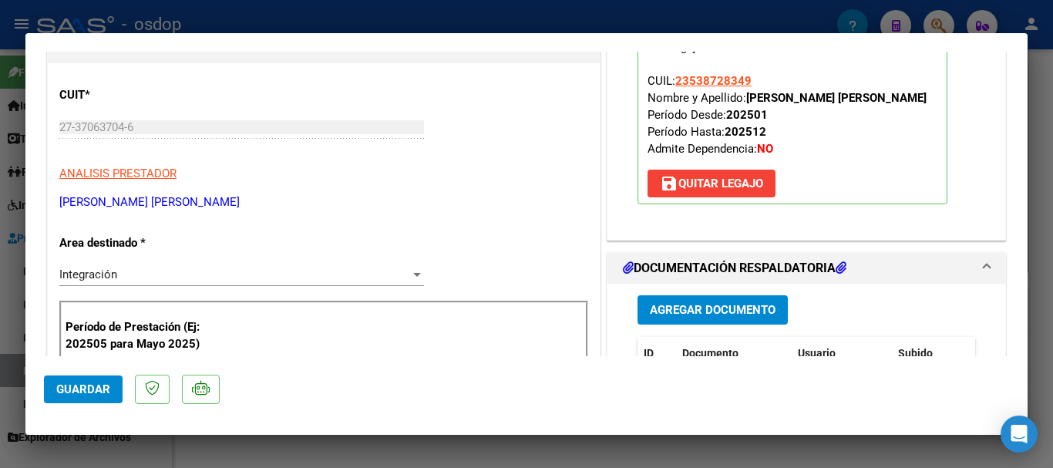
click at [88, 392] on span "Guardar" at bounding box center [83, 389] width 54 height 14
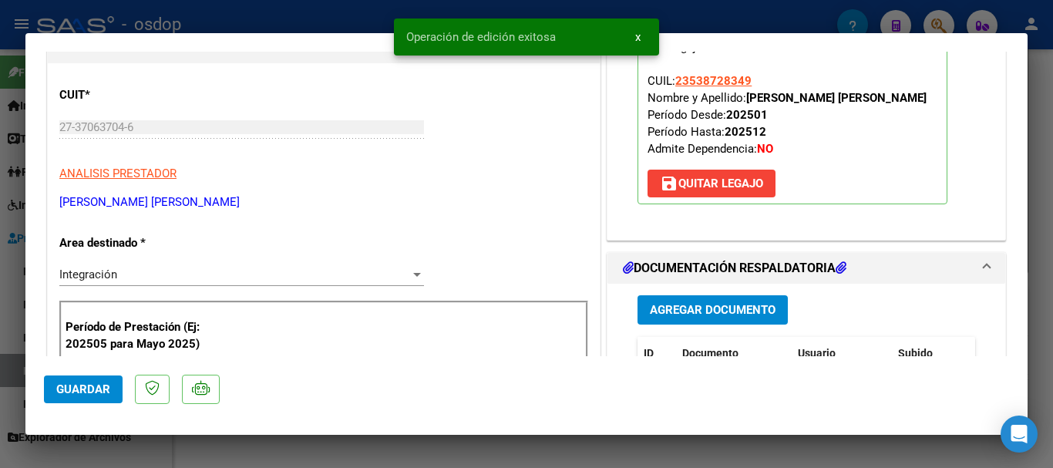
type input "$ 0,00"
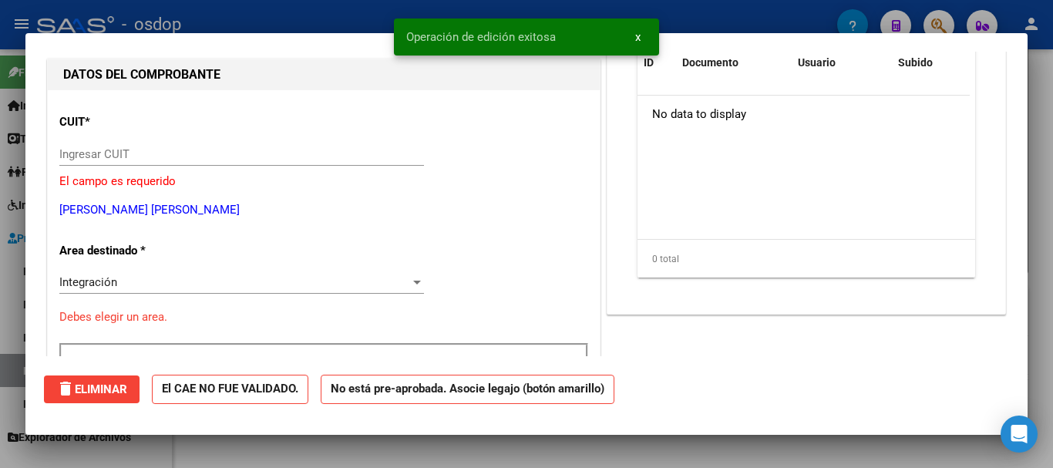
scroll to position [0, 0]
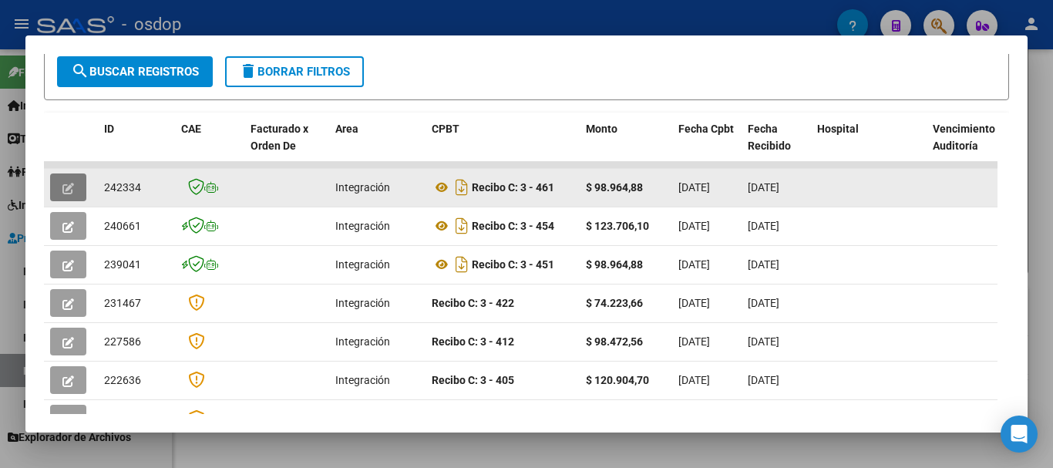
click at [69, 194] on icon "button" at bounding box center [68, 189] width 12 height 12
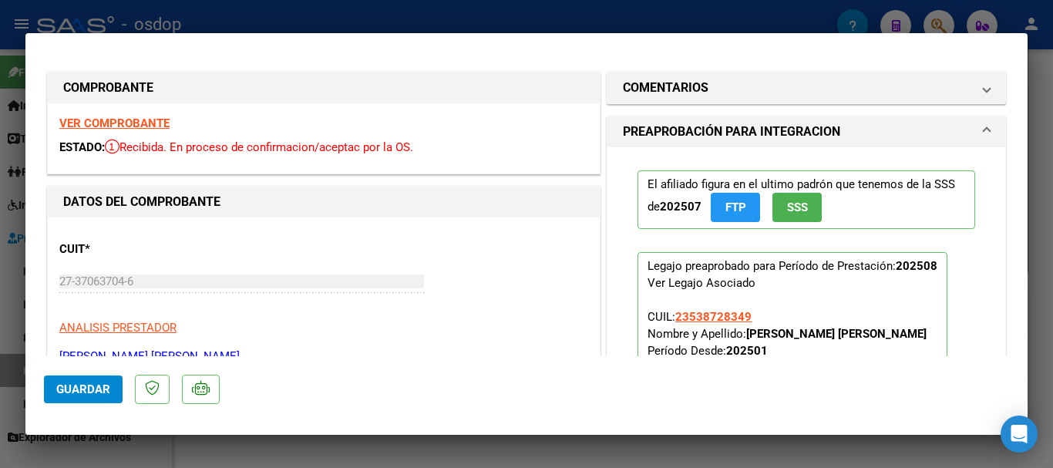
type input "$ 0,00"
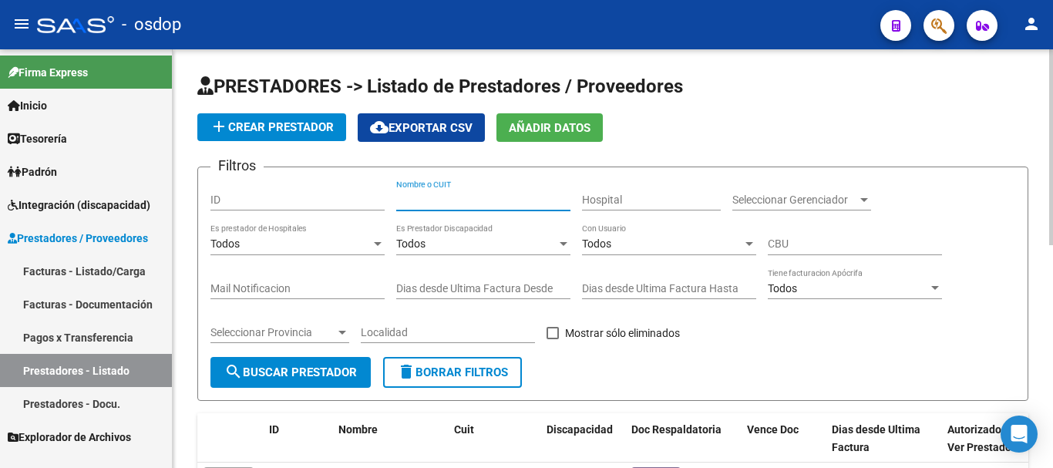
click at [472, 200] on input "Nombre o CUIT" at bounding box center [483, 199] width 174 height 13
type input "23360572609"
click at [294, 385] on button "search Buscar Prestador" at bounding box center [290, 372] width 160 height 31
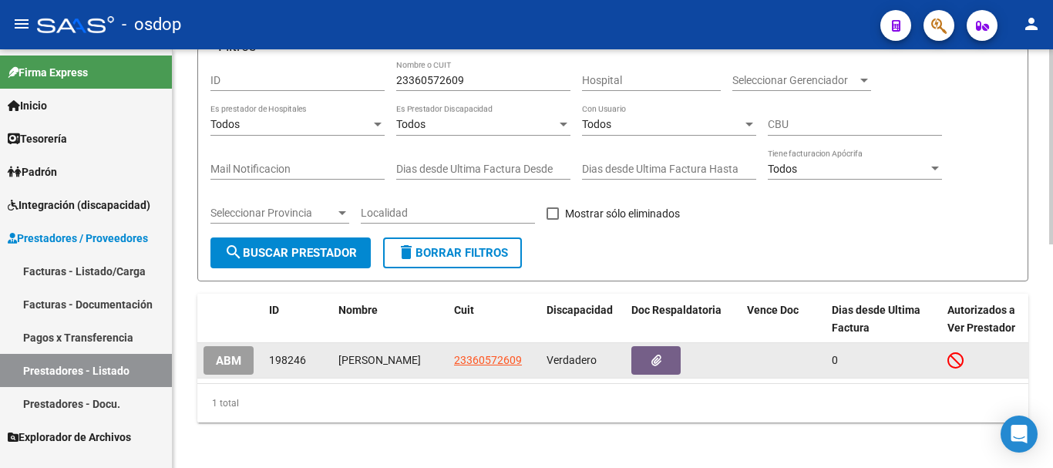
scroll to position [139, 0]
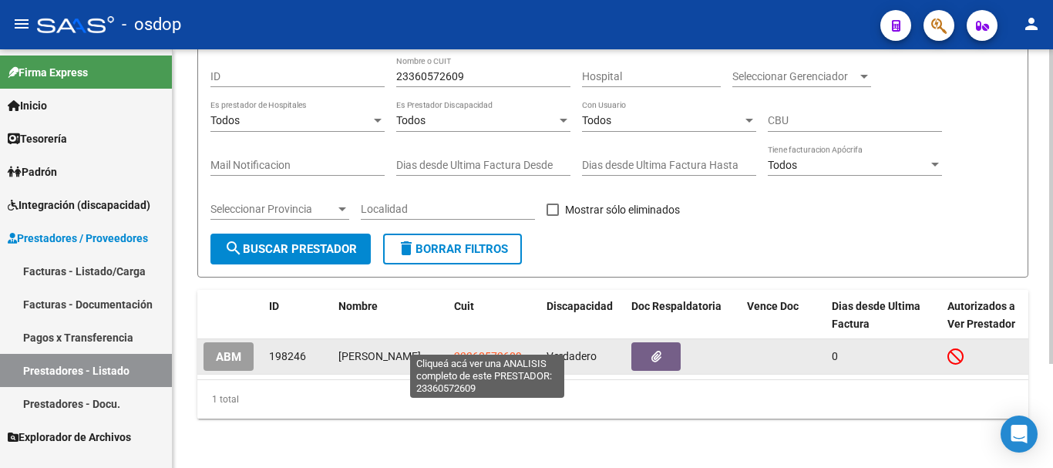
click at [481, 350] on span "23360572609" at bounding box center [488, 356] width 68 height 12
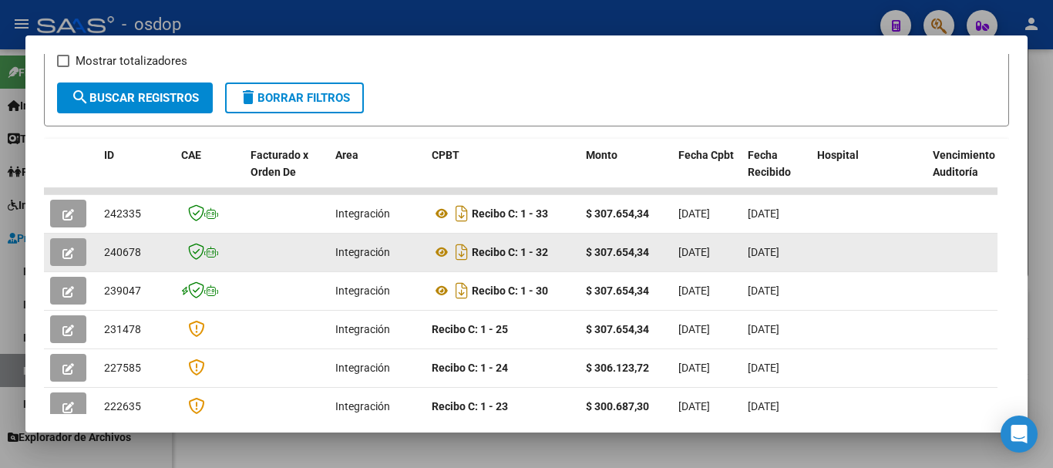
scroll to position [359, 0]
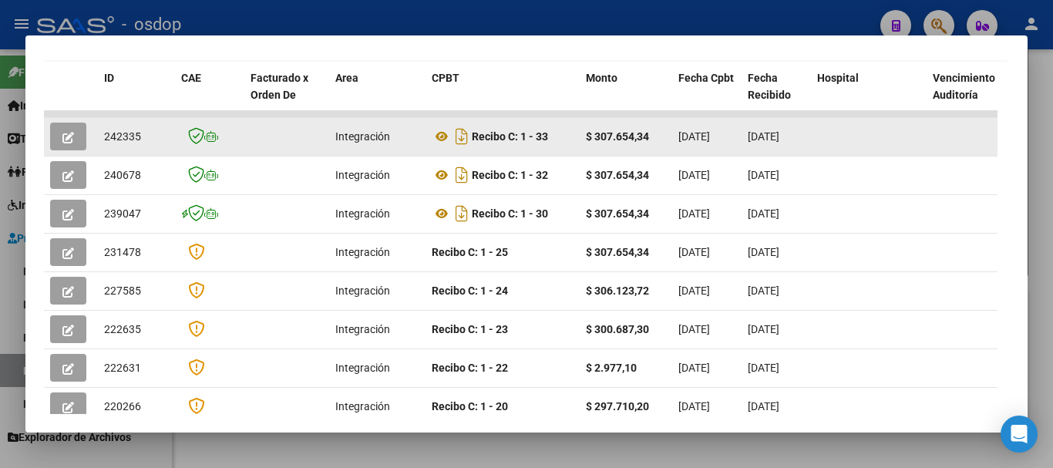
click at [66, 137] on span "button" at bounding box center [68, 137] width 12 height 14
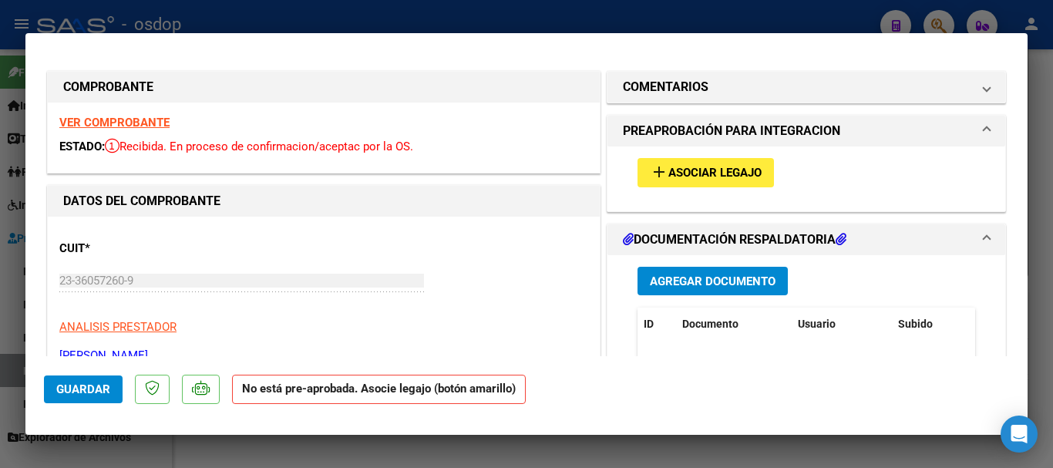
scroll to position [0, 0]
click at [135, 126] on strong "VER COMPROBANTE" at bounding box center [114, 123] width 110 height 14
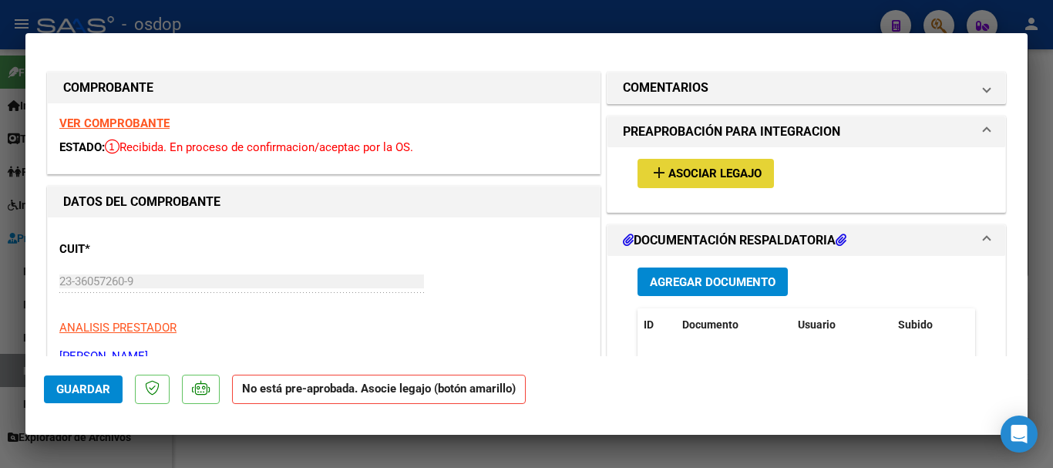
click at [735, 173] on span "Asociar Legajo" at bounding box center [714, 174] width 93 height 14
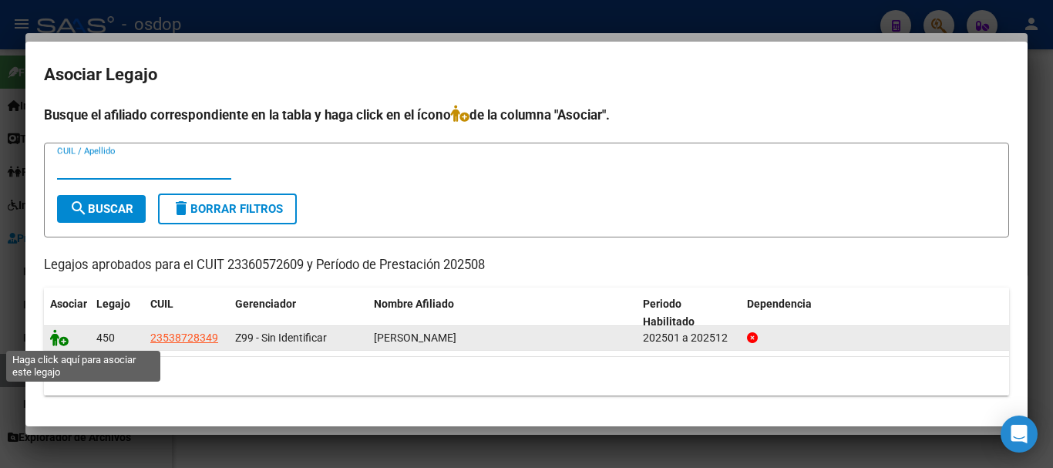
click at [57, 338] on icon at bounding box center [59, 337] width 19 height 17
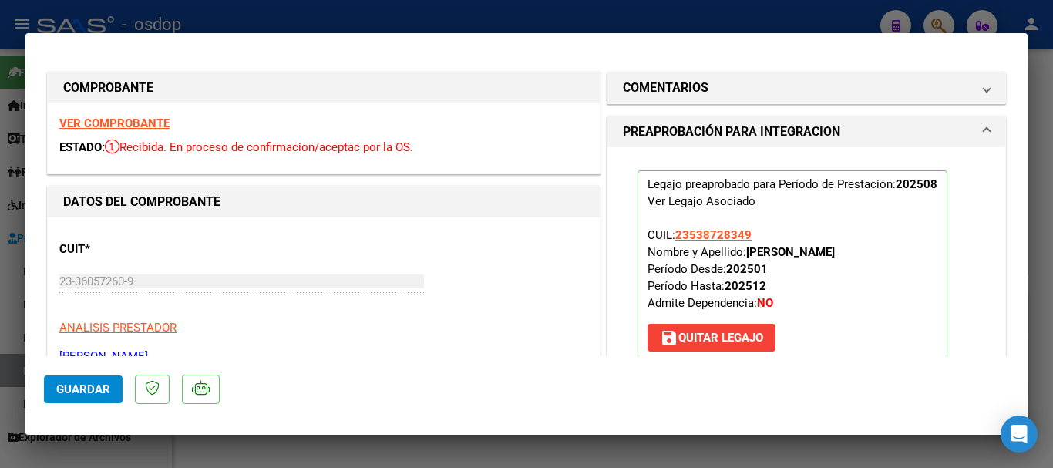
click at [150, 125] on strong "VER COMPROBANTE" at bounding box center [114, 123] width 110 height 14
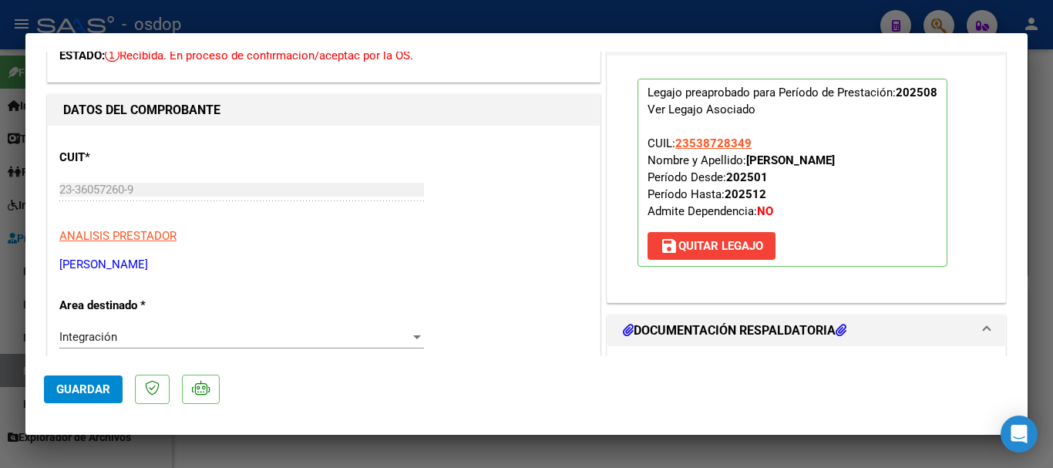
scroll to position [231, 0]
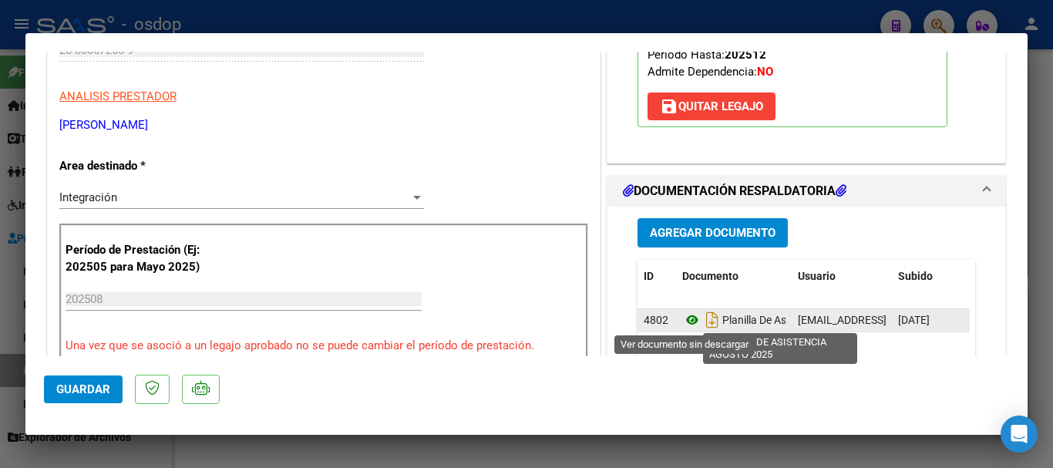
click at [685, 317] on icon at bounding box center [692, 320] width 20 height 19
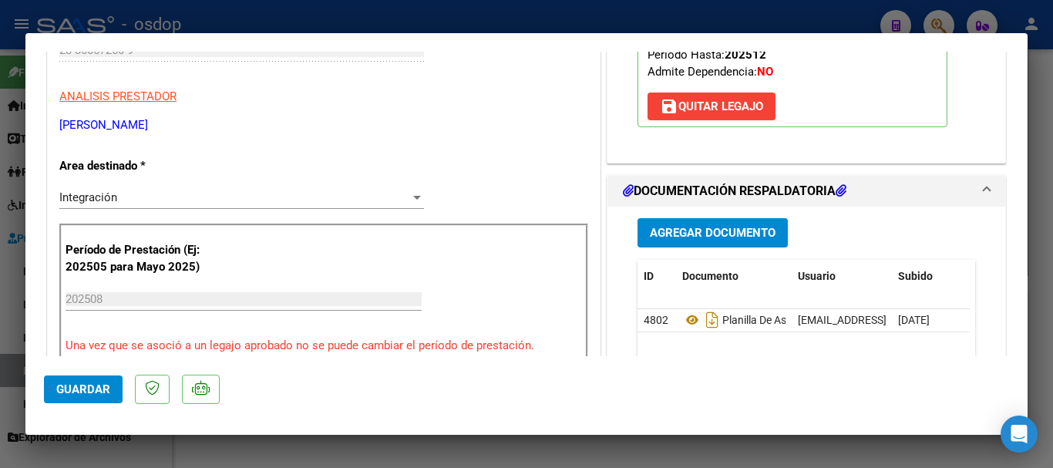
click at [72, 392] on span "Guardar" at bounding box center [83, 389] width 54 height 14
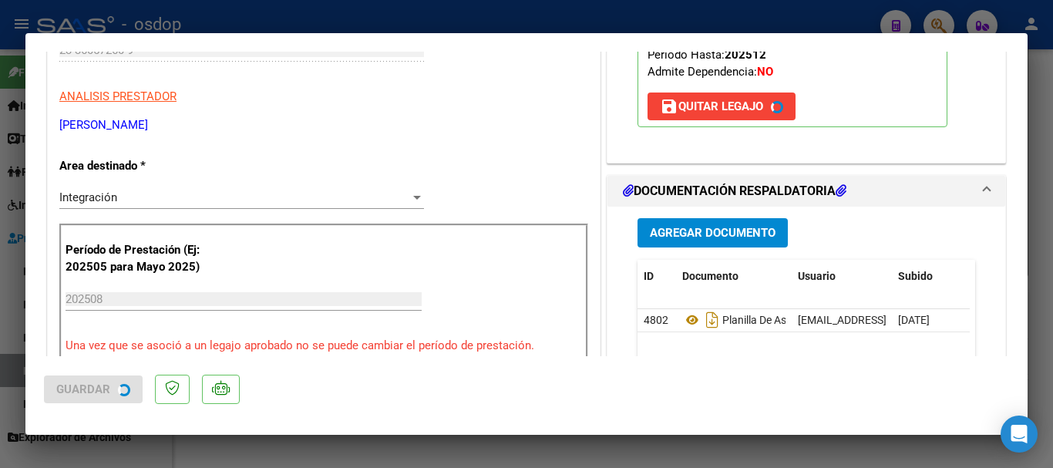
scroll to position [154, 0]
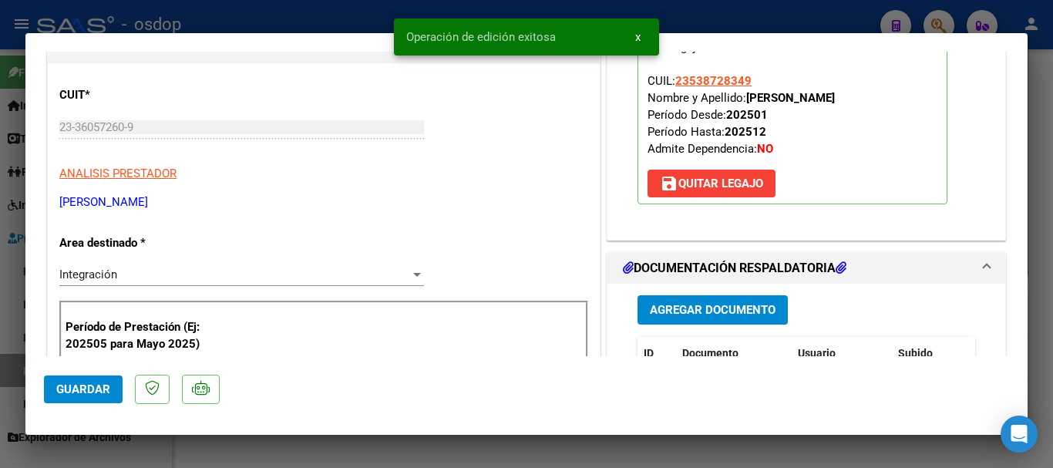
type input "$ 0,00"
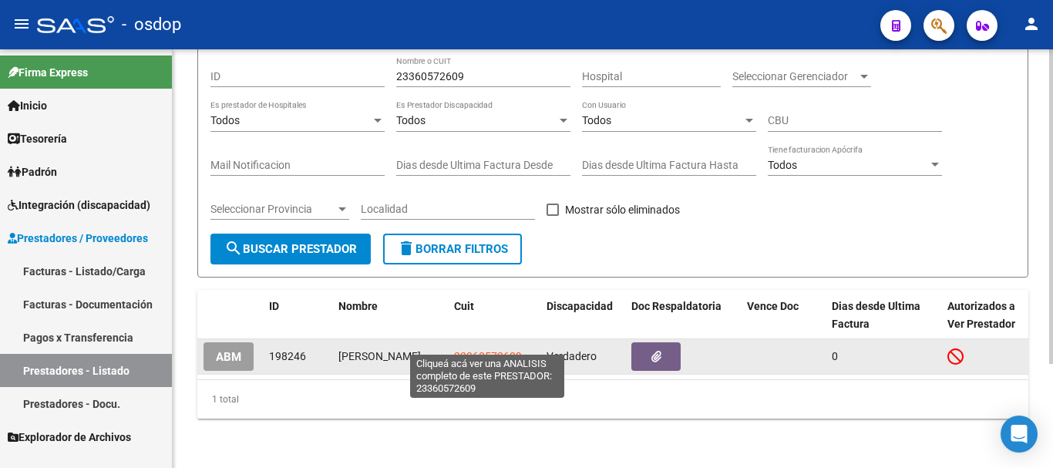
click at [480, 350] on span "23360572609" at bounding box center [488, 356] width 68 height 12
click at [476, 350] on span "23360572609" at bounding box center [488, 356] width 68 height 12
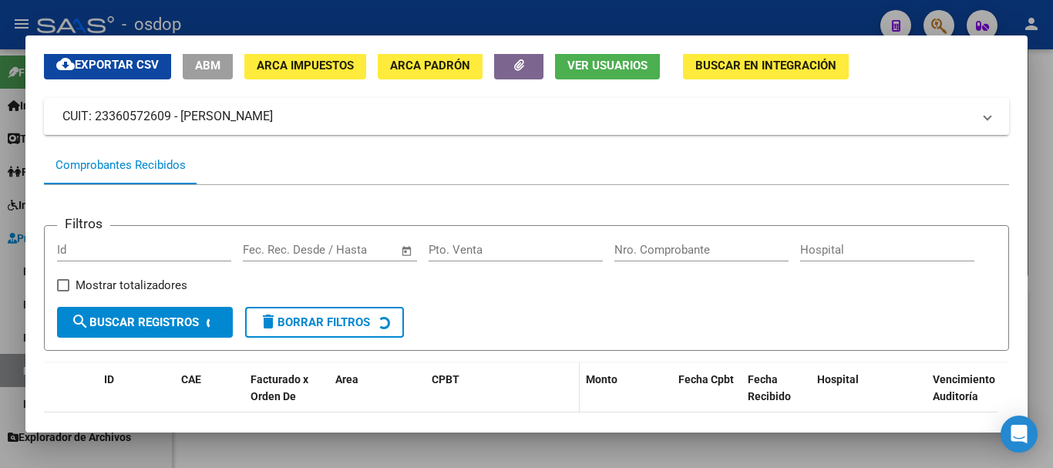
scroll to position [170, 0]
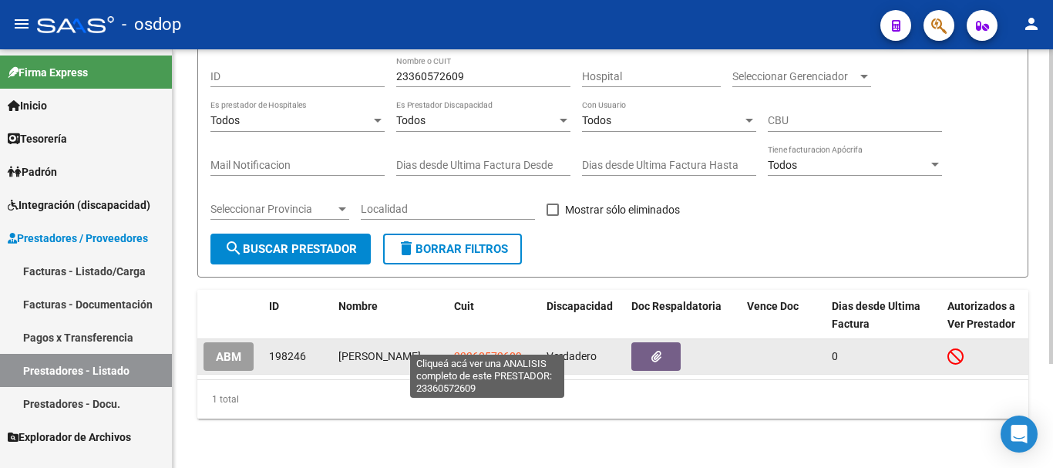
click at [493, 350] on span "23360572609" at bounding box center [488, 356] width 68 height 12
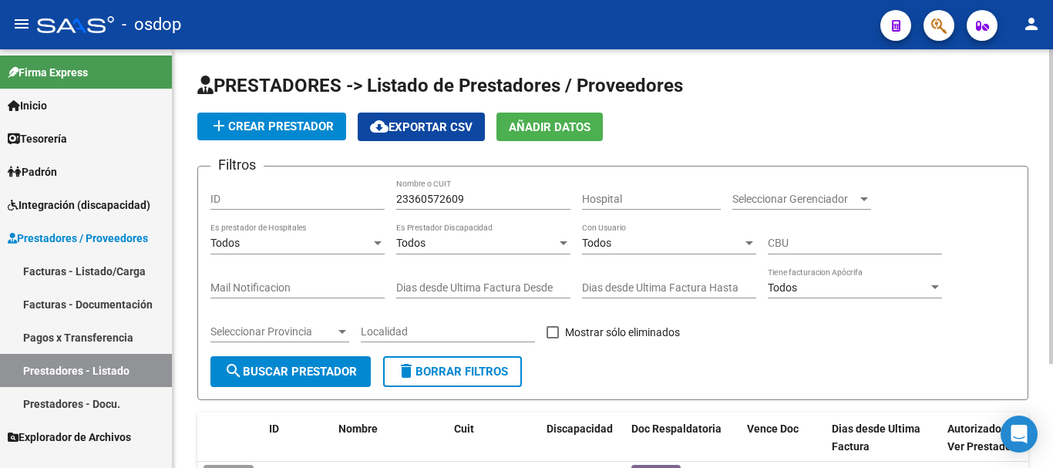
scroll to position [0, 0]
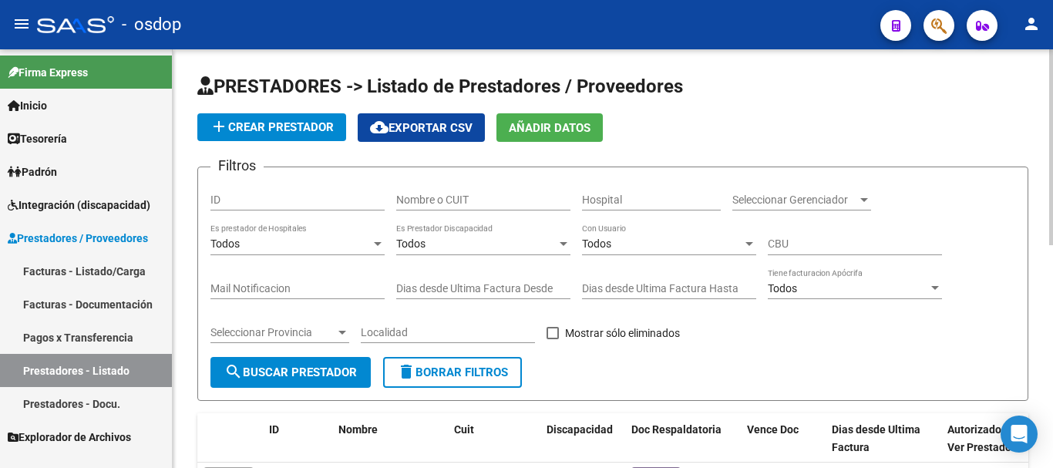
click at [457, 189] on div "Nombre o CUIT" at bounding box center [483, 195] width 174 height 31
type input "27360251360"
click at [314, 369] on span "search Buscar Prestador" at bounding box center [290, 372] width 133 height 14
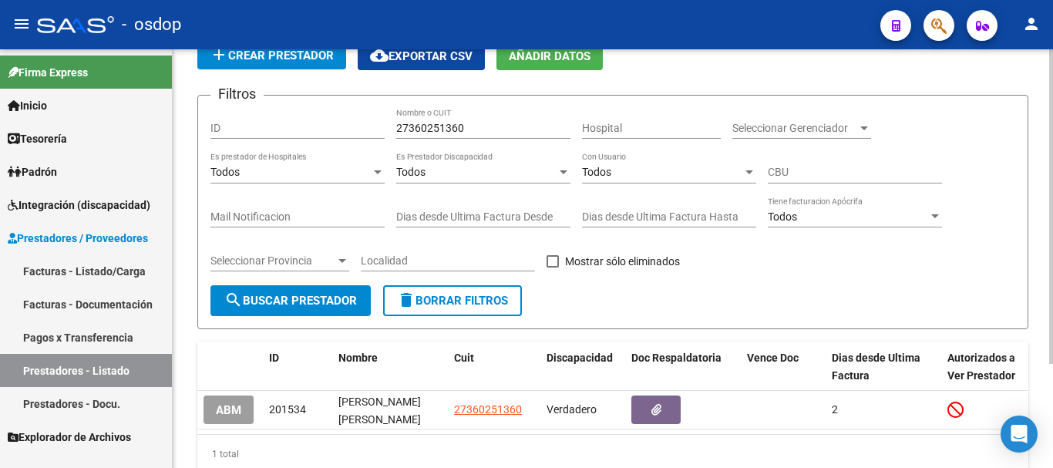
scroll to position [139, 0]
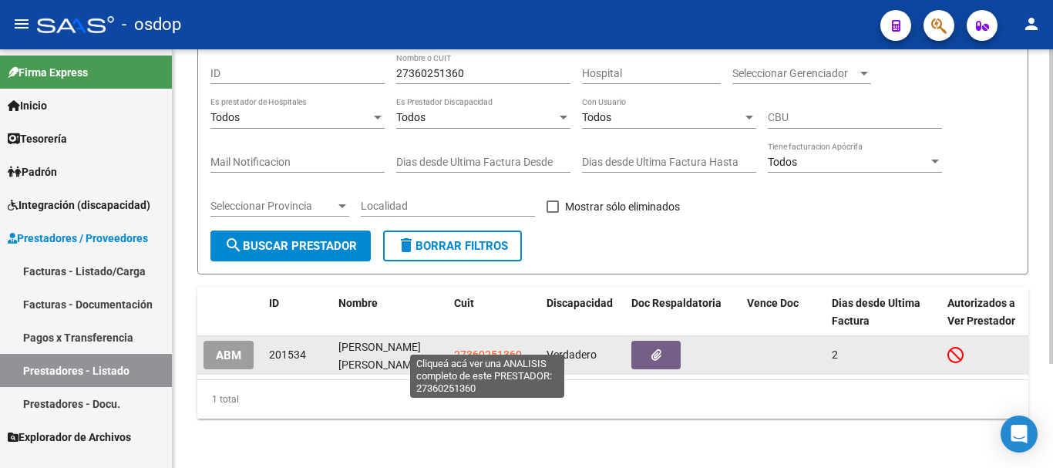
click at [468, 348] on span "27360251360" at bounding box center [488, 354] width 68 height 12
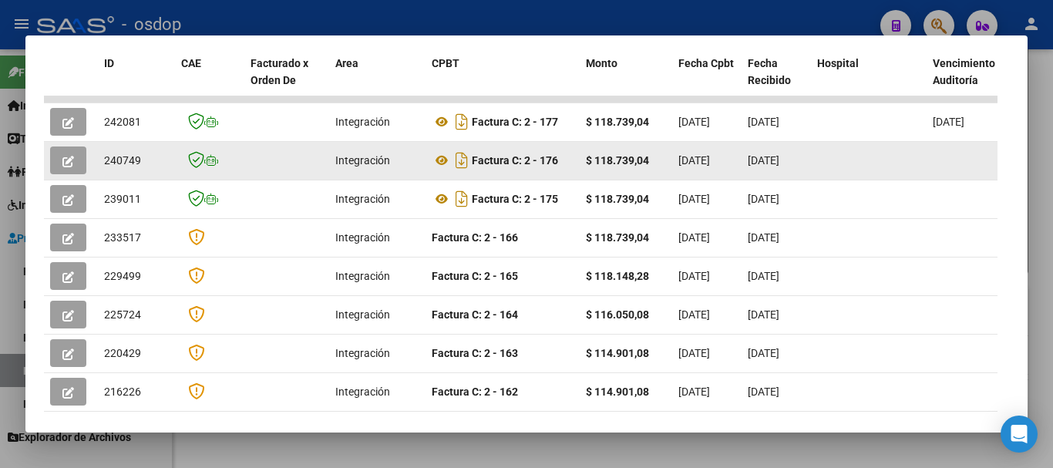
scroll to position [385, 0]
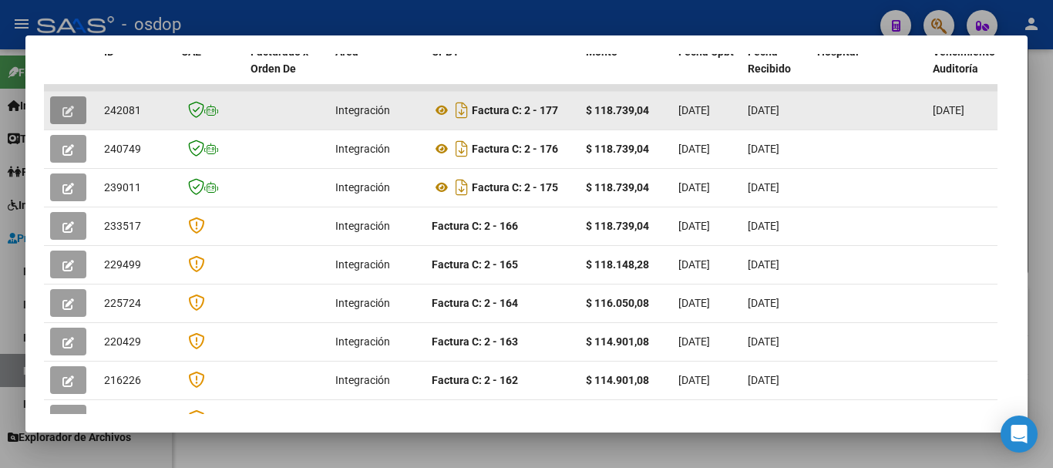
click at [72, 116] on icon "button" at bounding box center [68, 112] width 12 height 12
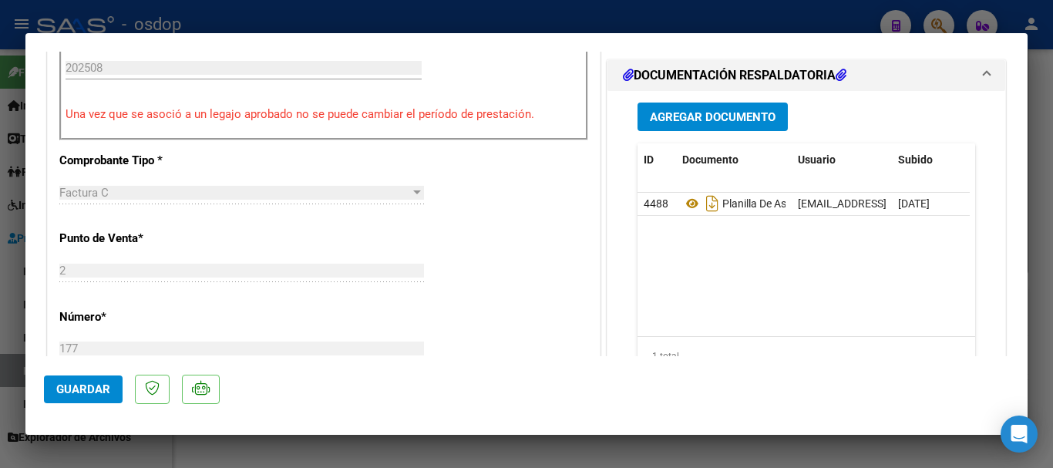
scroll to position [308, 0]
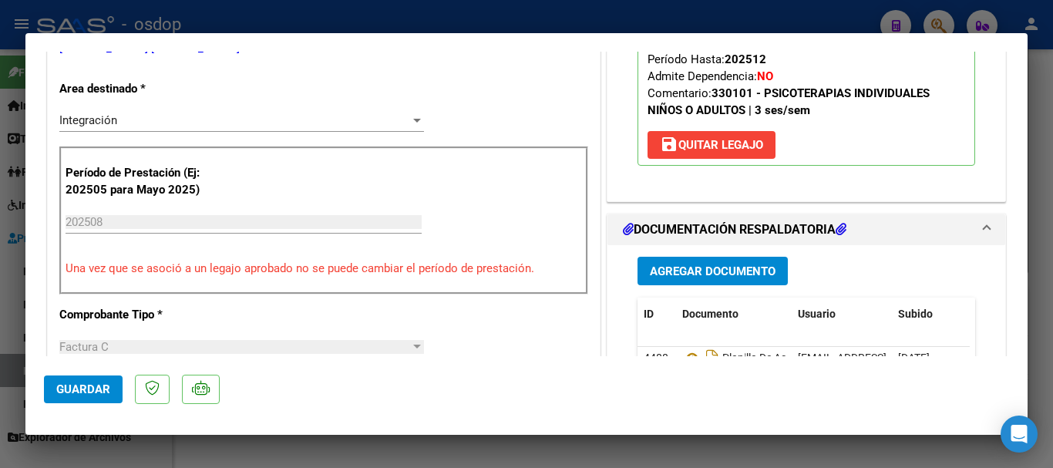
type input "$ 0,00"
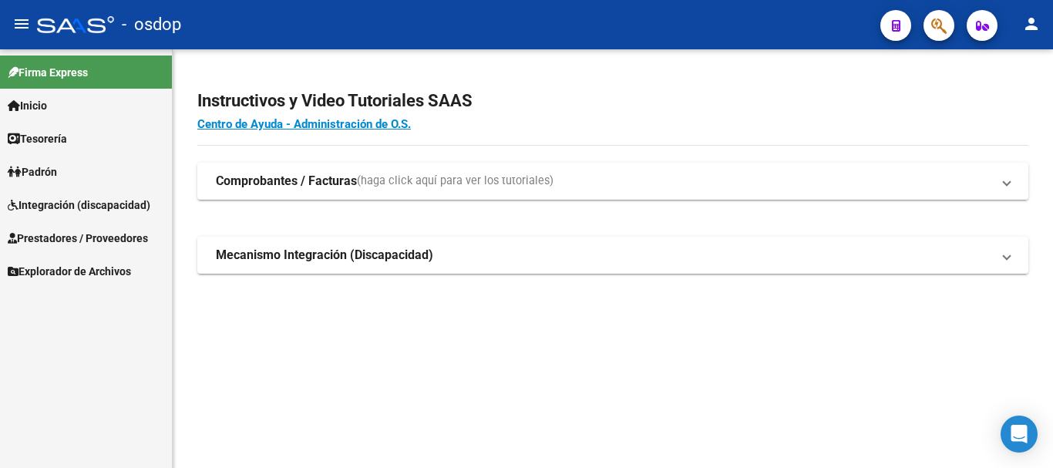
click at [56, 243] on span "Prestadores / Proveedores" at bounding box center [78, 238] width 140 height 17
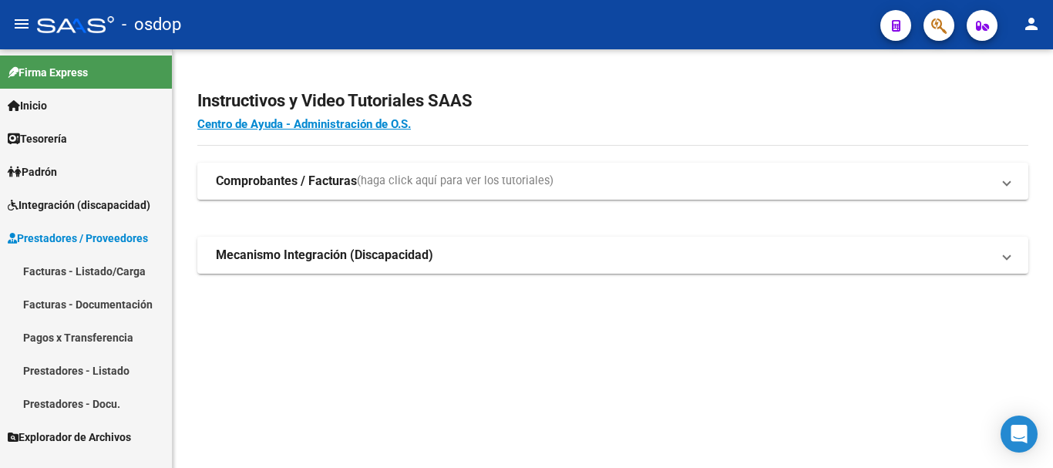
click at [51, 373] on link "Prestadores - Listado" at bounding box center [86, 370] width 172 height 33
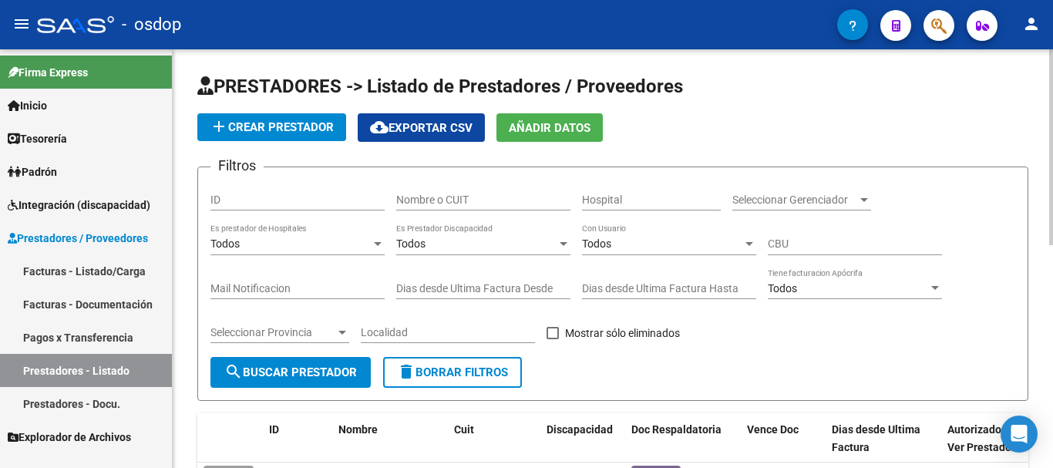
click at [407, 206] on input "Nombre o CUIT" at bounding box center [483, 199] width 174 height 13
click at [281, 372] on span "search Buscar Prestador" at bounding box center [290, 372] width 133 height 14
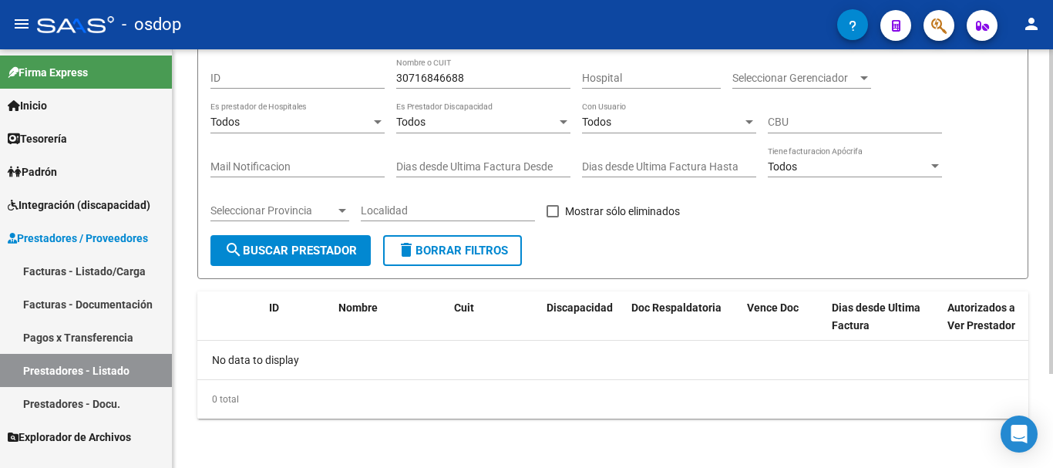
click at [329, 254] on span "search Buscar Prestador" at bounding box center [290, 251] width 133 height 14
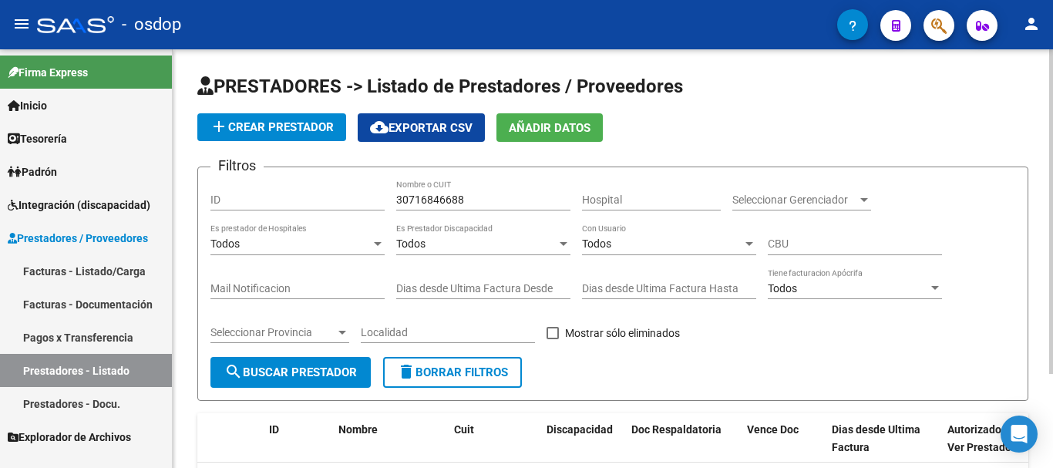
click at [477, 200] on input "30716846688" at bounding box center [483, 199] width 174 height 13
type input "30716946688"
click at [270, 378] on span "search Buscar Prestador" at bounding box center [290, 372] width 133 height 14
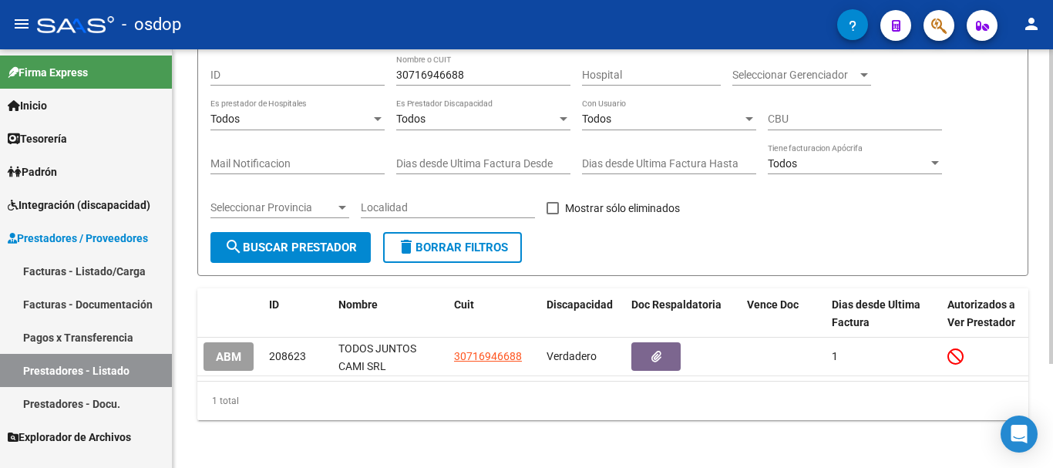
scroll to position [139, 0]
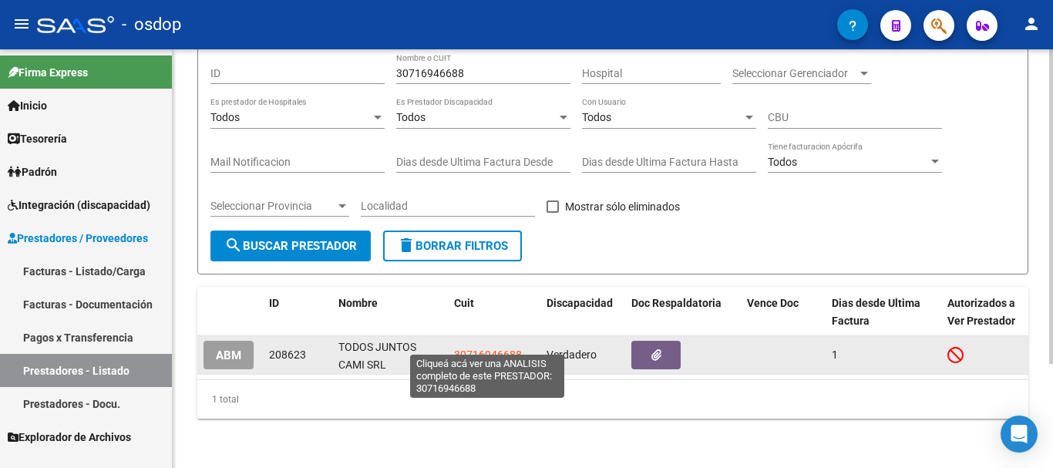
click at [503, 348] on span "30716946688" at bounding box center [488, 354] width 68 height 12
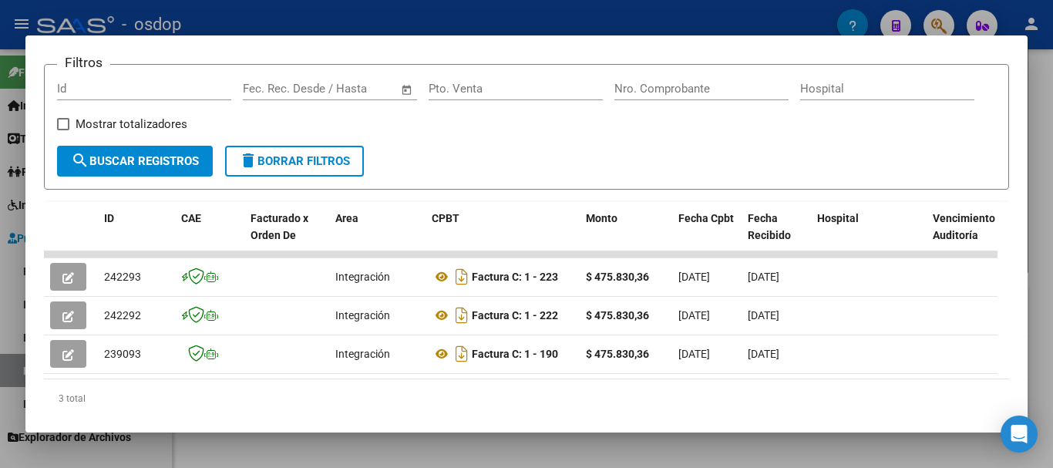
scroll to position [231, 0]
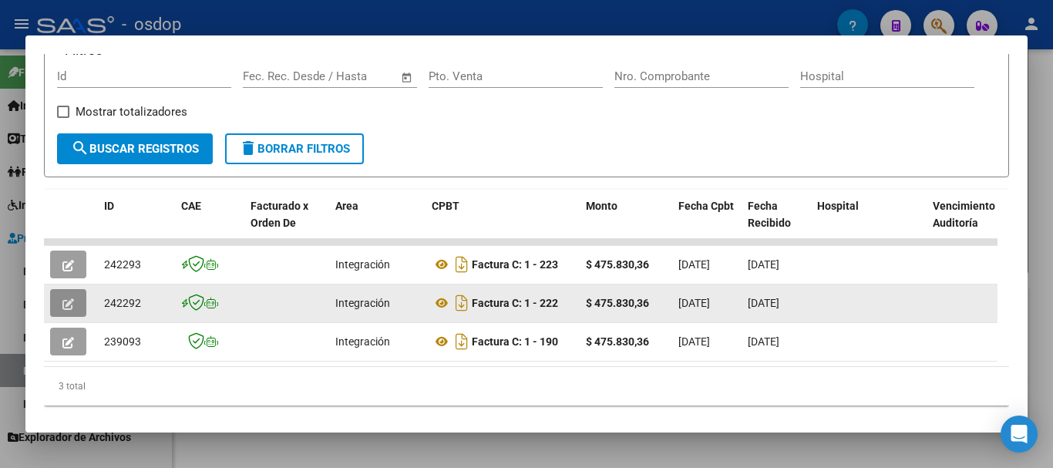
click at [62, 310] on icon "button" at bounding box center [68, 304] width 12 height 12
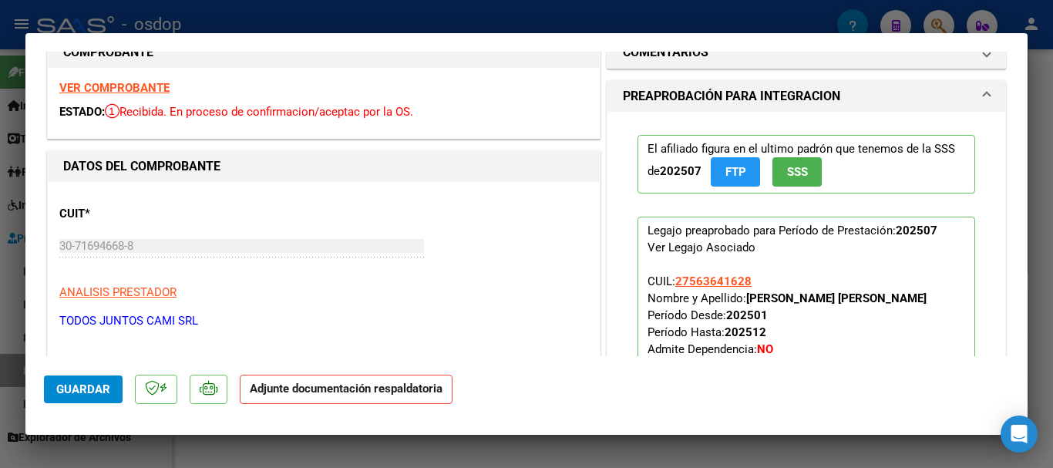
scroll to position [0, 0]
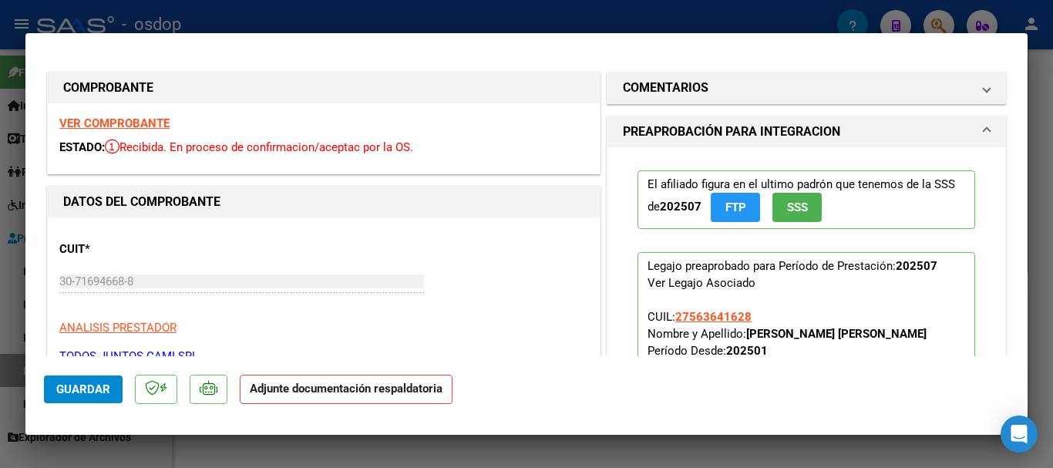
click at [110, 118] on strong "VER COMPROBANTE" at bounding box center [114, 123] width 110 height 14
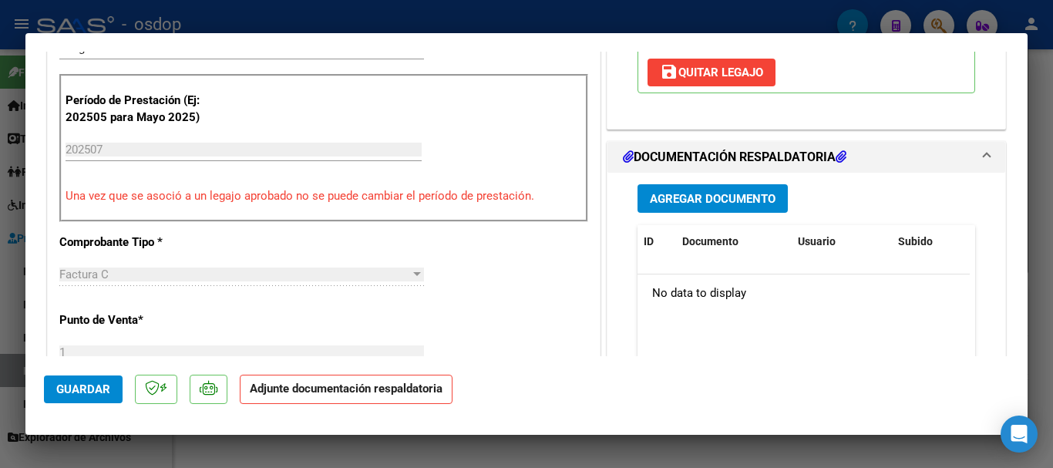
scroll to position [385, 0]
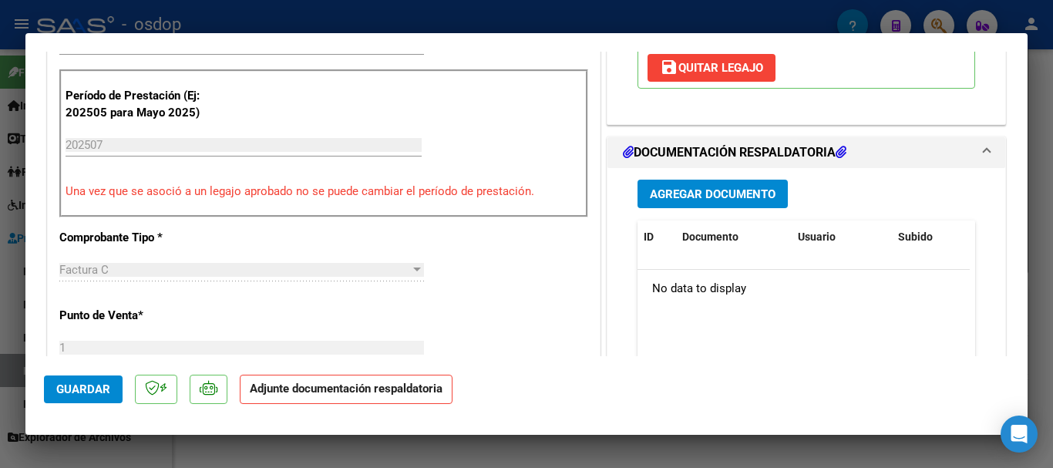
click at [670, 188] on span "Agregar Documento" at bounding box center [713, 194] width 126 height 14
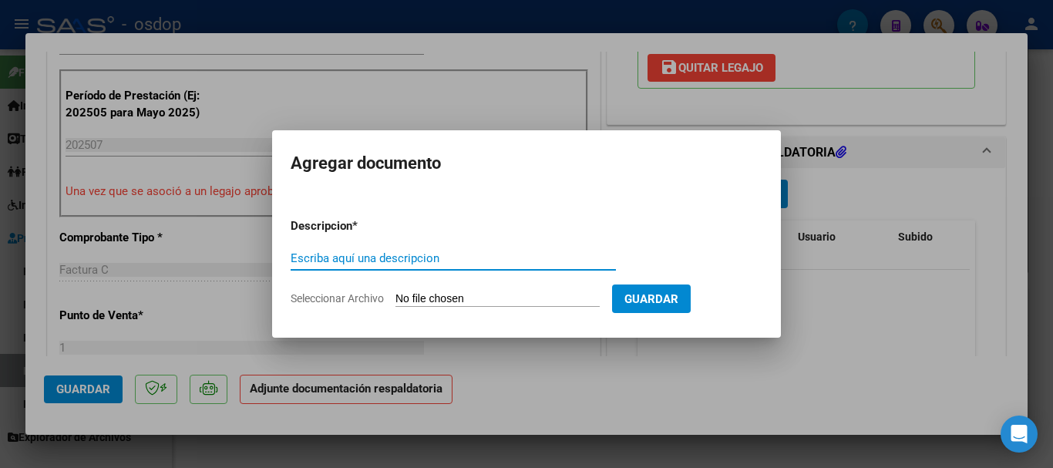
click at [320, 257] on input "Escriba aquí una descripcion" at bounding box center [453, 258] width 325 height 14
type input "planilla asistencia julio 2025"
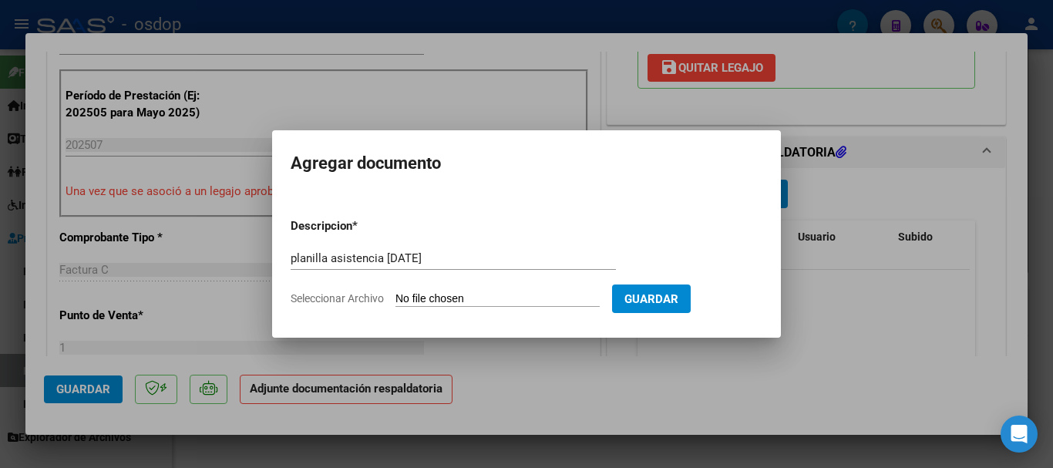
click at [479, 303] on input "Seleccionar Archivo" at bounding box center [497, 299] width 204 height 15
type input "C:\fakepath\PLANILLA JULIO .pdf"
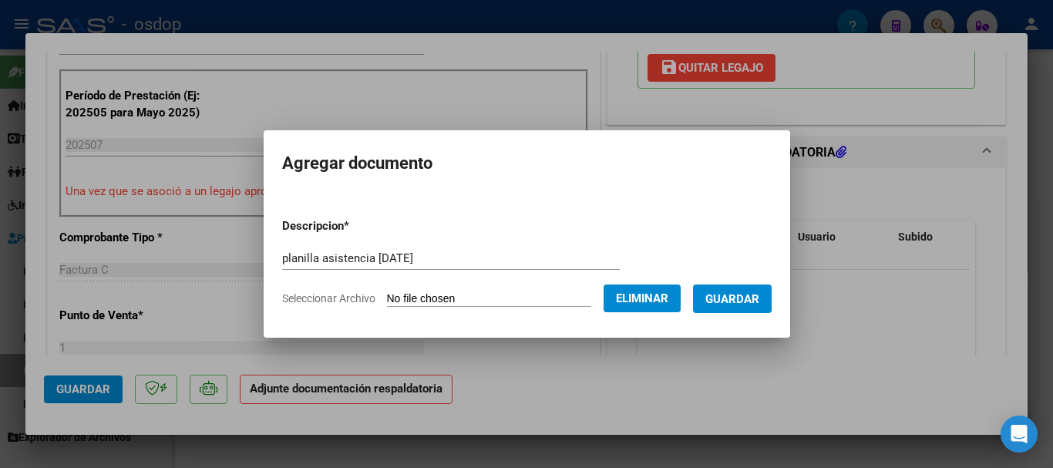
click at [732, 308] on button "Guardar" at bounding box center [732, 298] width 79 height 29
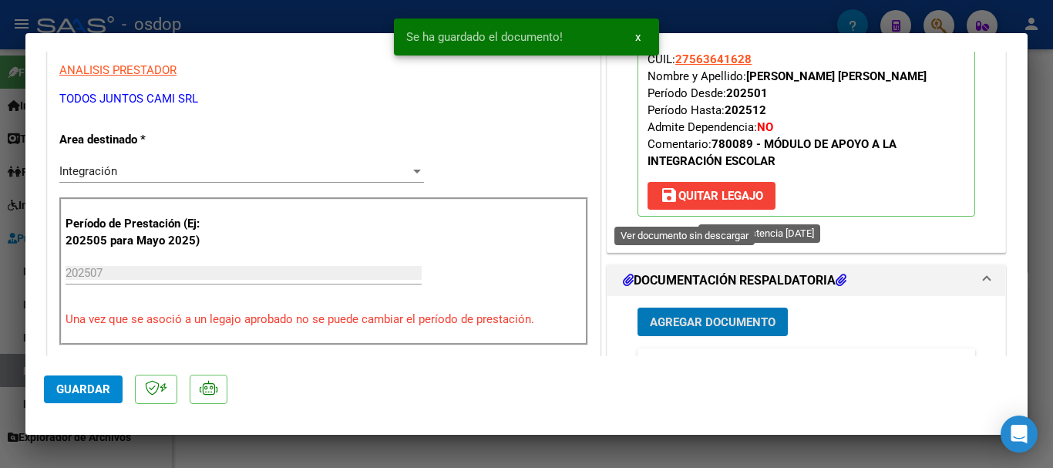
scroll to position [463, 0]
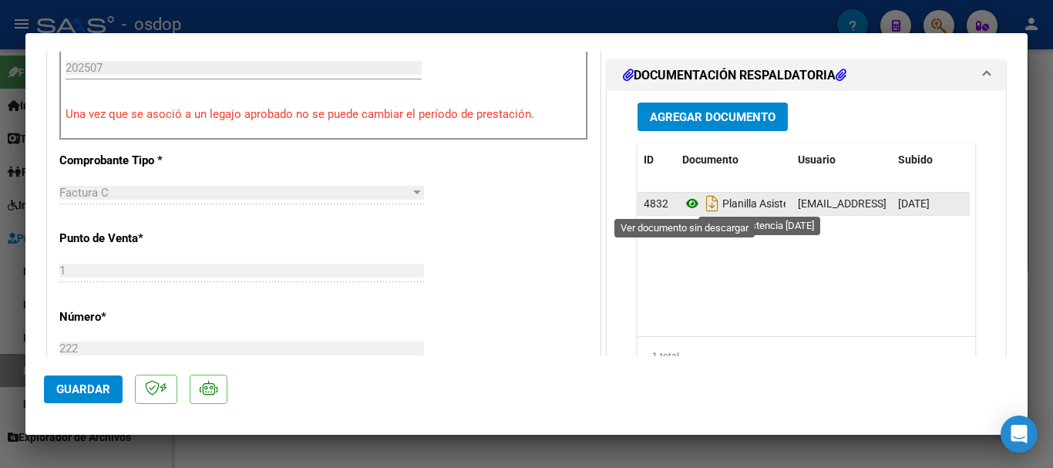
click at [682, 205] on icon at bounding box center [692, 203] width 20 height 19
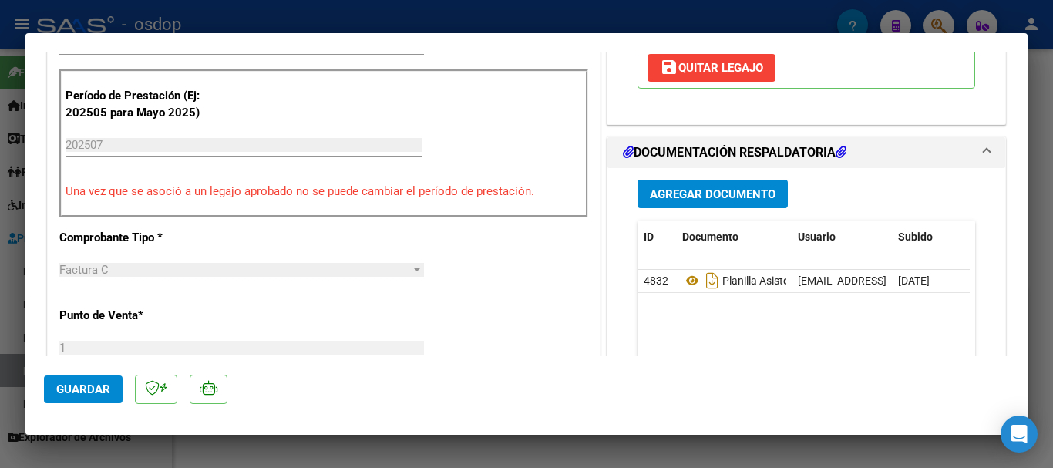
scroll to position [154, 0]
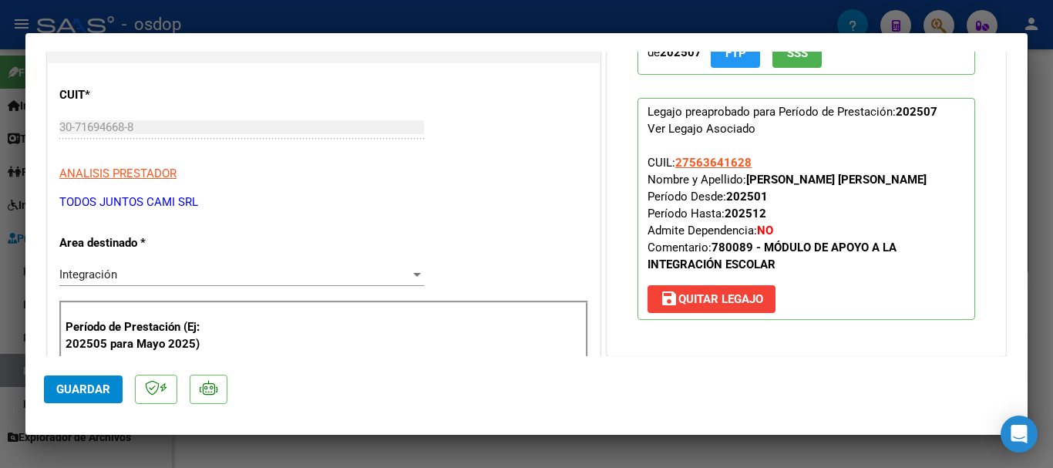
click at [109, 390] on button "Guardar" at bounding box center [83, 389] width 79 height 28
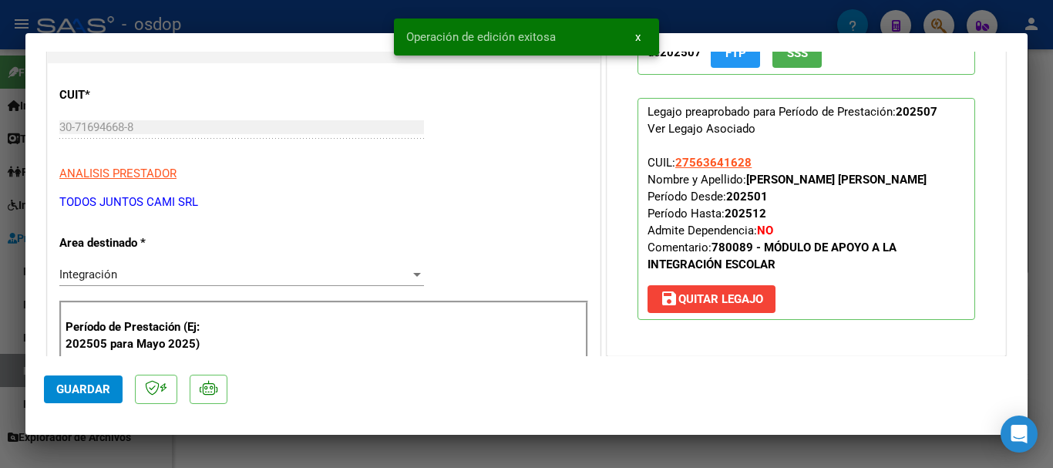
type input "$ 0,00"
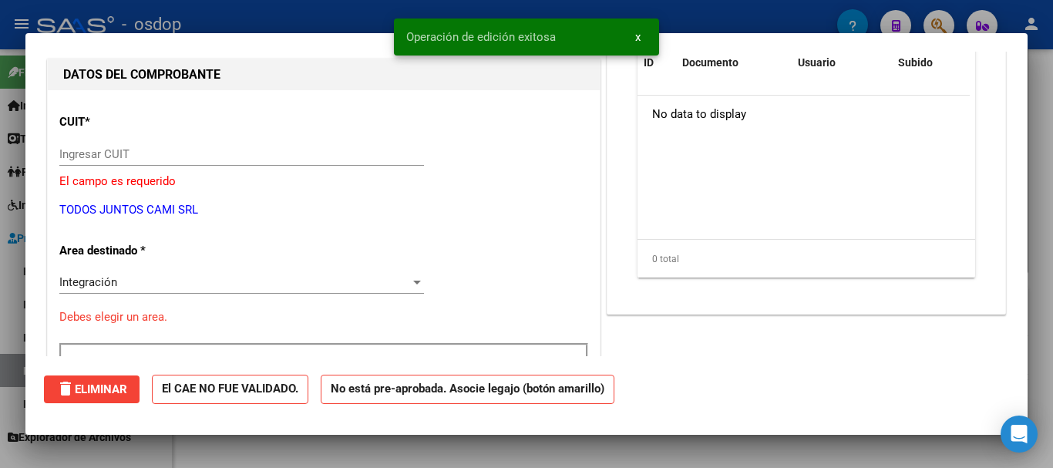
scroll to position [0, 0]
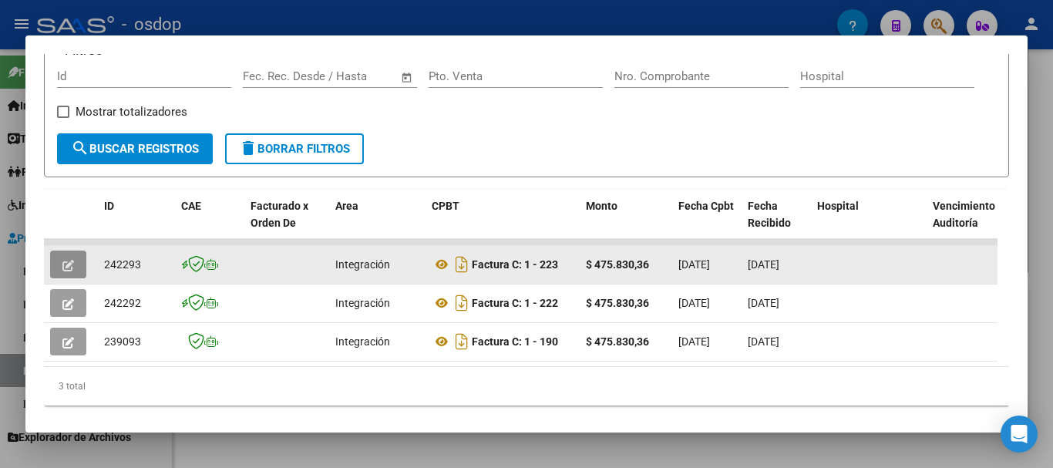
click at [63, 270] on icon "button" at bounding box center [68, 266] width 12 height 12
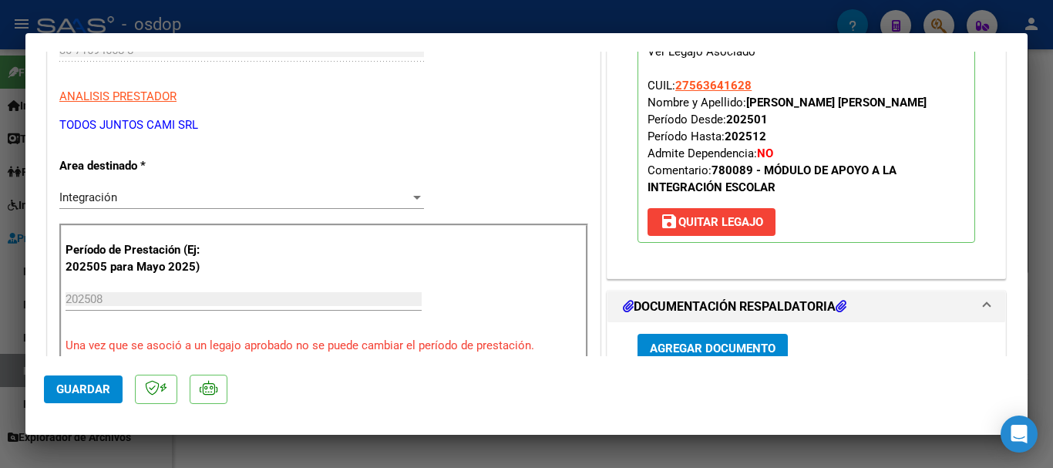
scroll to position [385, 0]
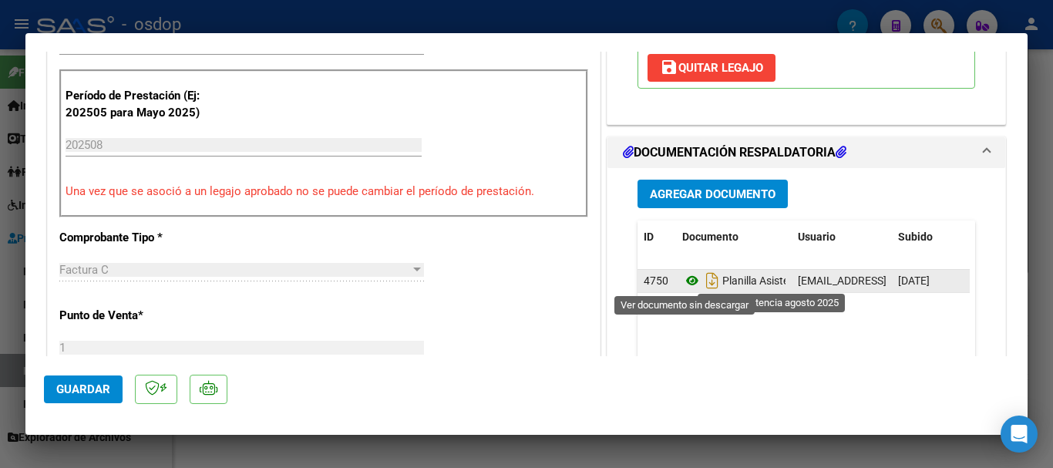
click at [682, 285] on icon at bounding box center [692, 280] width 20 height 19
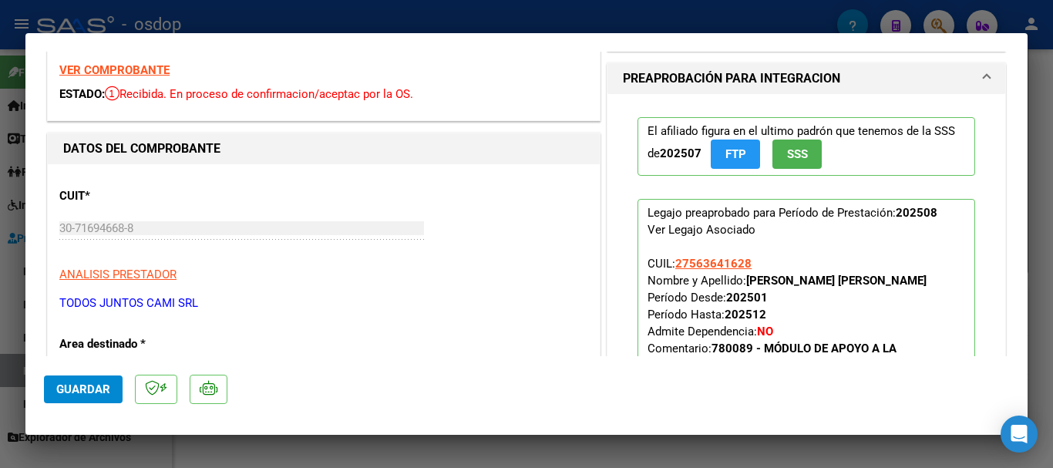
scroll to position [0, 0]
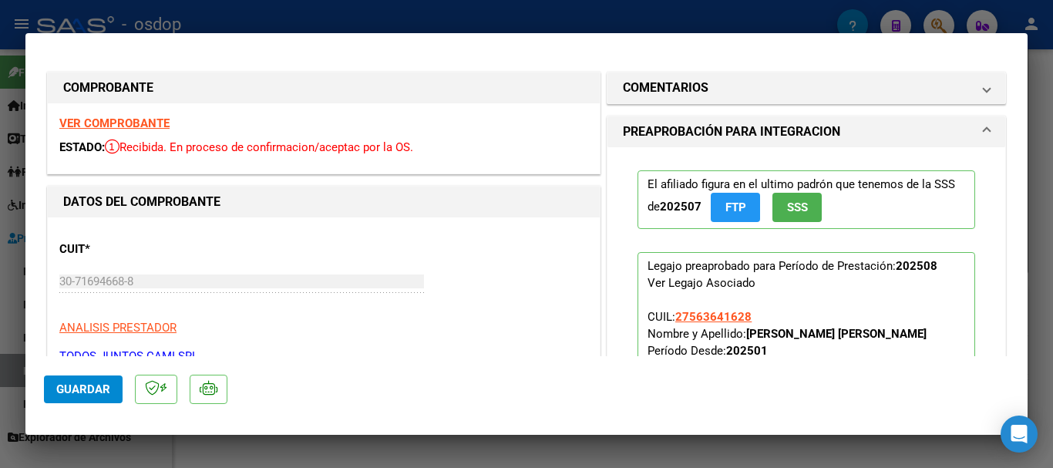
click at [150, 119] on strong "VER COMPROBANTE" at bounding box center [114, 123] width 110 height 14
type input "$ 0,00"
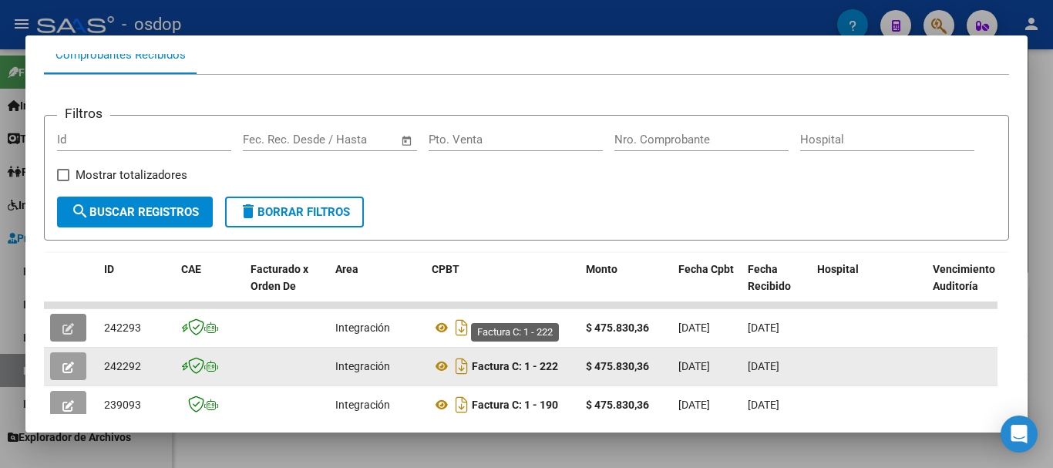
scroll to position [154, 0]
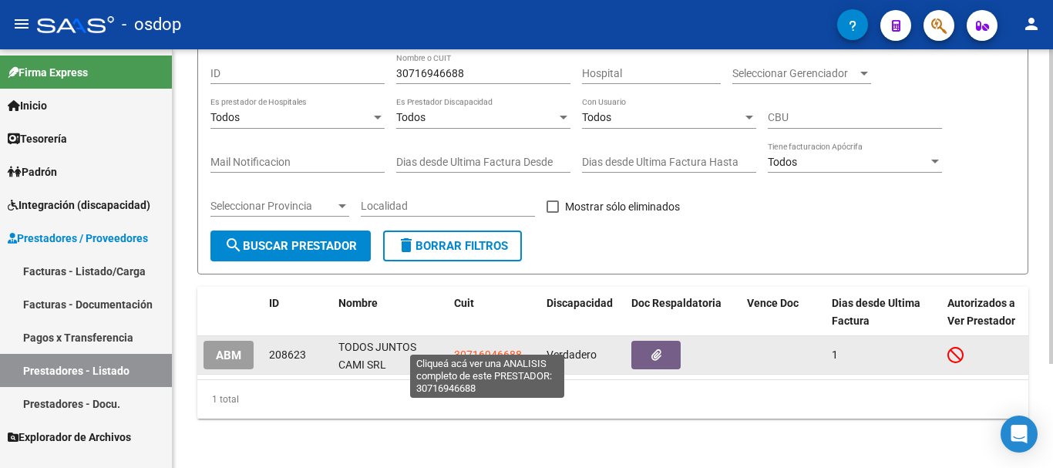
click at [478, 348] on span "30716946688" at bounding box center [488, 354] width 68 height 12
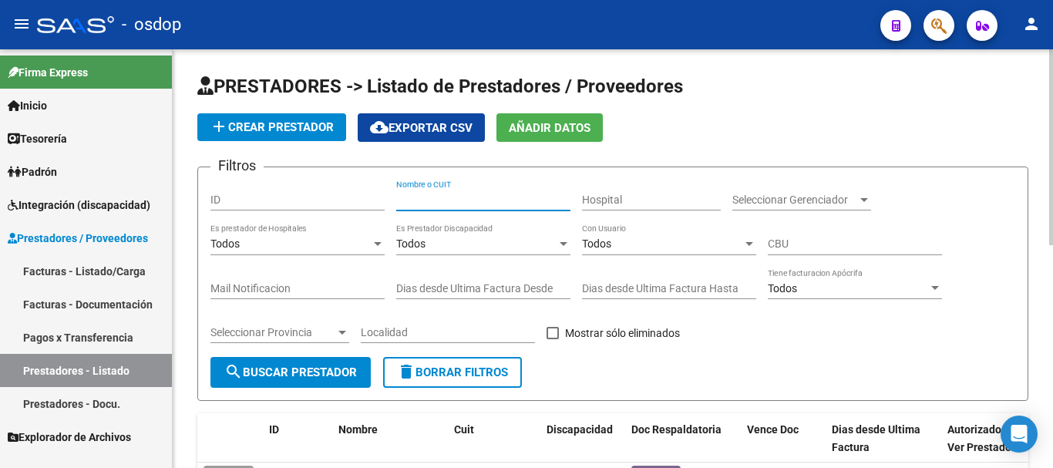
click at [433, 197] on input "Nombre o CUIT" at bounding box center [483, 199] width 174 height 13
click at [434, 205] on input "Nombre o CUIT" at bounding box center [483, 199] width 174 height 13
type input "23337917534"
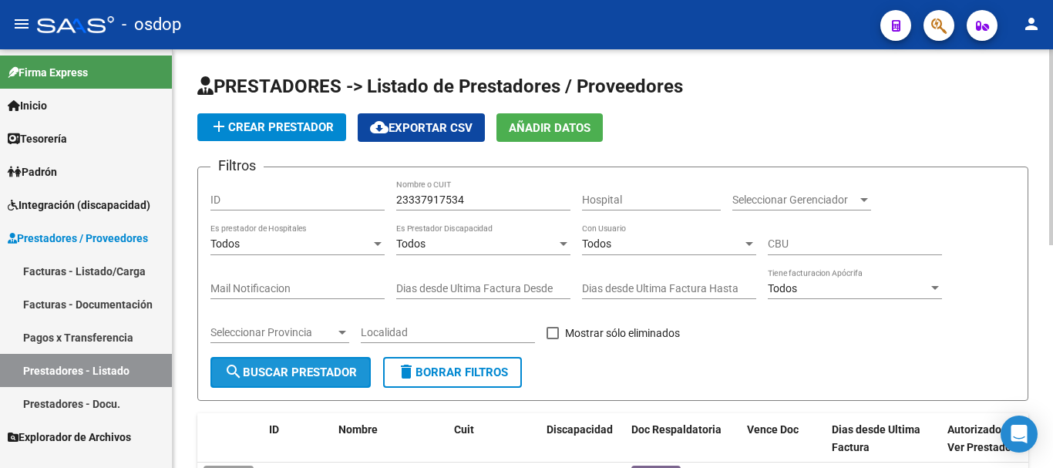
click at [341, 367] on span "search Buscar Prestador" at bounding box center [290, 372] width 133 height 14
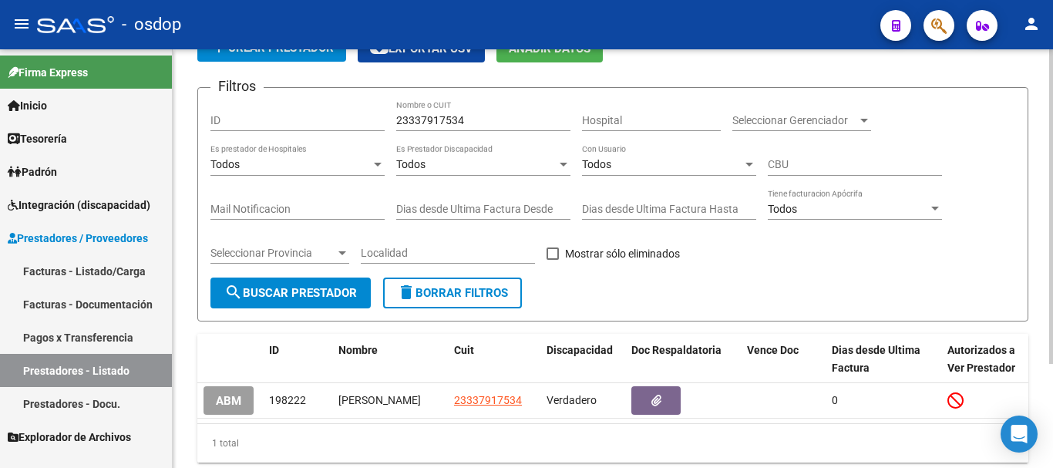
scroll to position [139, 0]
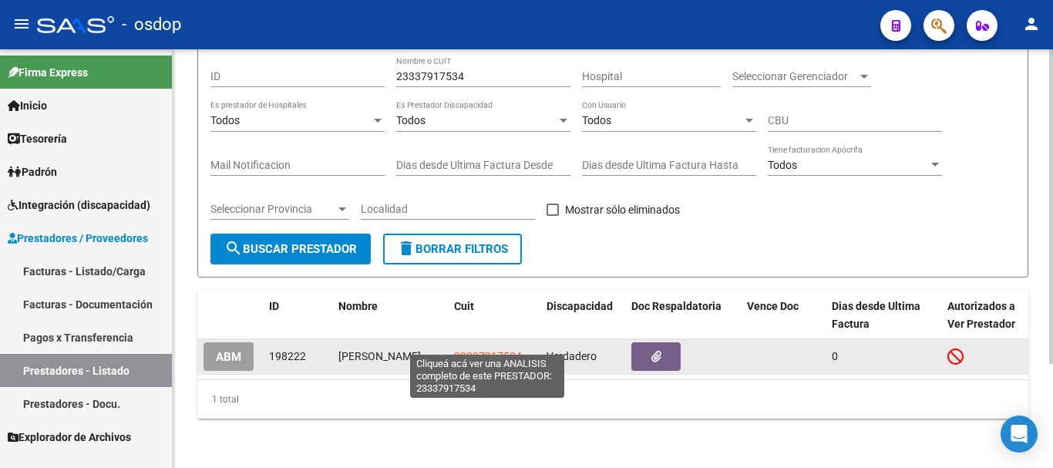
click at [489, 350] on span "23337917534" at bounding box center [488, 356] width 68 height 12
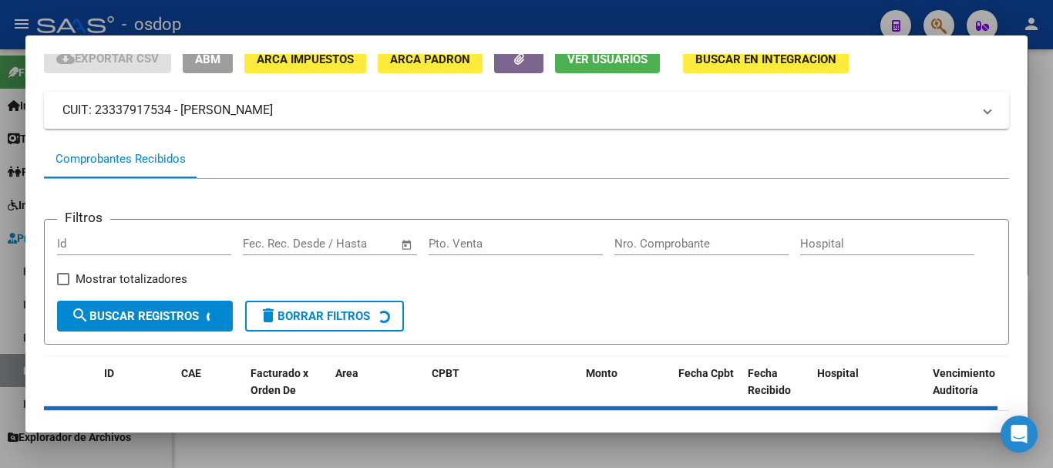
scroll to position [135, 0]
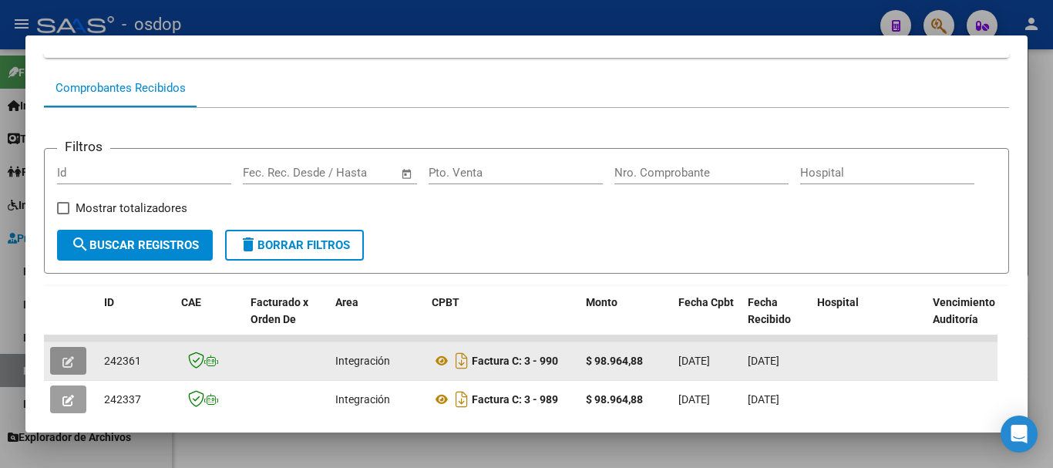
click at [70, 367] on icon "button" at bounding box center [68, 362] width 12 height 12
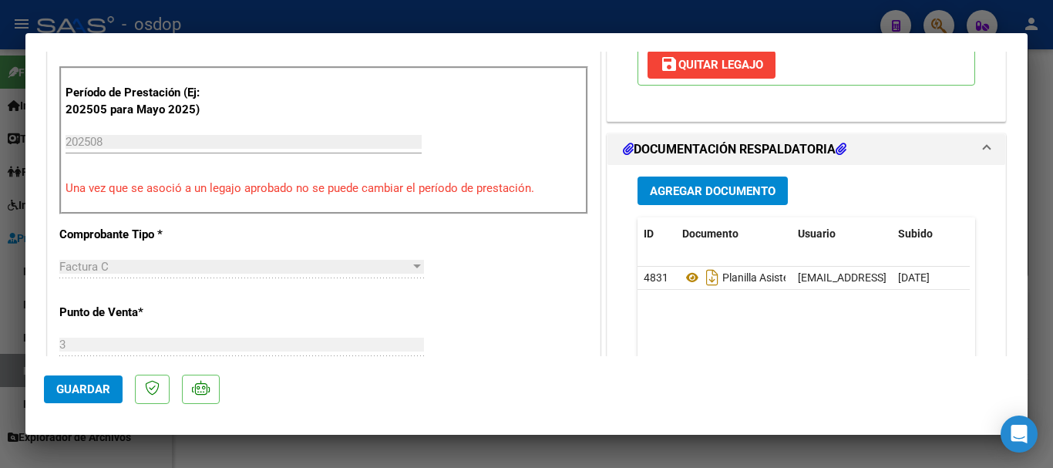
scroll to position [463, 0]
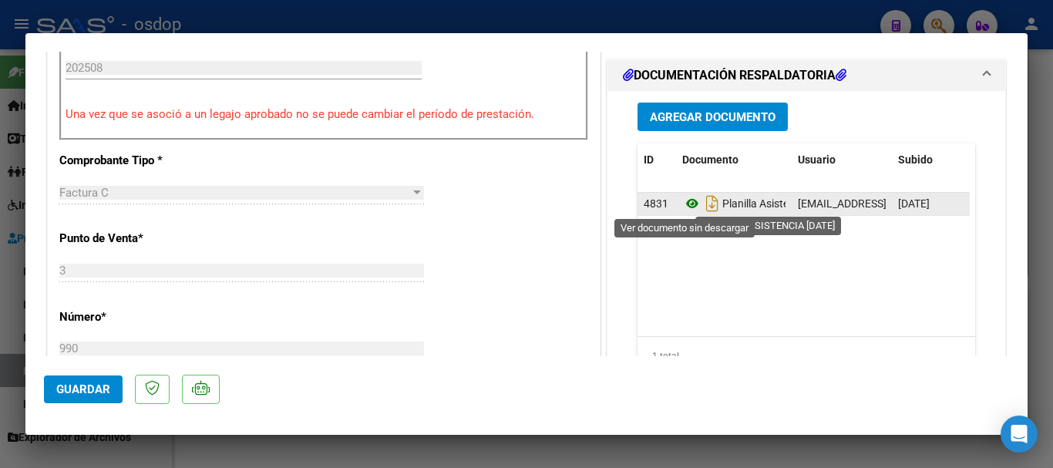
click at [685, 209] on icon at bounding box center [692, 203] width 20 height 19
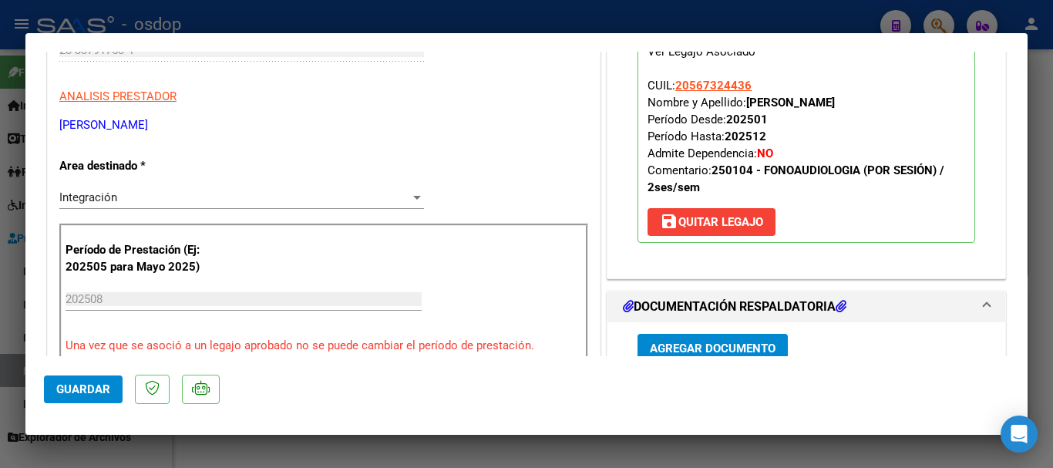
scroll to position [0, 0]
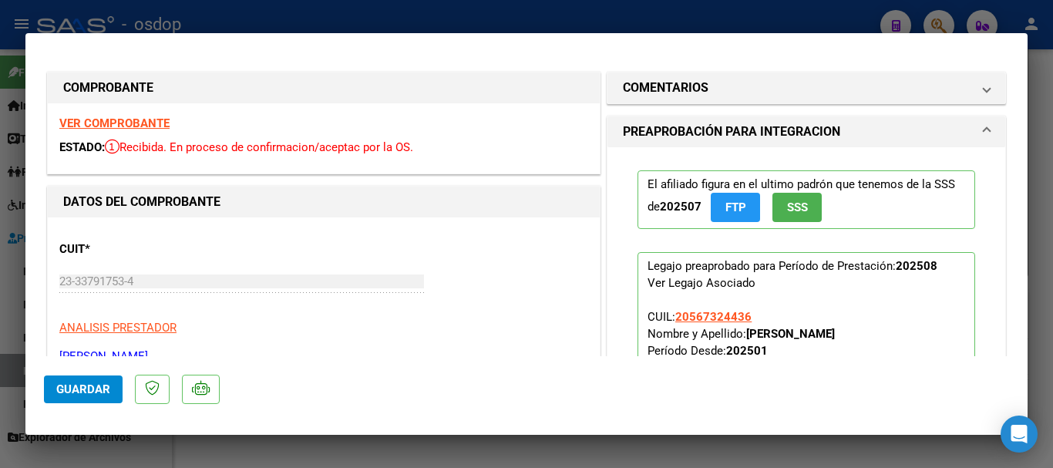
click at [131, 124] on strong "VER COMPROBANTE" at bounding box center [114, 123] width 110 height 14
click at [141, 127] on strong "VER COMPROBANTE" at bounding box center [114, 123] width 110 height 14
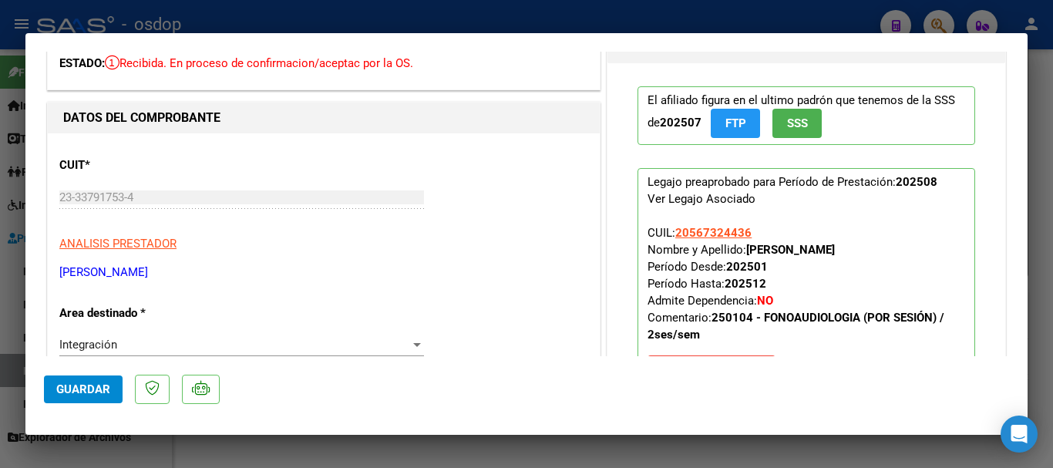
scroll to position [77, 0]
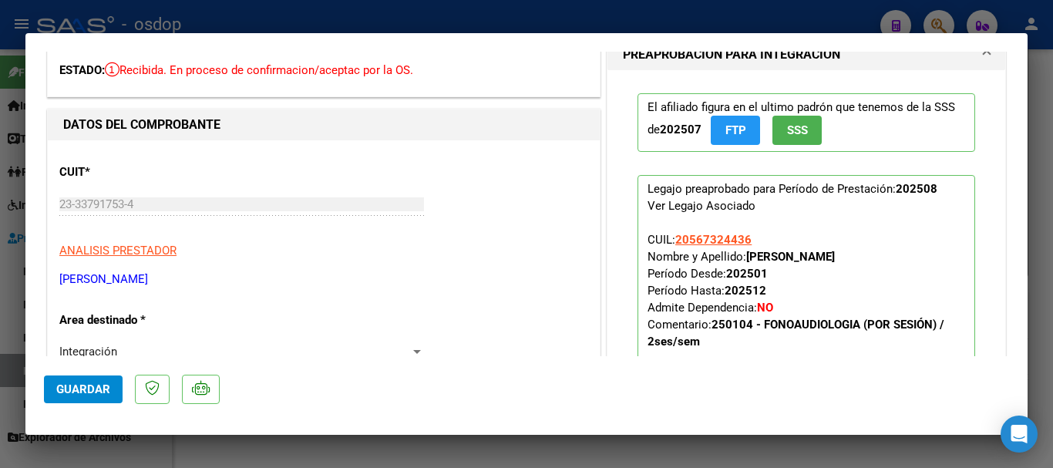
type input "$ 0,00"
